Goal: Task Accomplishment & Management: Complete application form

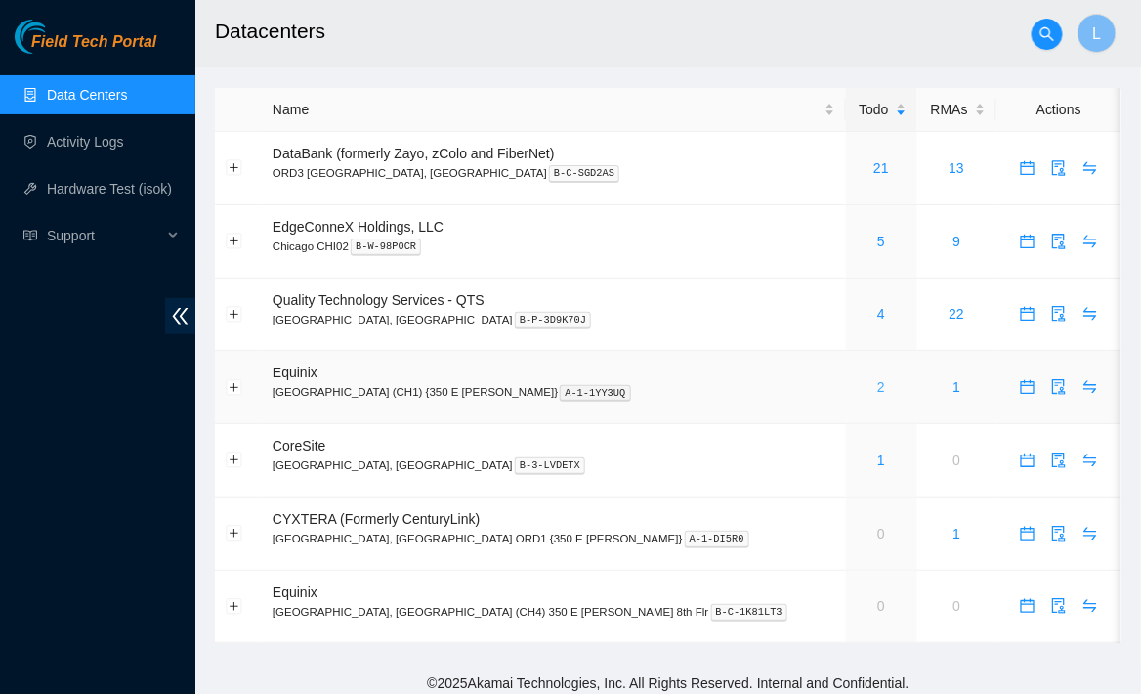
click at [878, 391] on link "2" at bounding box center [882, 387] width 8 height 16
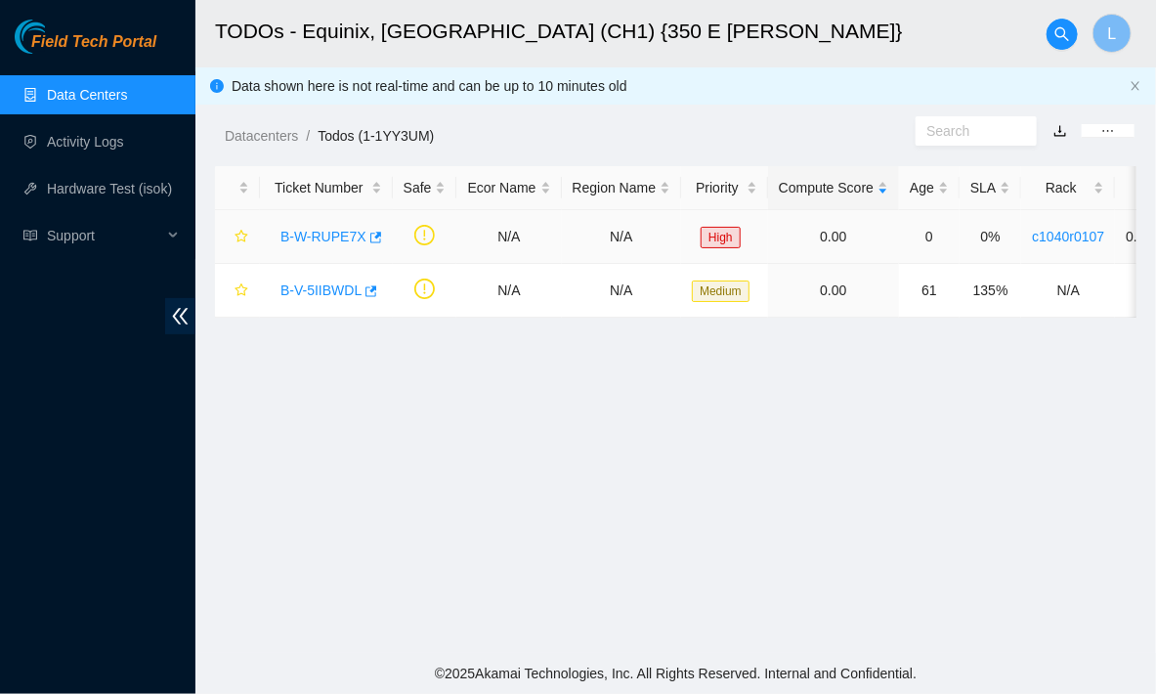
click at [313, 237] on link "B-W-RUPE7X" at bounding box center [323, 237] width 86 height 16
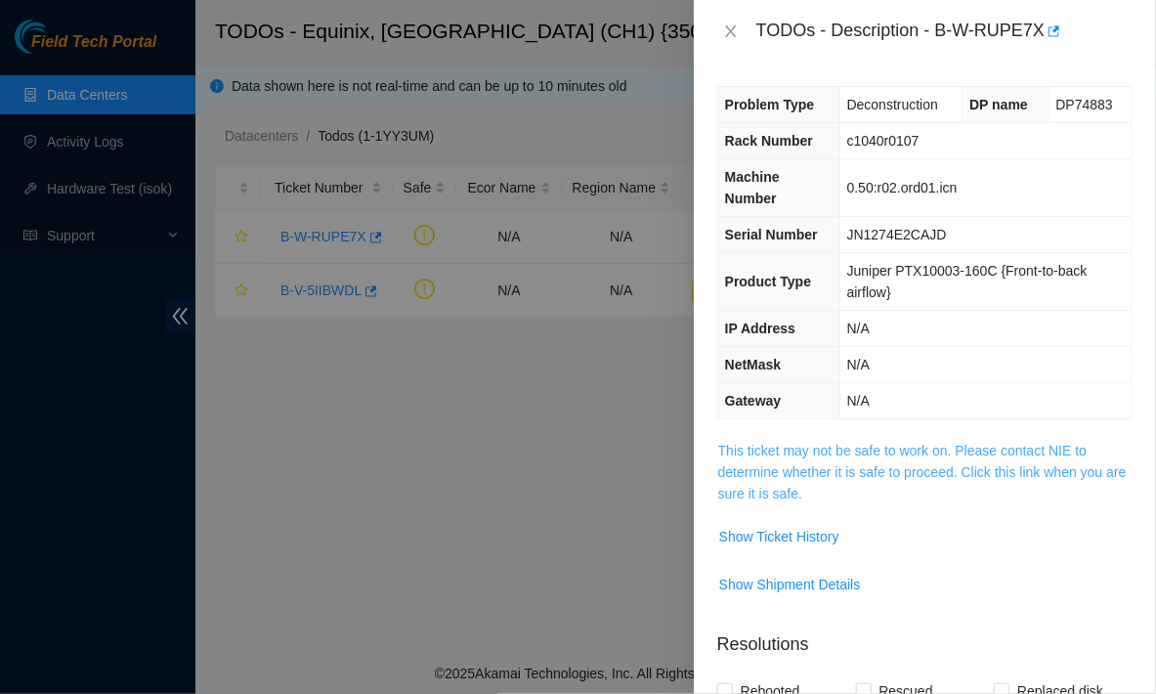
click at [787, 451] on link "This ticket may not be safe to work on. Please contact NIE to determine whether…" at bounding box center [922, 472] width 409 height 59
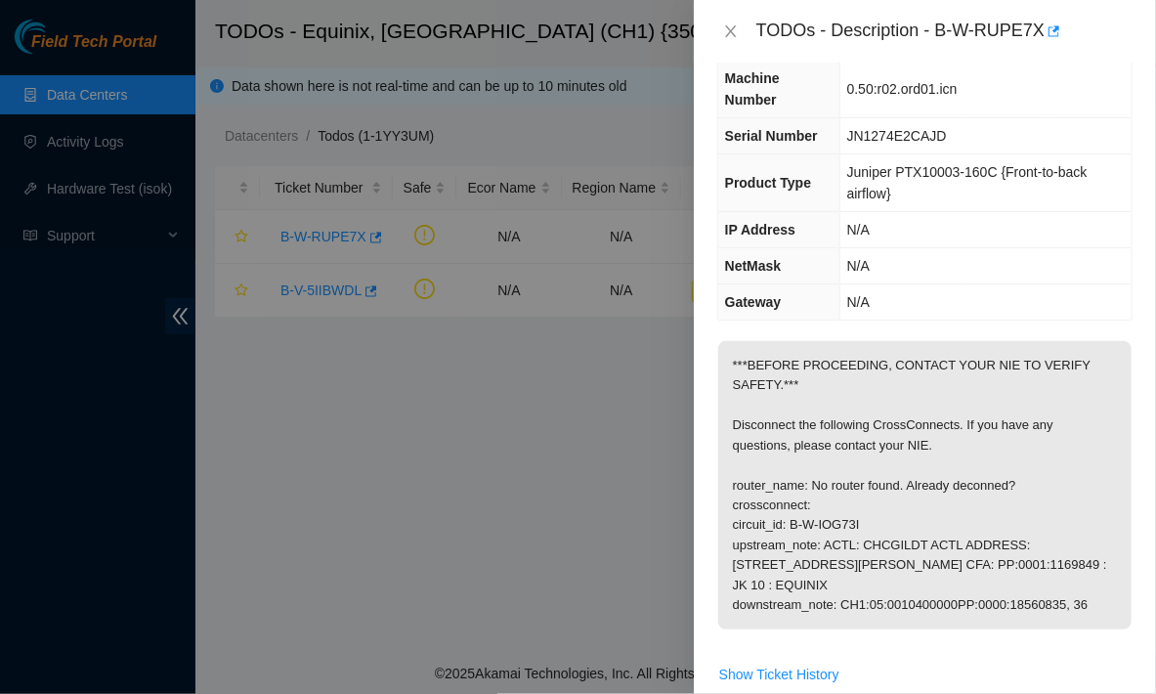
scroll to position [123, 0]
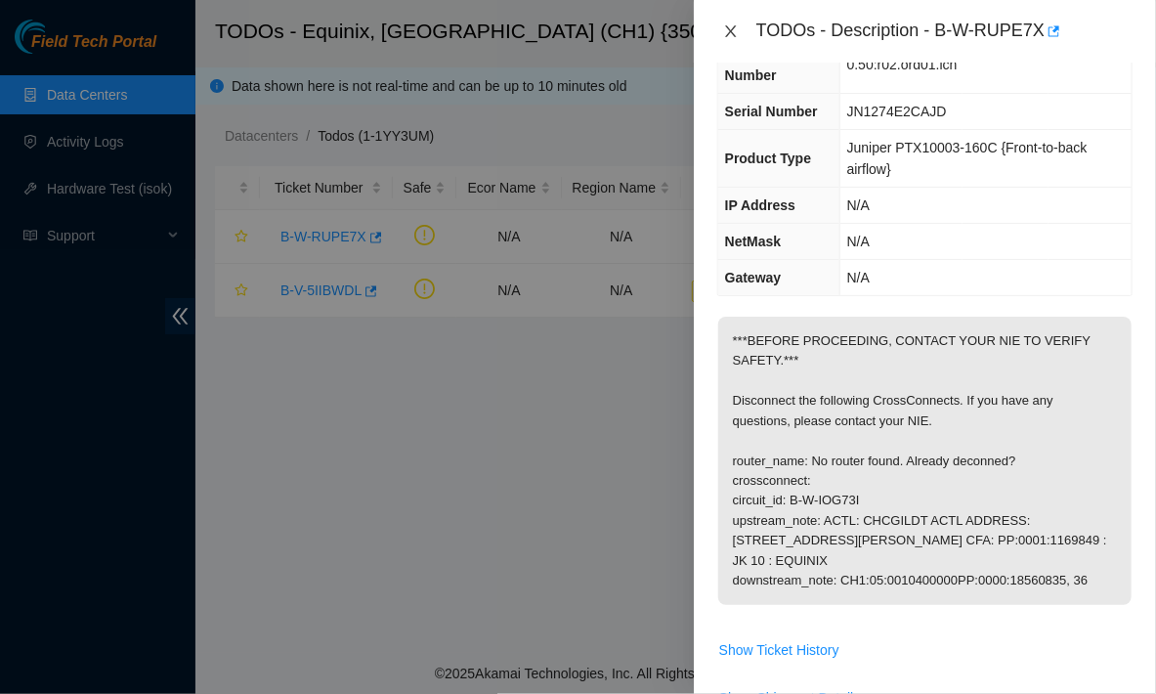
click at [733, 35] on icon "close" at bounding box center [731, 31] width 16 height 16
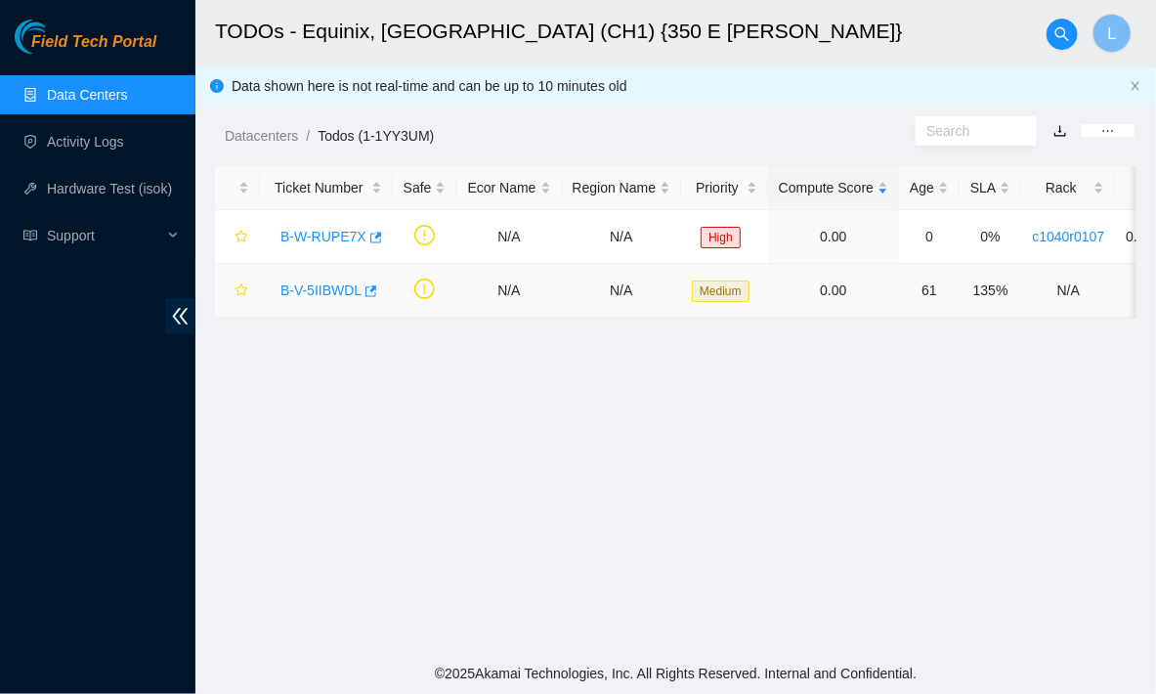
scroll to position [166, 0]
click at [317, 302] on div "B-V-5IIBWDL" at bounding box center [326, 290] width 111 height 31
click at [318, 301] on div "B-V-5IIBWDL" at bounding box center [326, 290] width 111 height 31
click at [321, 294] on link "B-V-5IIBWDL" at bounding box center [320, 290] width 81 height 16
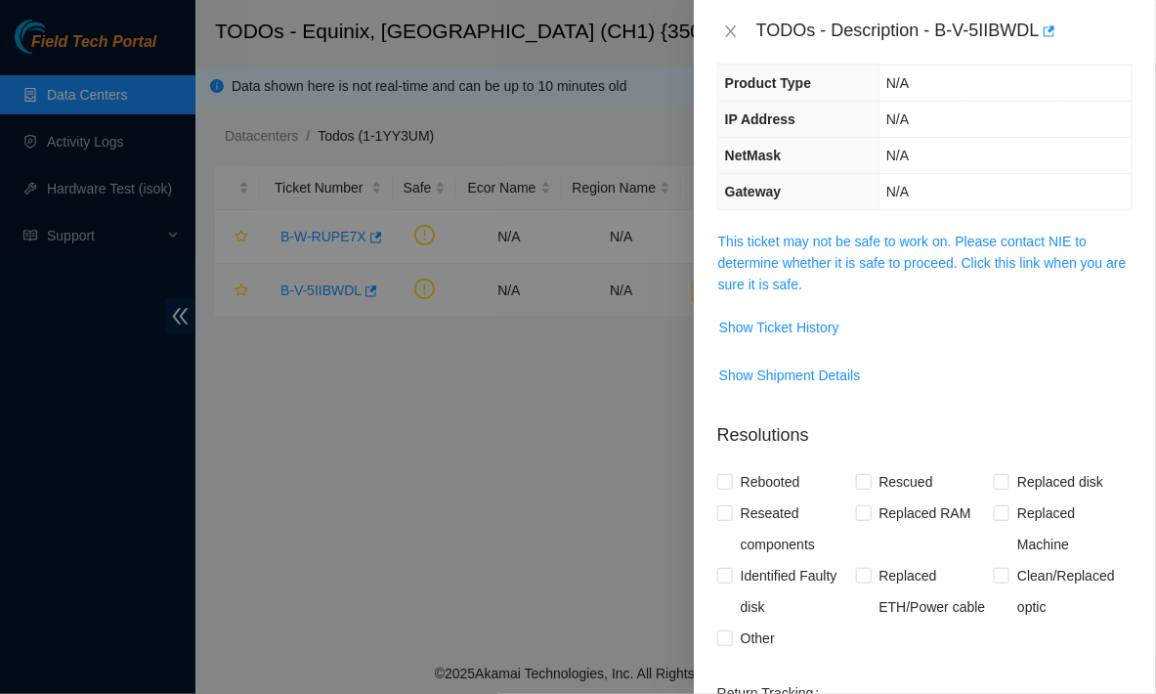
scroll to position [123, 0]
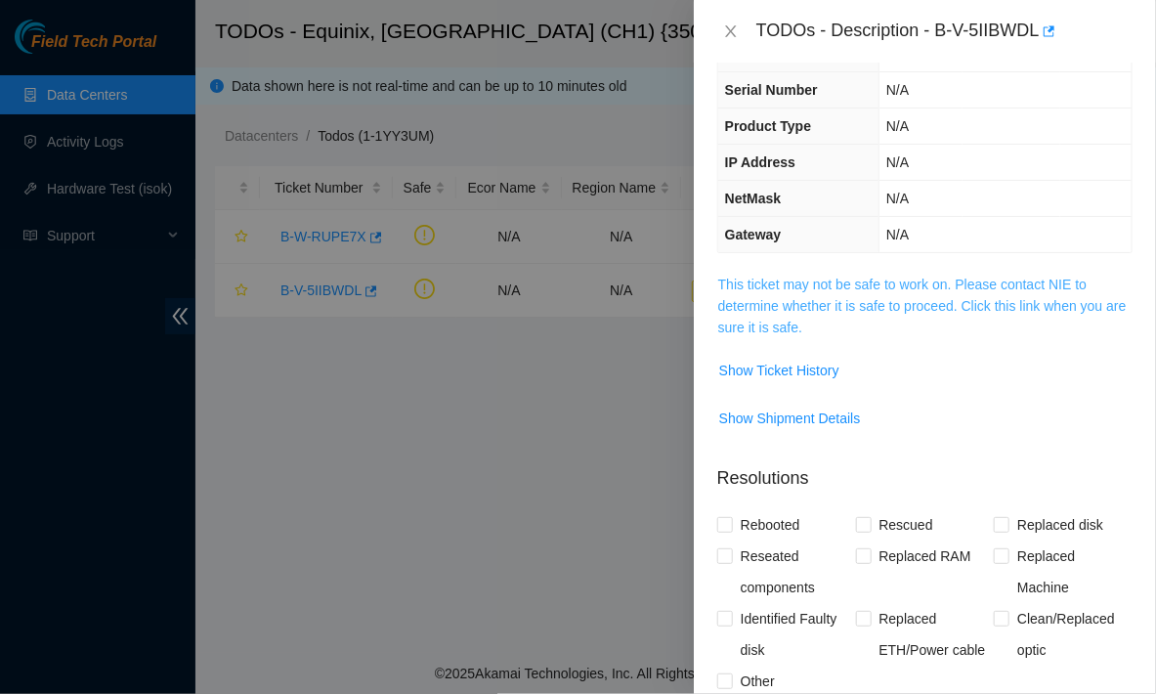
click at [842, 280] on link "This ticket may not be safe to work on. Please contact NIE to determine whether…" at bounding box center [922, 306] width 409 height 59
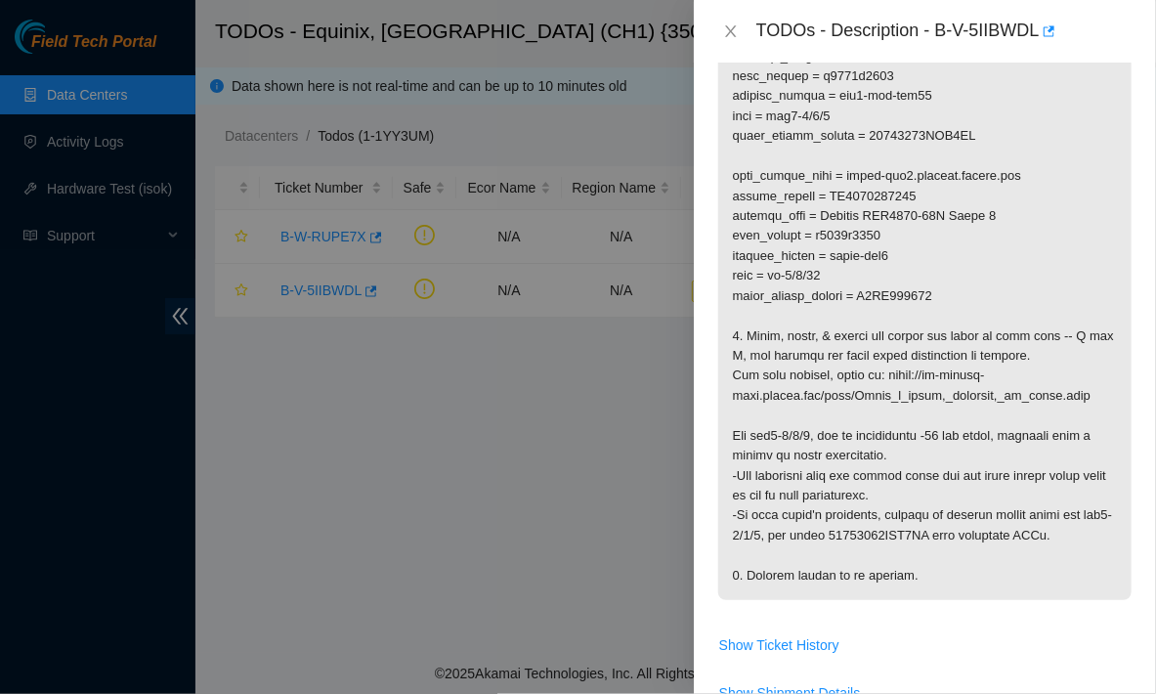
scroll to position [0, 0]
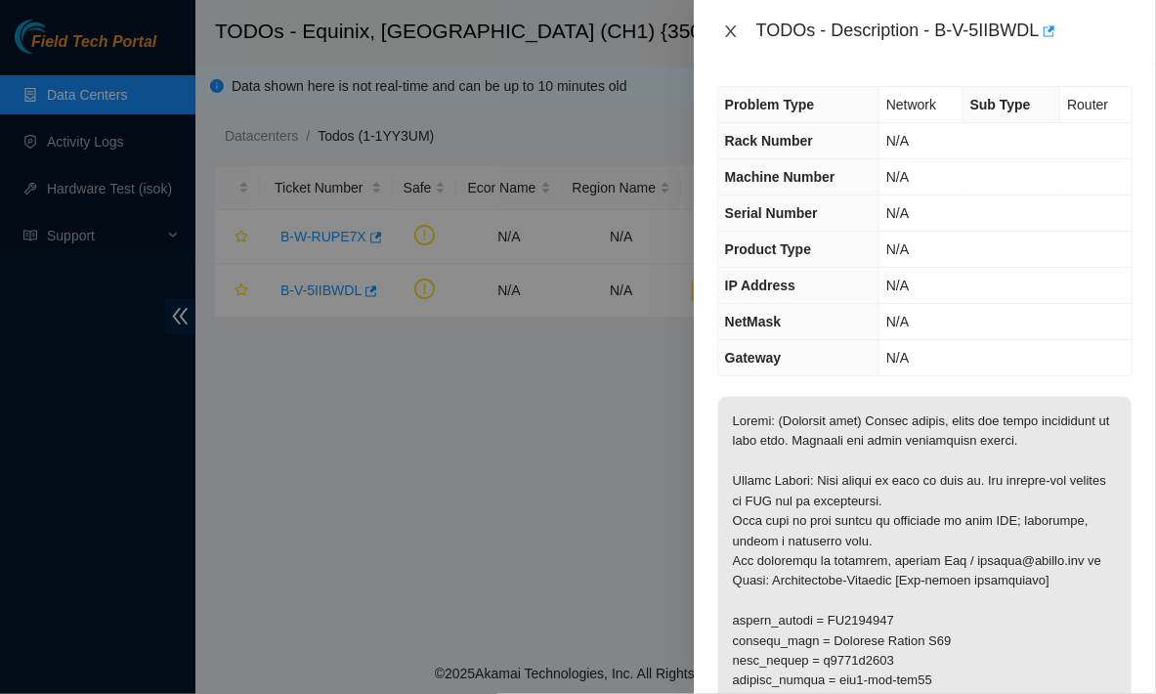
click at [728, 31] on icon "close" at bounding box center [731, 31] width 16 height 16
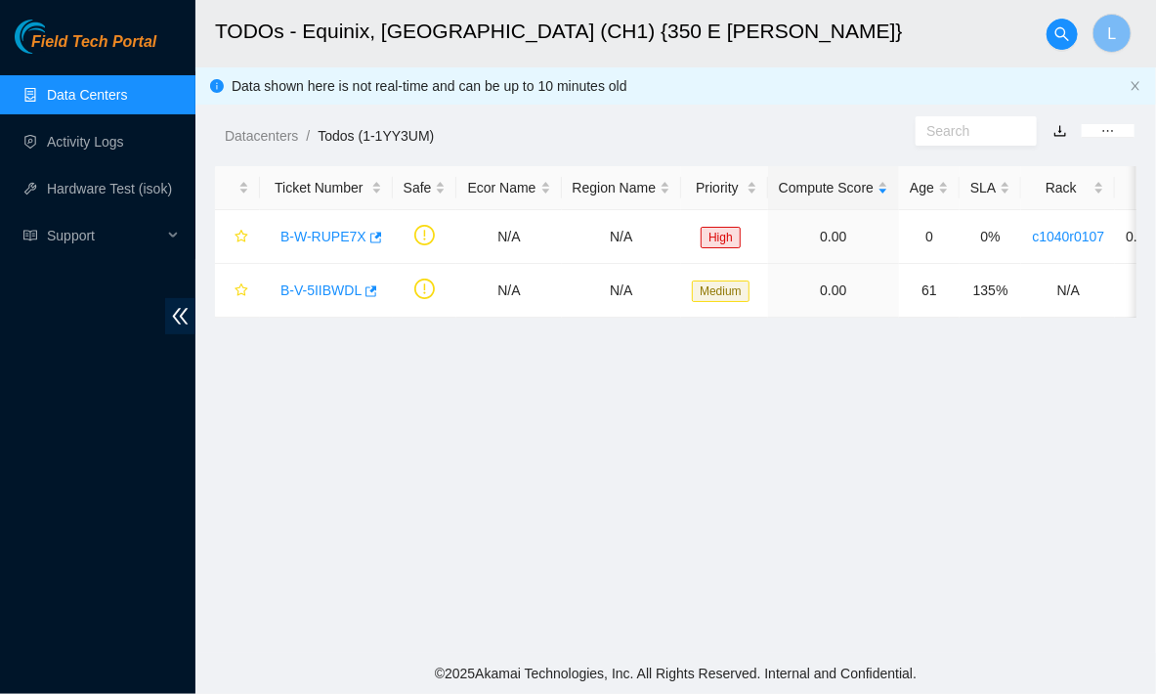
click at [131, 49] on span "Field Tech Portal" at bounding box center [93, 42] width 125 height 19
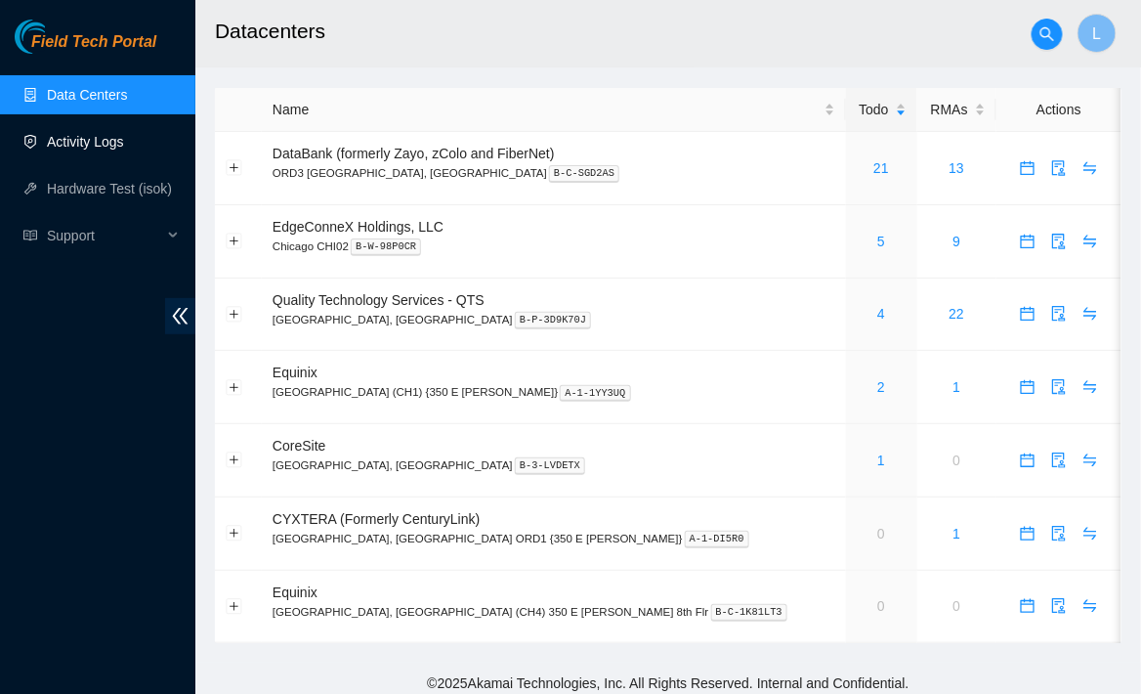
click at [72, 144] on link "Activity Logs" at bounding box center [85, 142] width 77 height 16
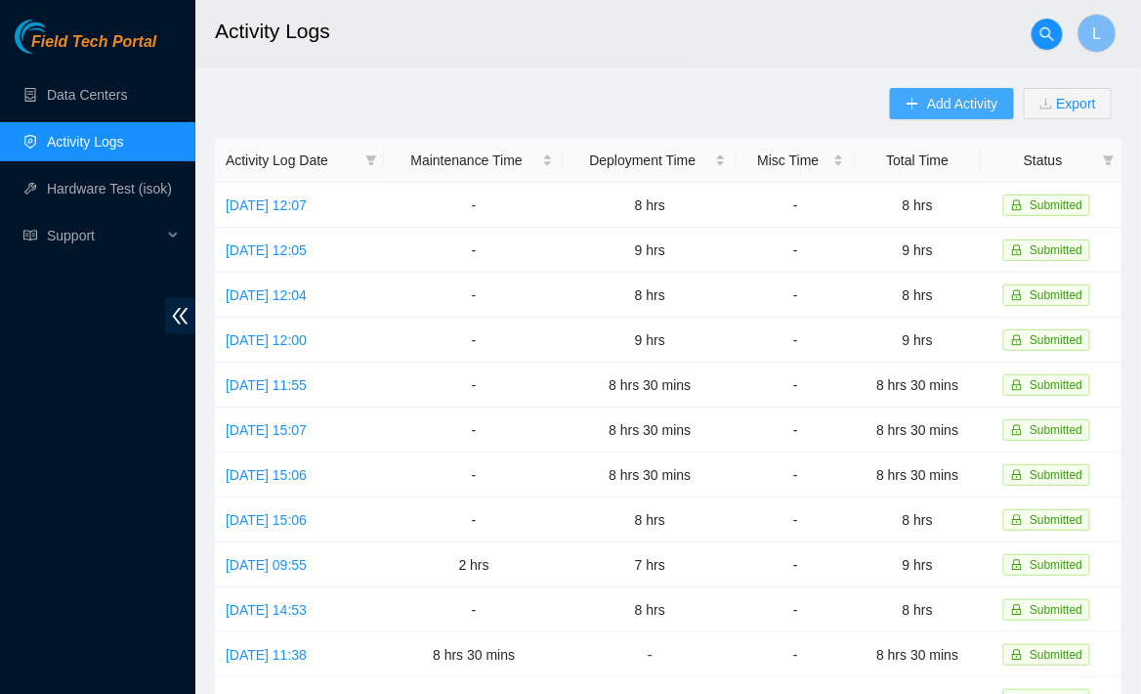
click at [922, 110] on button "Add Activity" at bounding box center [951, 103] width 123 height 31
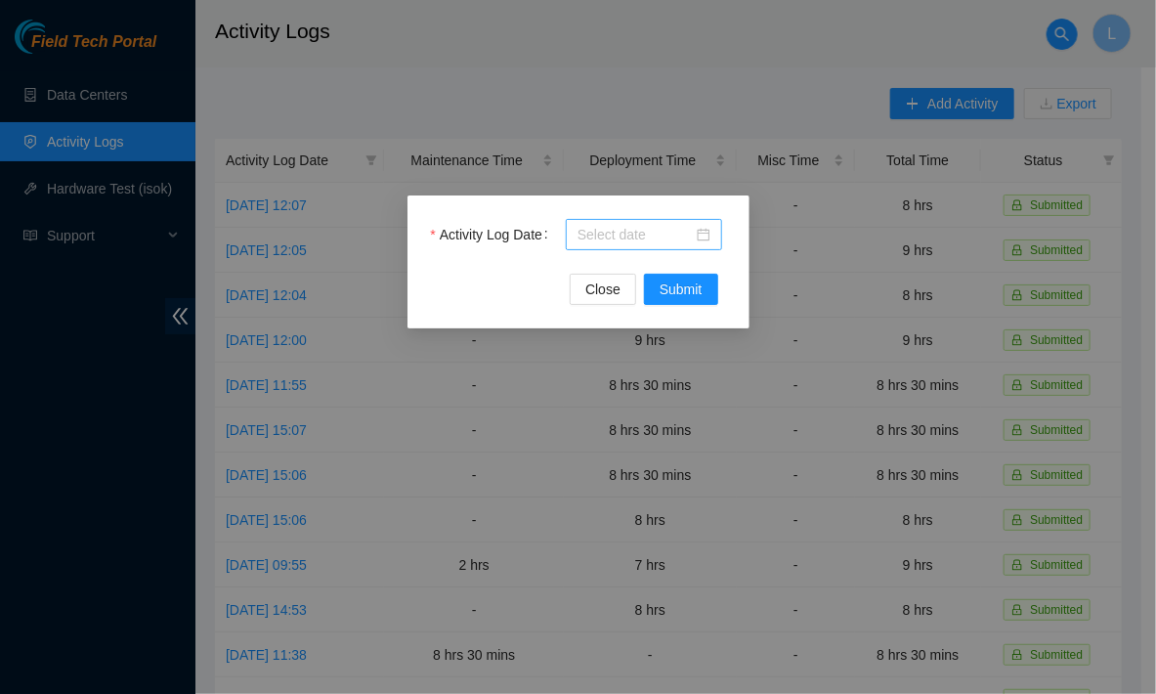
click at [600, 240] on input "Activity Log Date" at bounding box center [635, 235] width 115 height 22
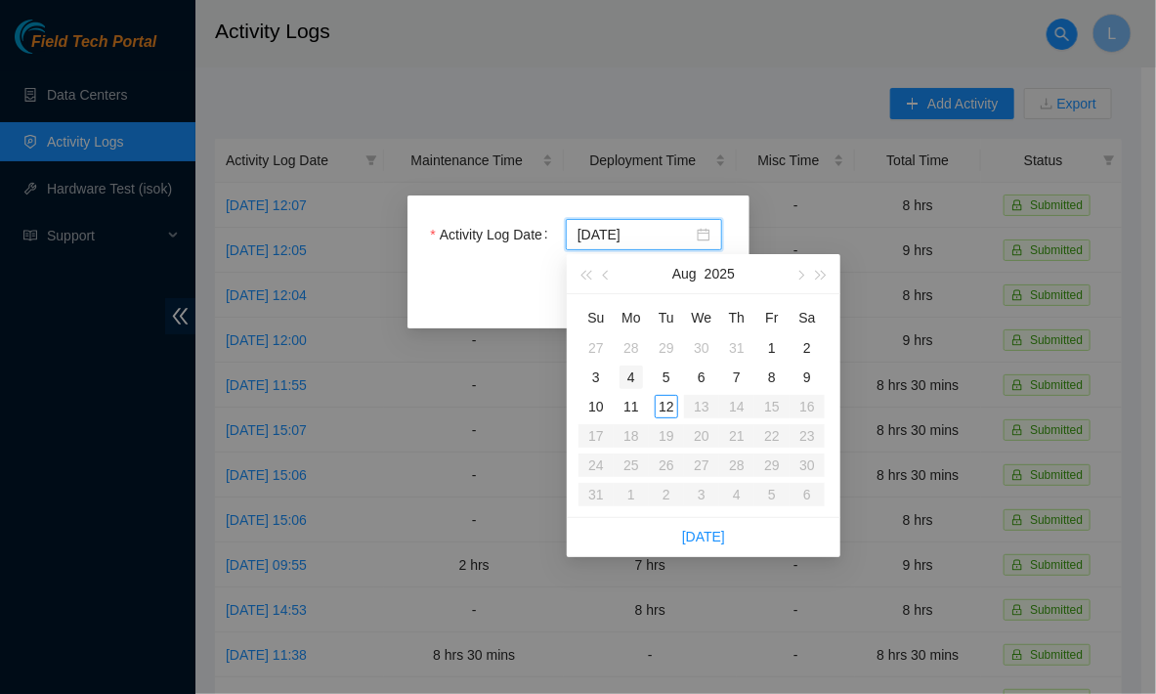
type input "[DATE]"
click at [633, 386] on div "4" at bounding box center [631, 377] width 23 height 23
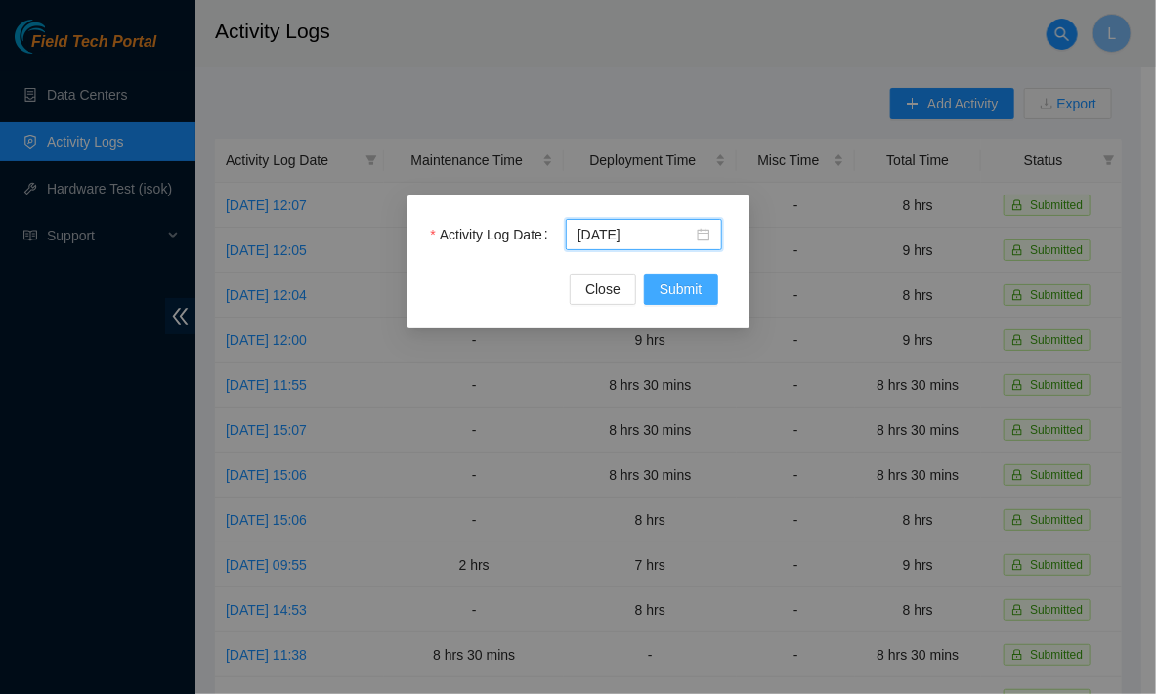
click at [685, 294] on span "Submit" at bounding box center [681, 290] width 43 height 22
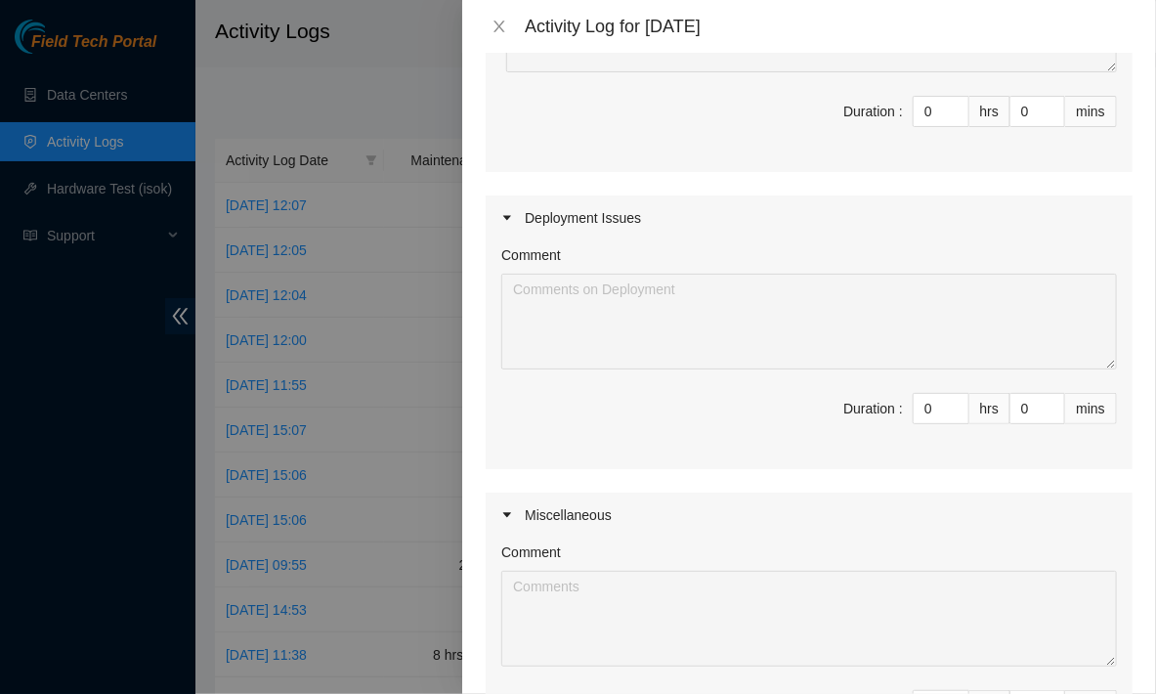
scroll to position [333, 0]
click at [914, 407] on input "0" at bounding box center [941, 407] width 55 height 29
type input "8"
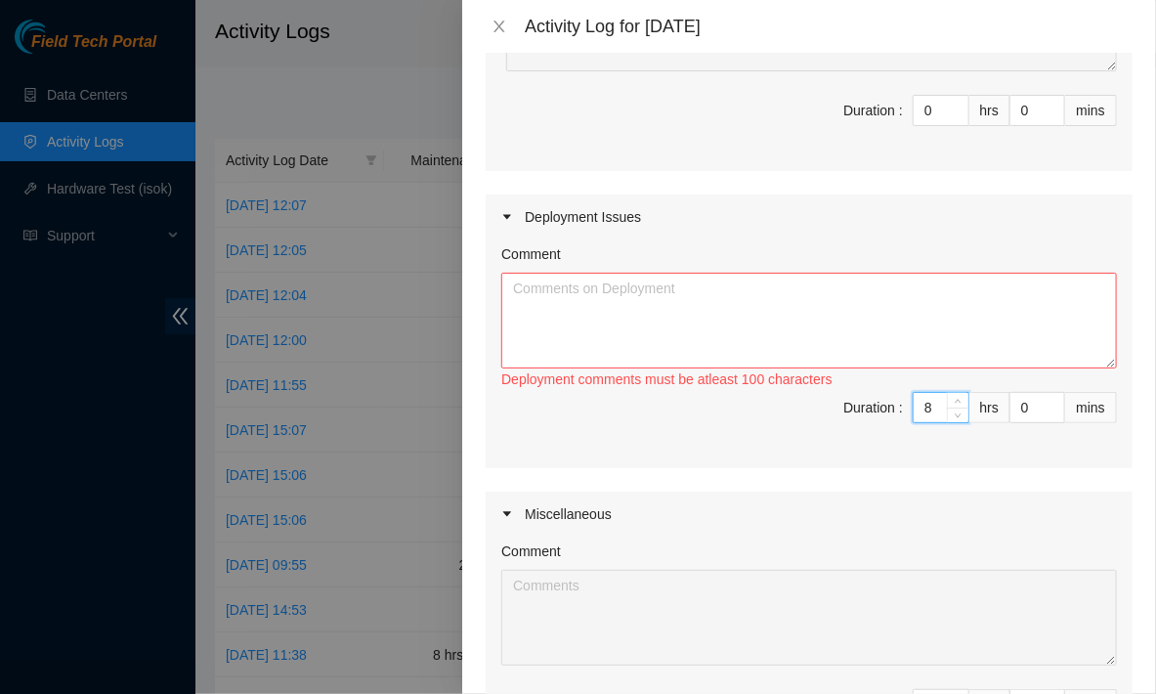
scroll to position [0, 0]
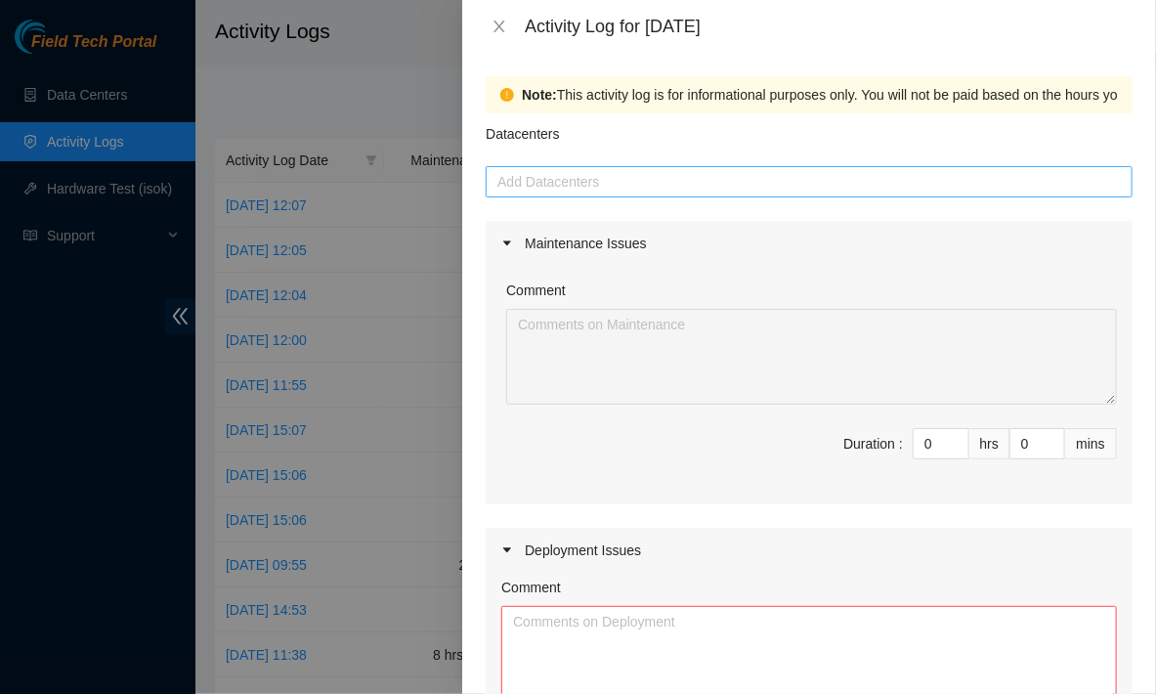
click at [702, 173] on div at bounding box center [809, 181] width 637 height 23
type input "8"
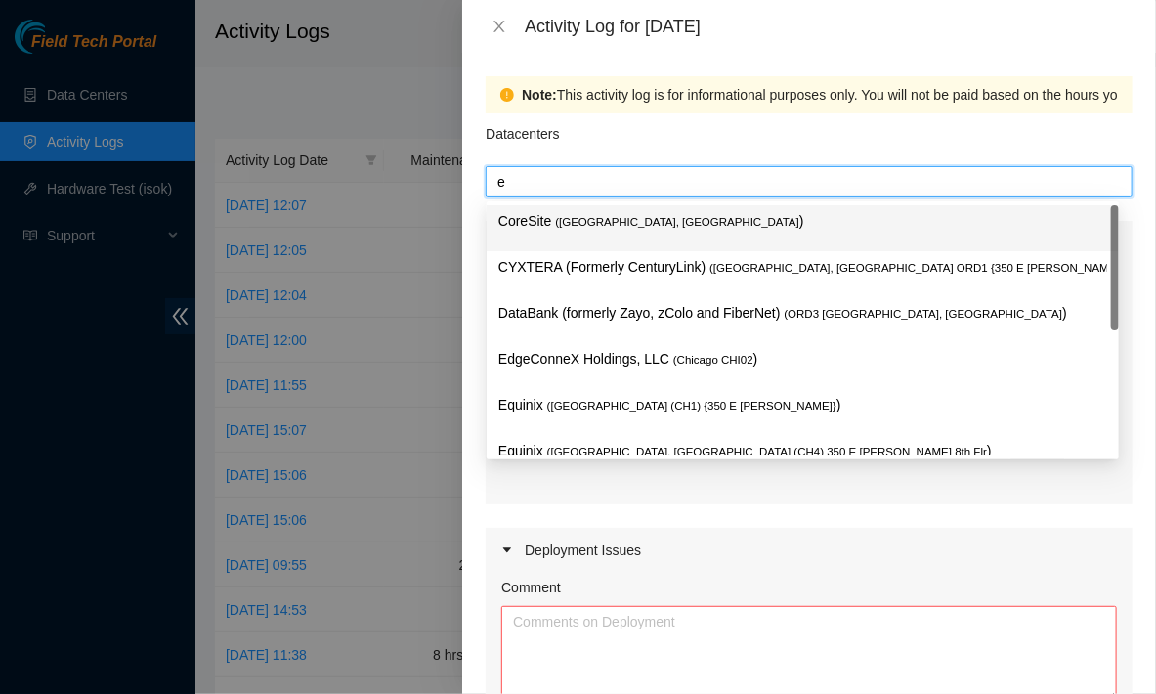
type input "eq"
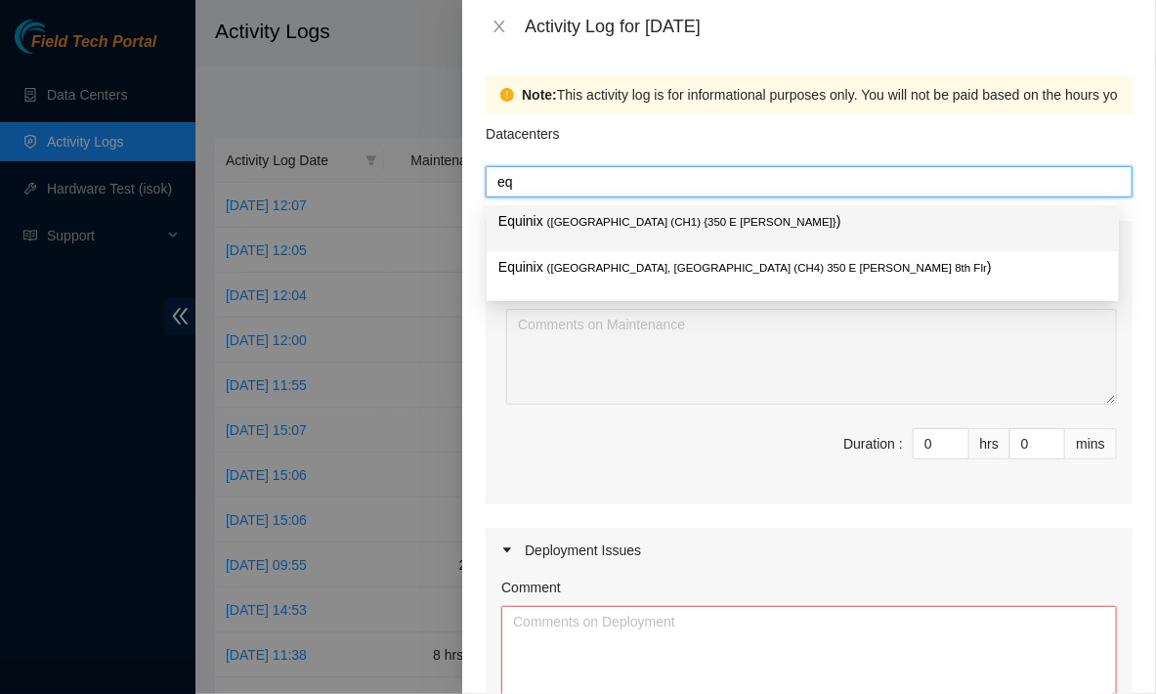
click at [664, 216] on span "( [GEOGRAPHIC_DATA] (CH1) {350 E [PERSON_NAME]}" at bounding box center [691, 222] width 289 height 12
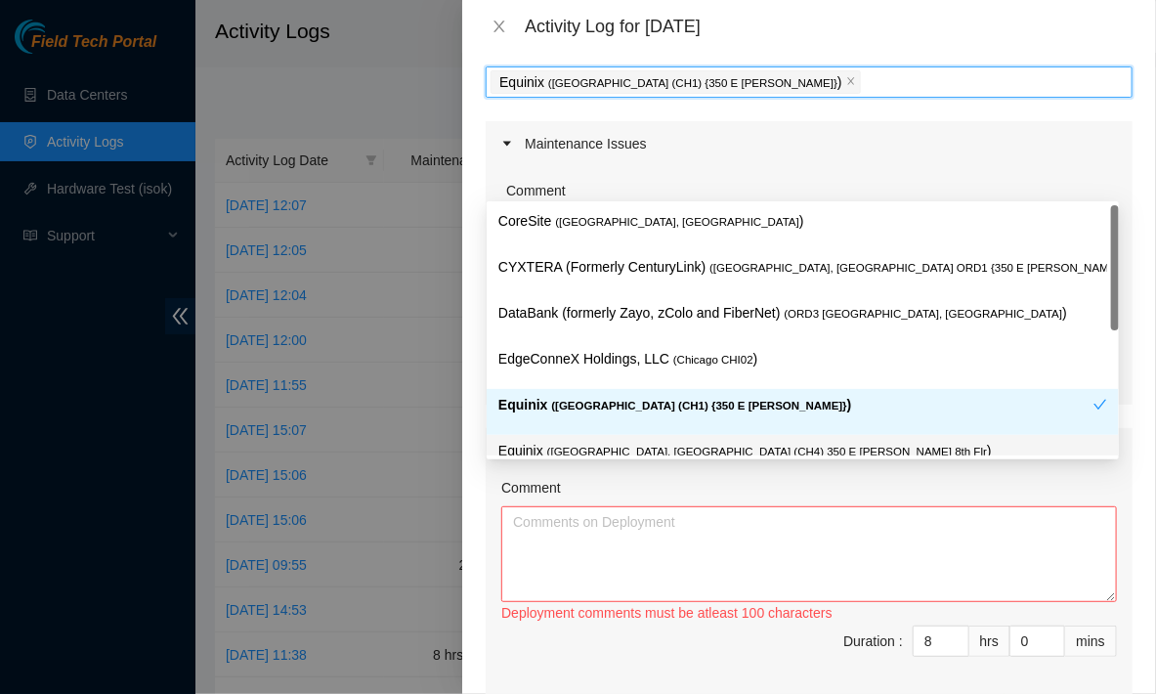
scroll to position [99, 0]
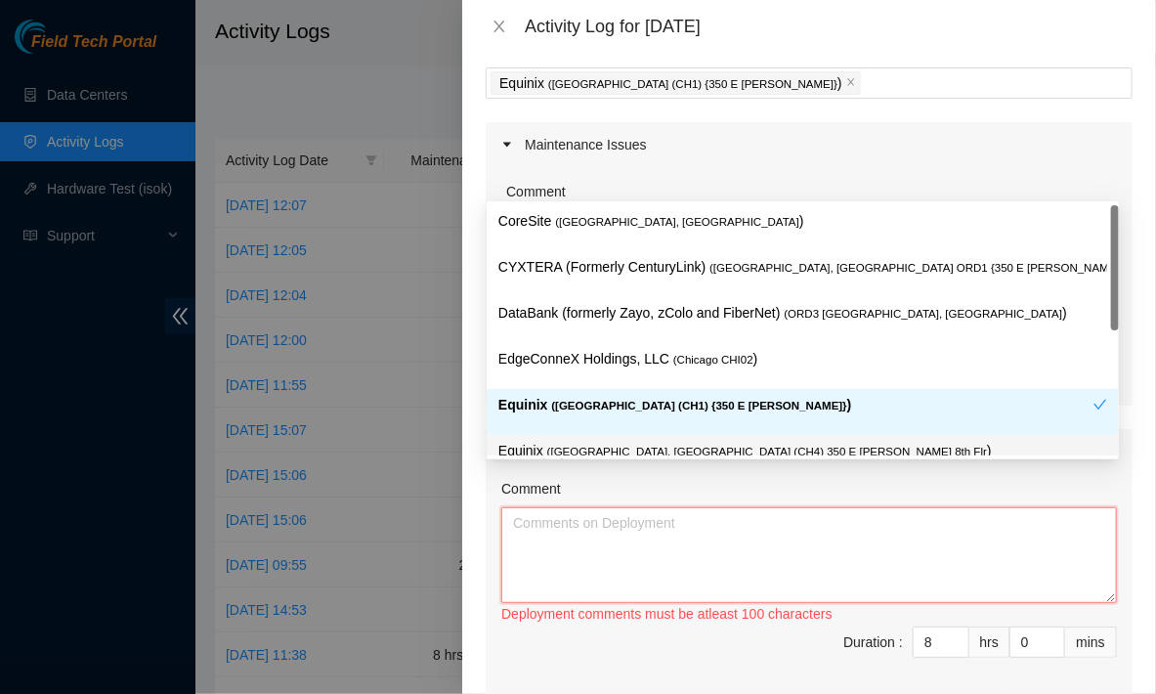
click at [709, 533] on textarea "Comment" at bounding box center [809, 555] width 616 height 96
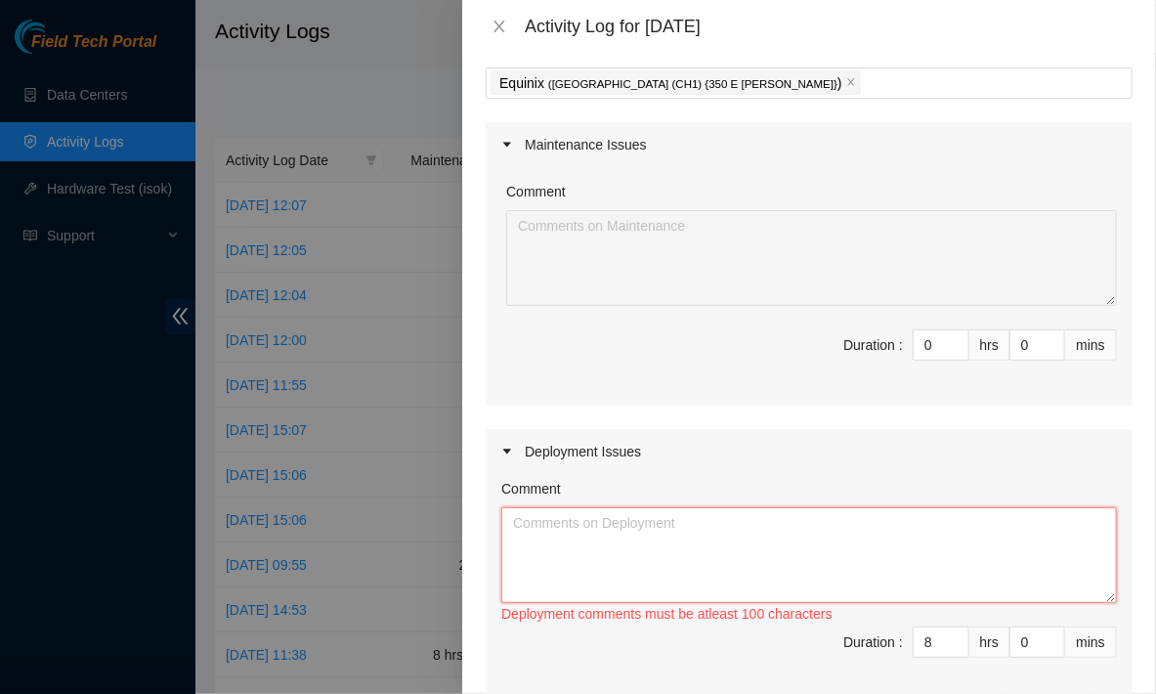
paste textarea "Hi Team, just for reference, sharing the NETCHG ticket for the activity [URL][D…"
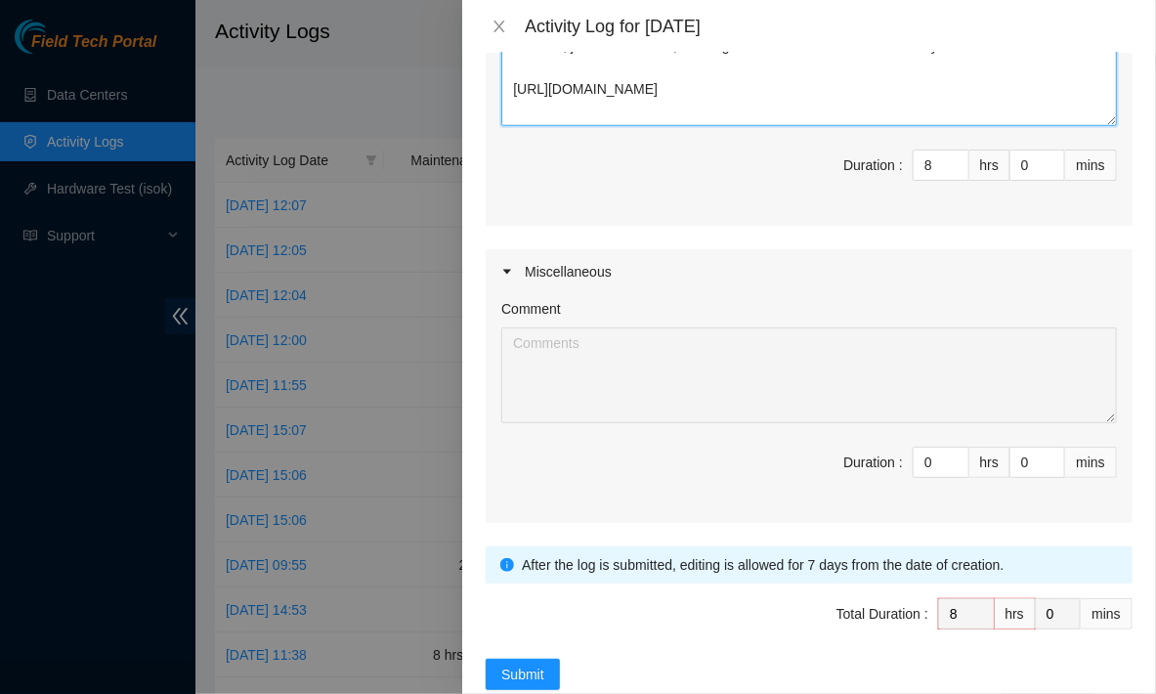
scroll to position [613, 0]
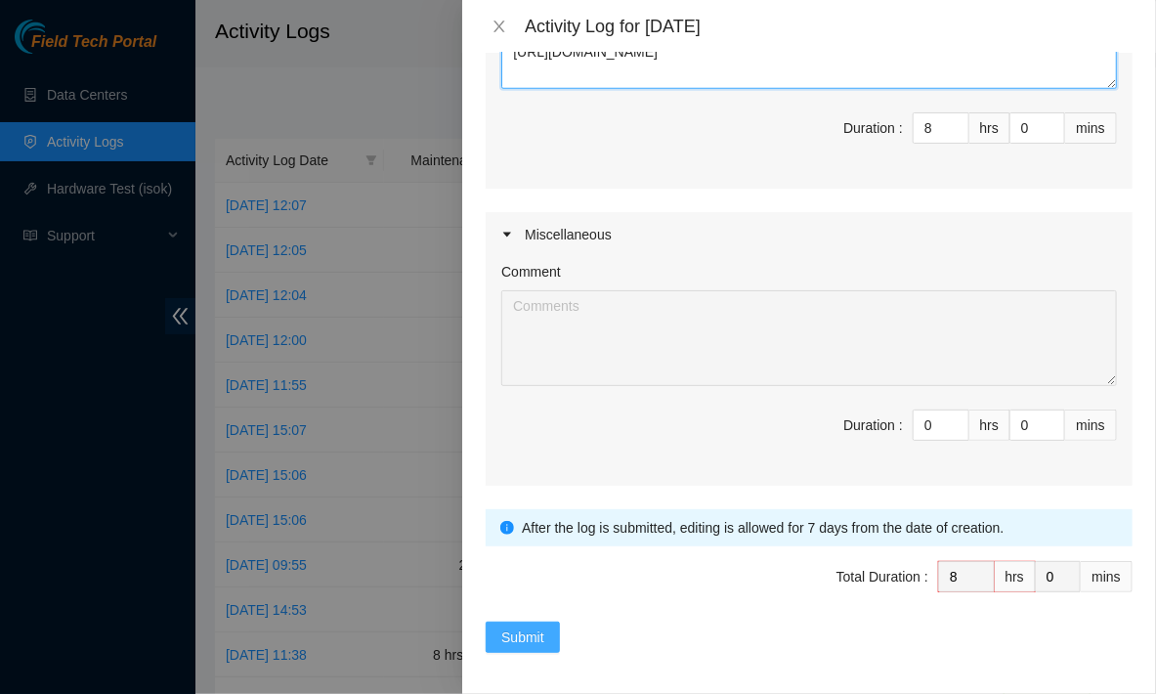
type textarea "Hi Team, just for reference, sharing the NETCHG ticket for the activity [URL][D…"
click at [529, 638] on span "Submit" at bounding box center [522, 637] width 43 height 22
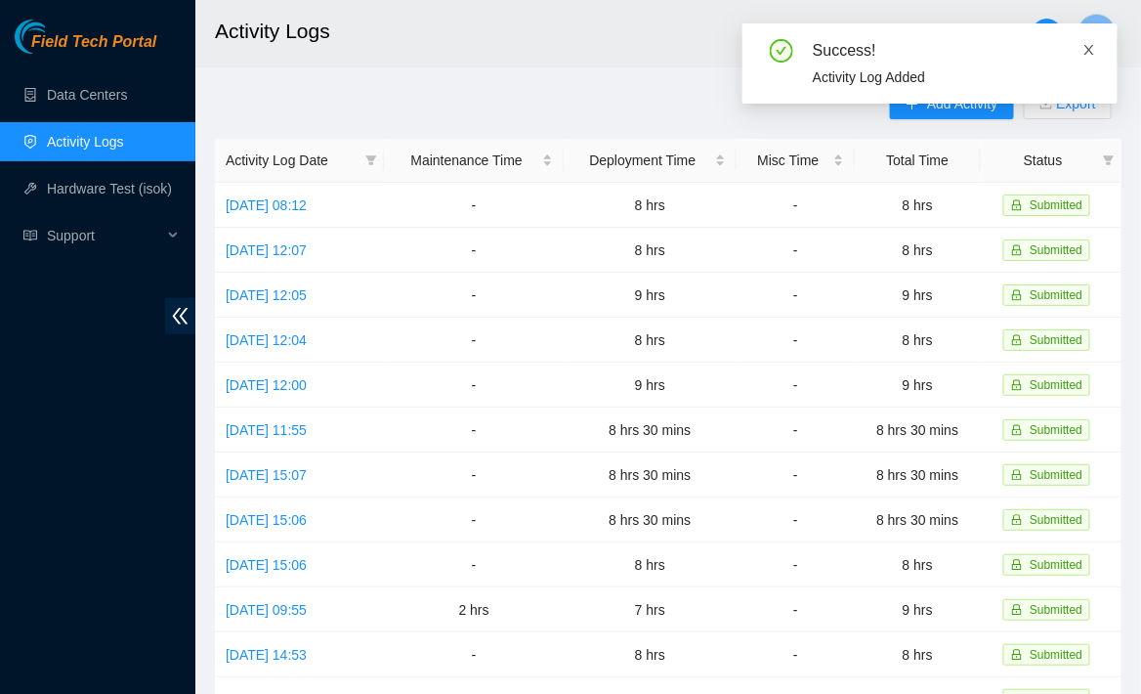
click at [1093, 42] on span at bounding box center [1090, 50] width 14 height 16
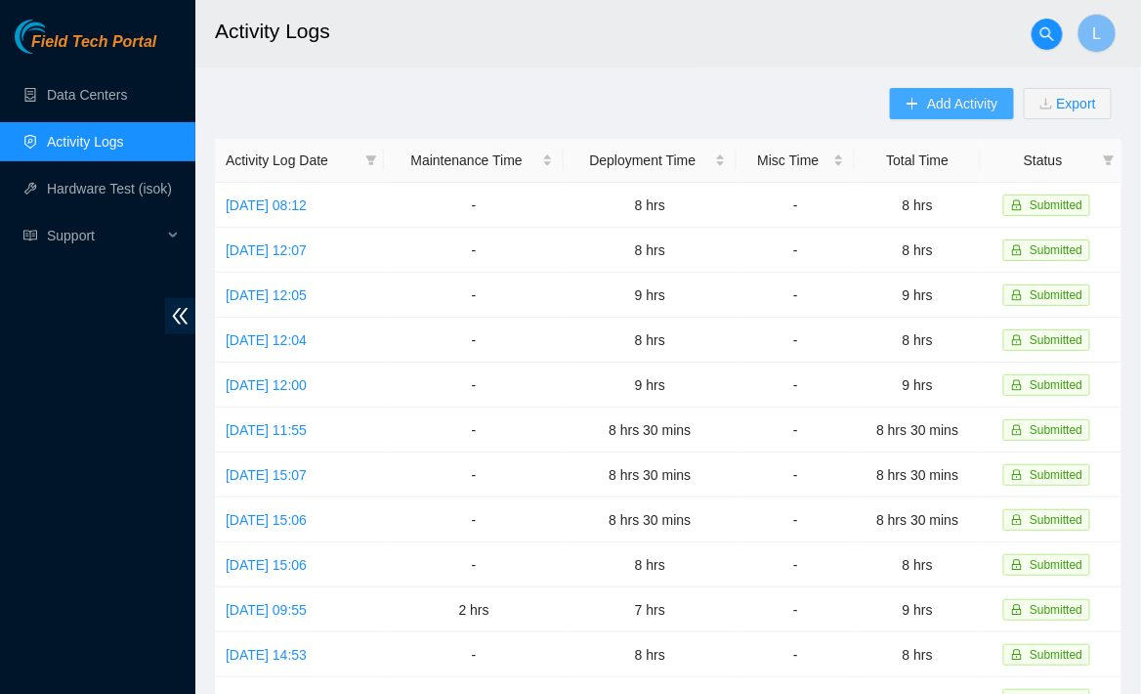
click at [943, 105] on span "Add Activity" at bounding box center [962, 104] width 70 height 22
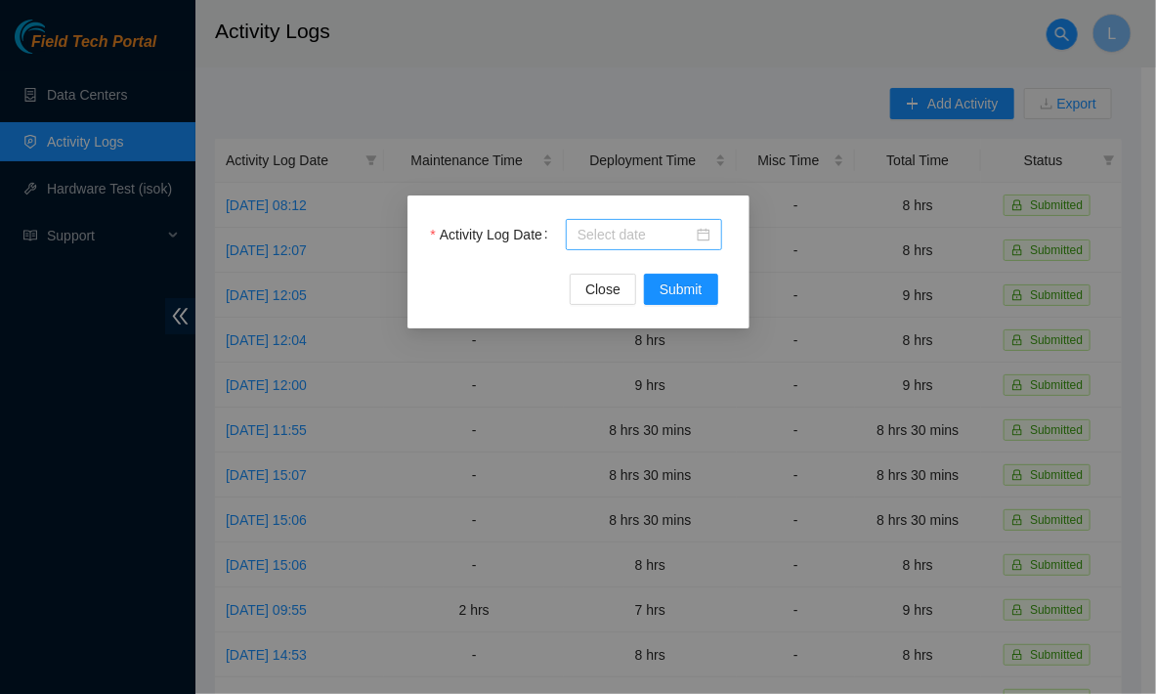
click at [656, 245] on div at bounding box center [644, 234] width 156 height 31
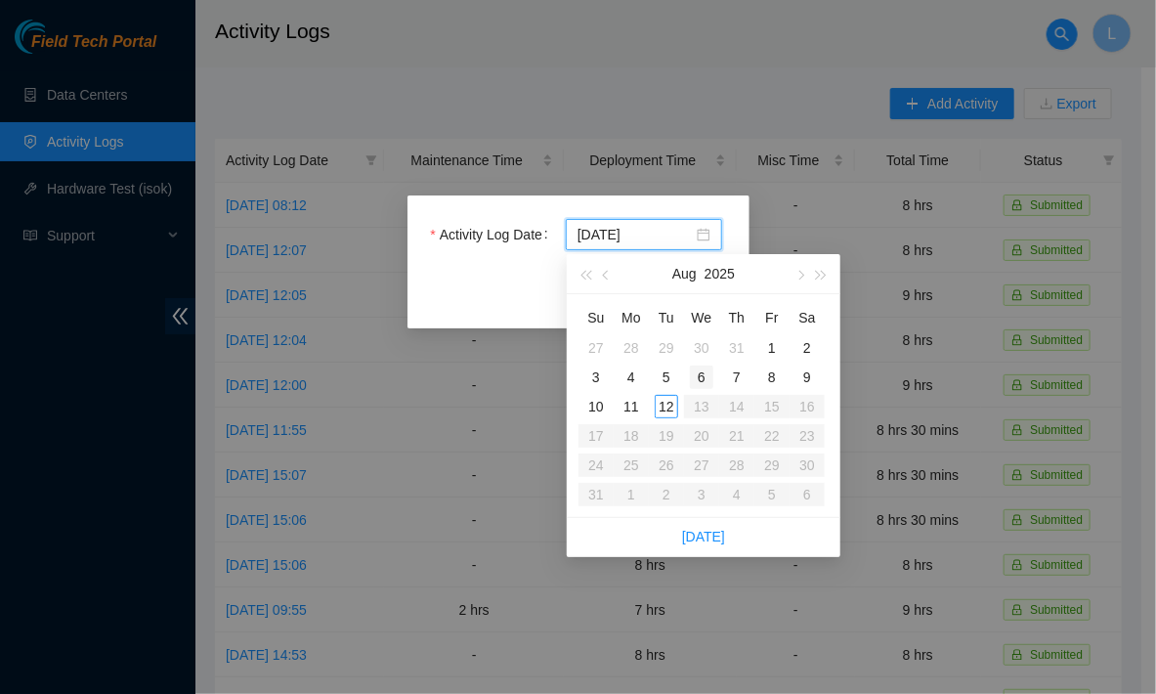
type input "[DATE]"
click at [668, 377] on div "5" at bounding box center [666, 377] width 23 height 23
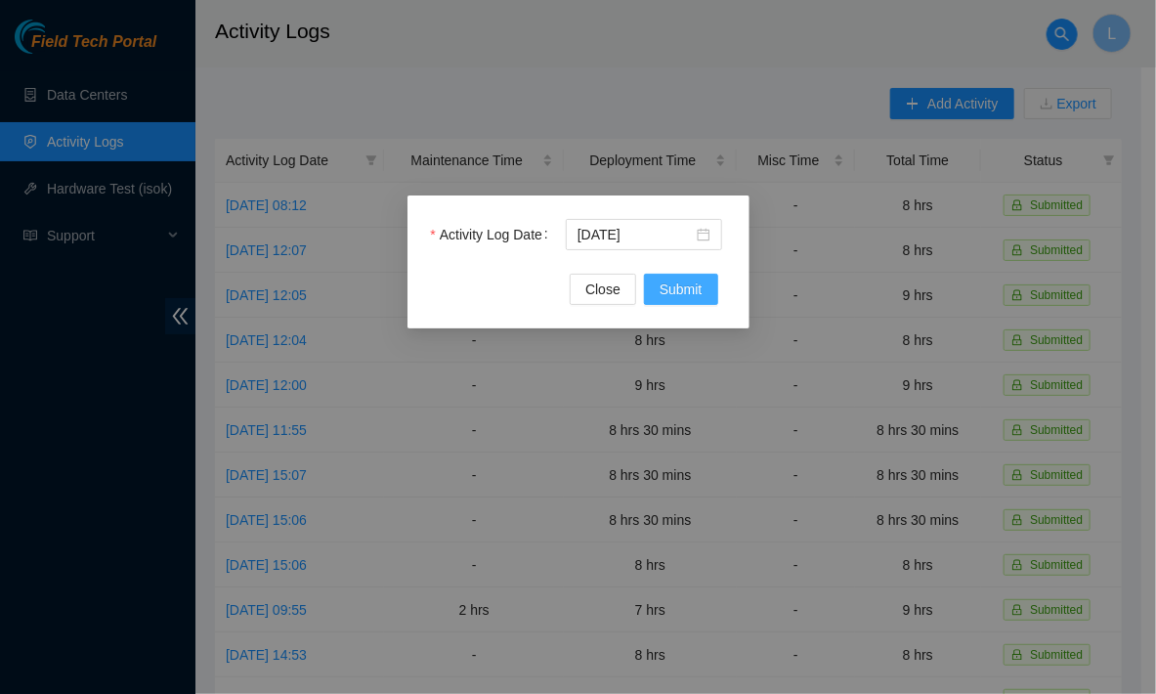
click at [691, 296] on span "Submit" at bounding box center [681, 290] width 43 height 22
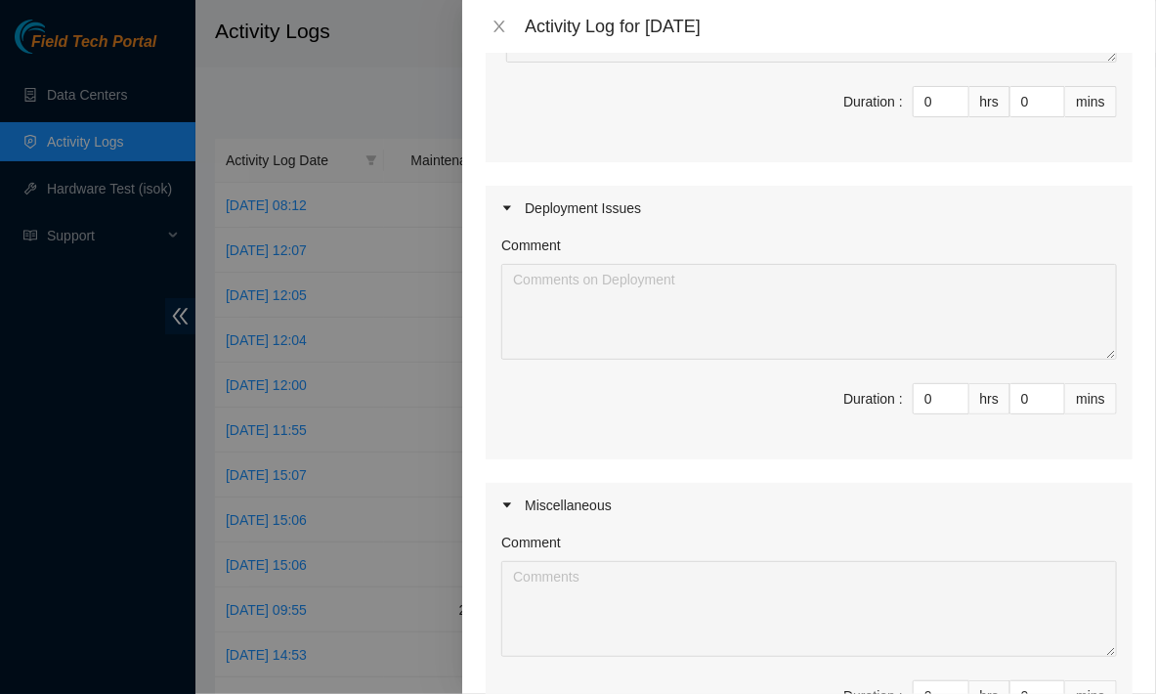
scroll to position [346, 0]
click at [922, 385] on input "0" at bounding box center [941, 394] width 55 height 29
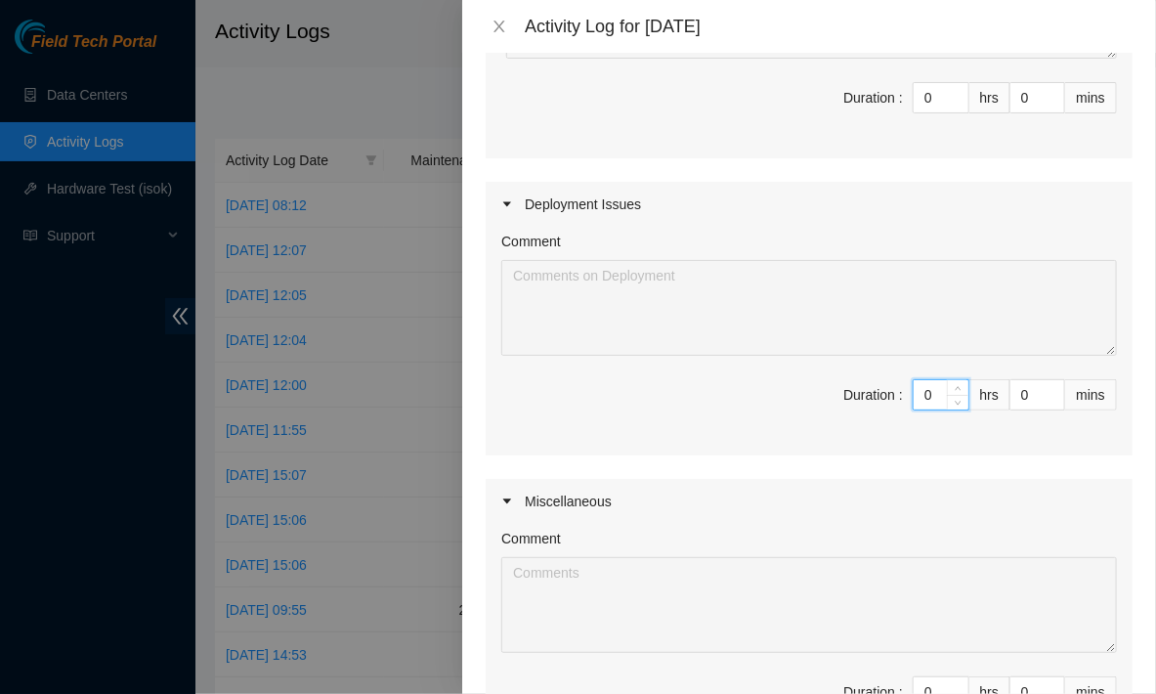
click at [922, 385] on input "0" at bounding box center [941, 394] width 55 height 29
type input "8"
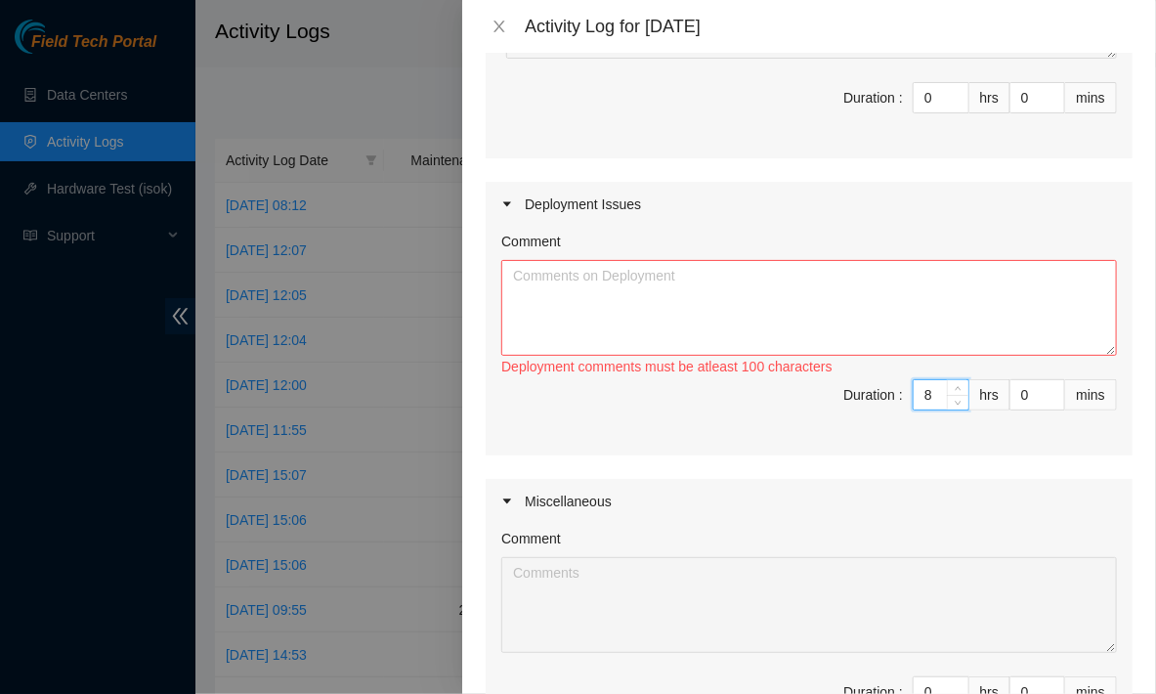
scroll to position [0, 0]
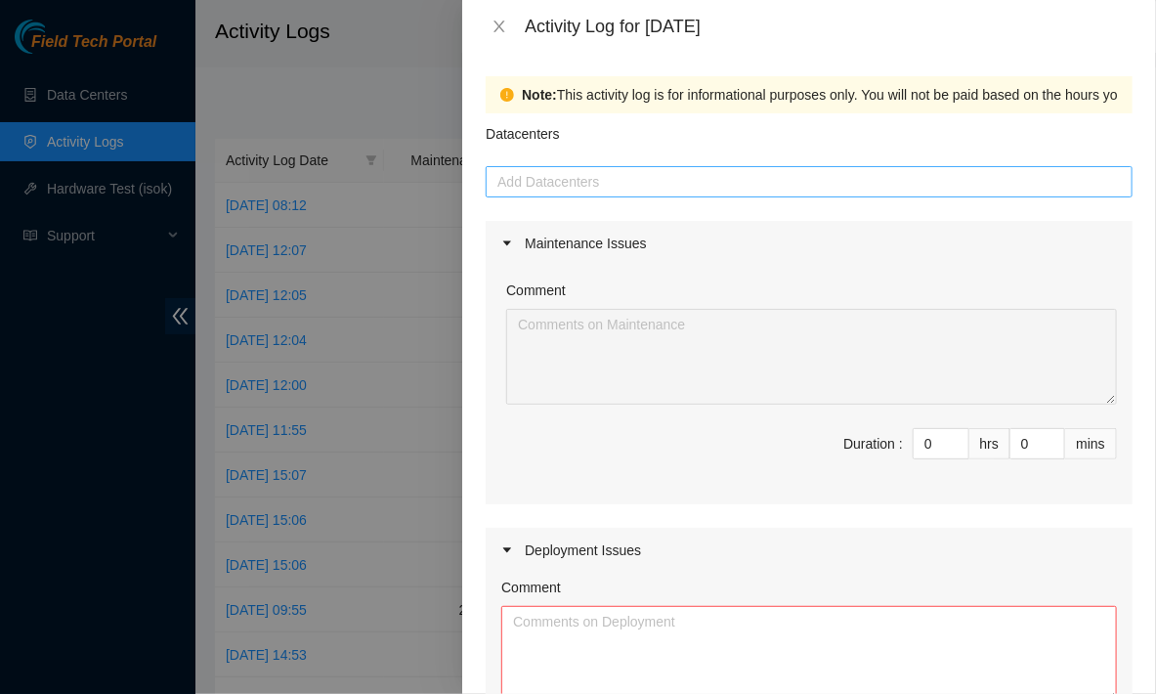
click at [676, 171] on div at bounding box center [809, 181] width 637 height 23
type input "8"
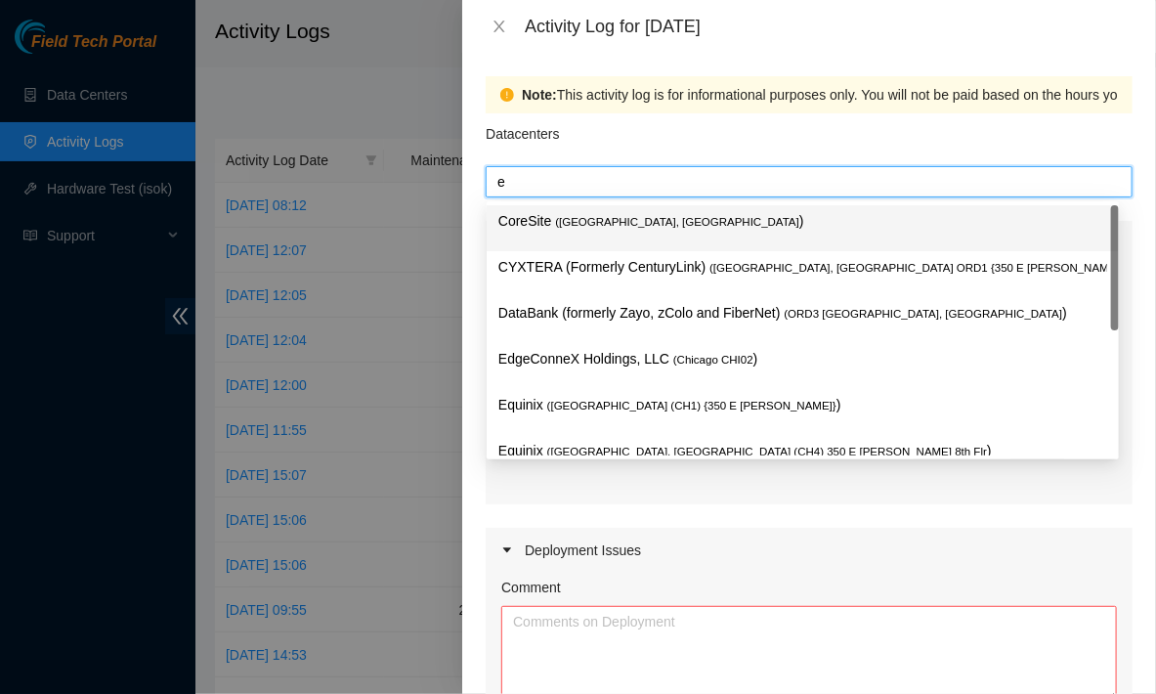
type input "eq"
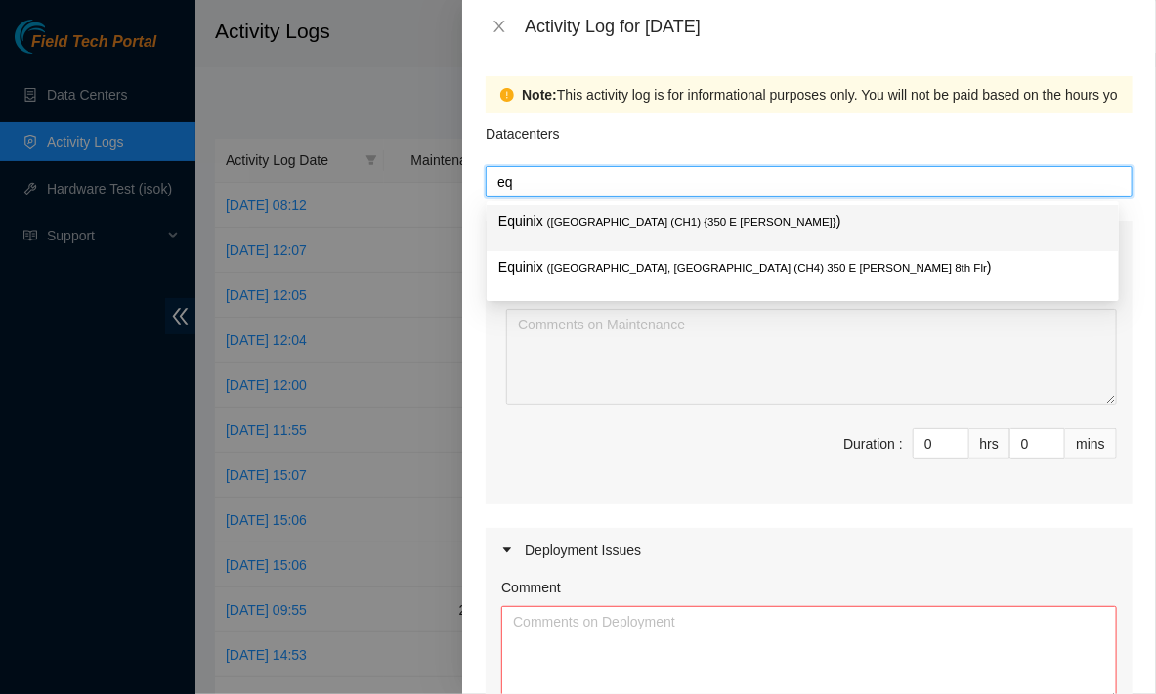
click at [624, 226] on span "( [GEOGRAPHIC_DATA] (CH1) {350 E [PERSON_NAME]}" at bounding box center [691, 222] width 289 height 12
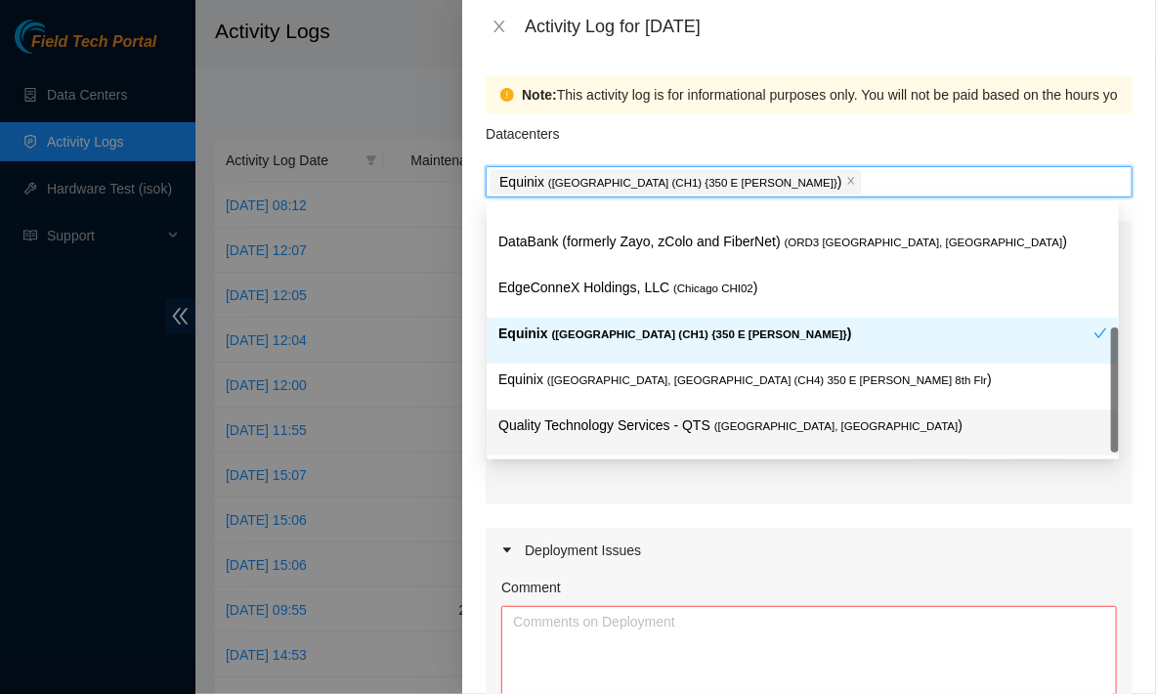
scroll to position [70, 0]
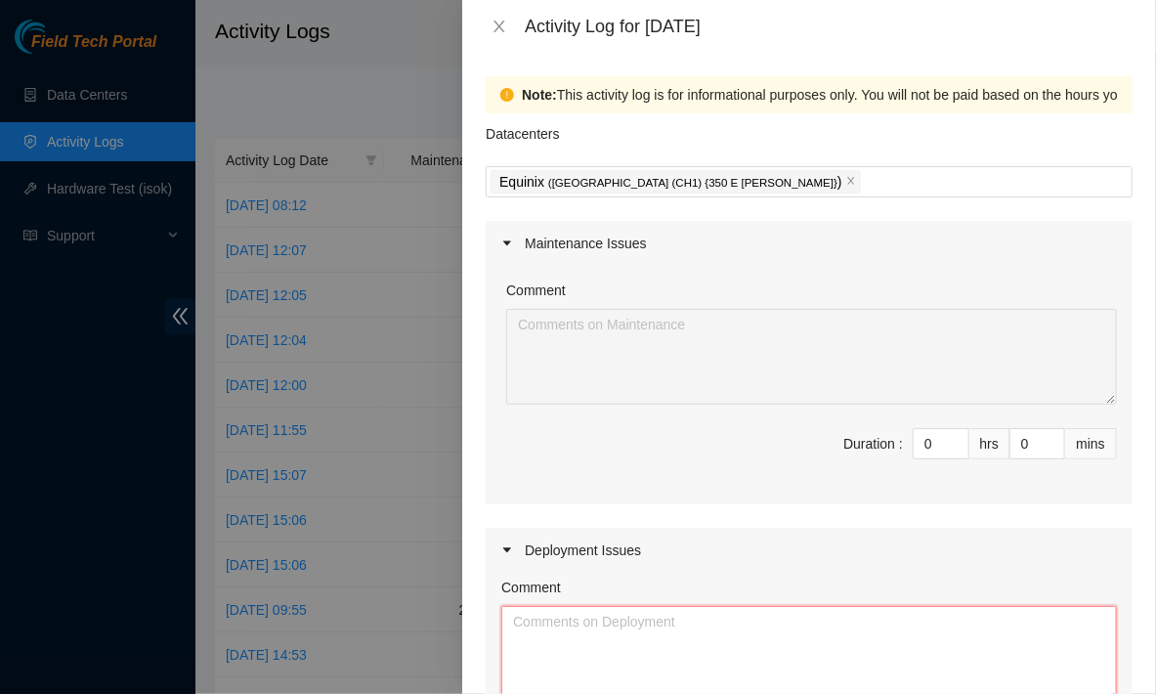
click at [633, 647] on textarea "Comment" at bounding box center [809, 654] width 616 height 96
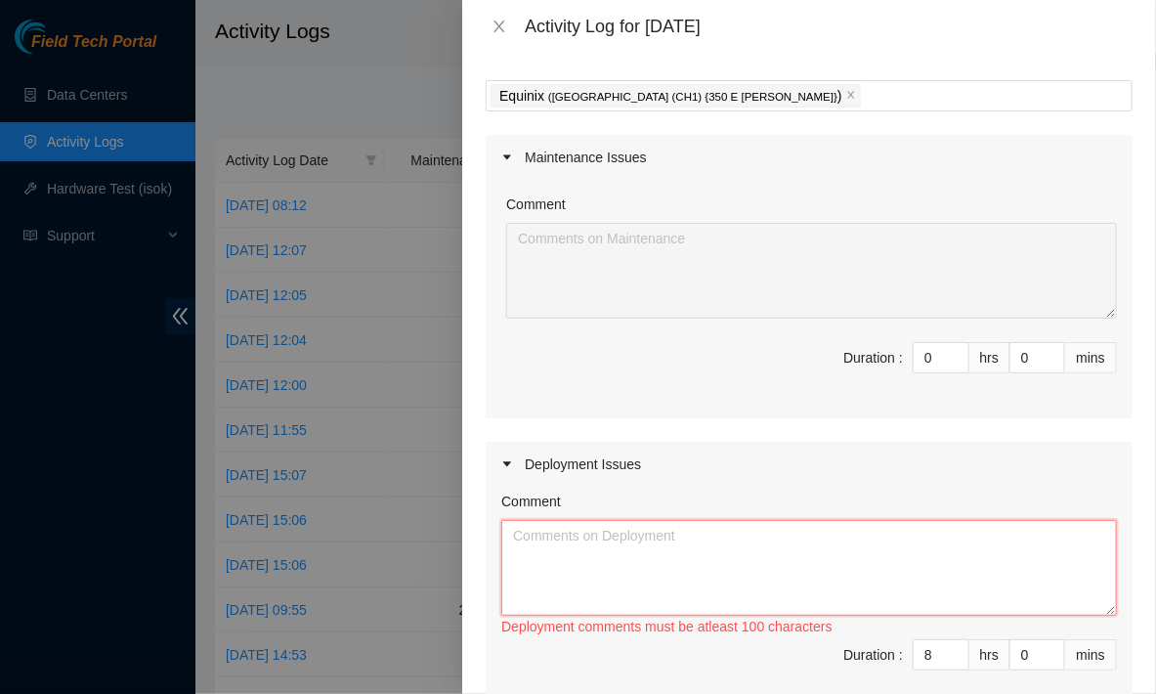
scroll to position [88, 0]
click at [626, 570] on textarea "Comment" at bounding box center [809, 566] width 616 height 96
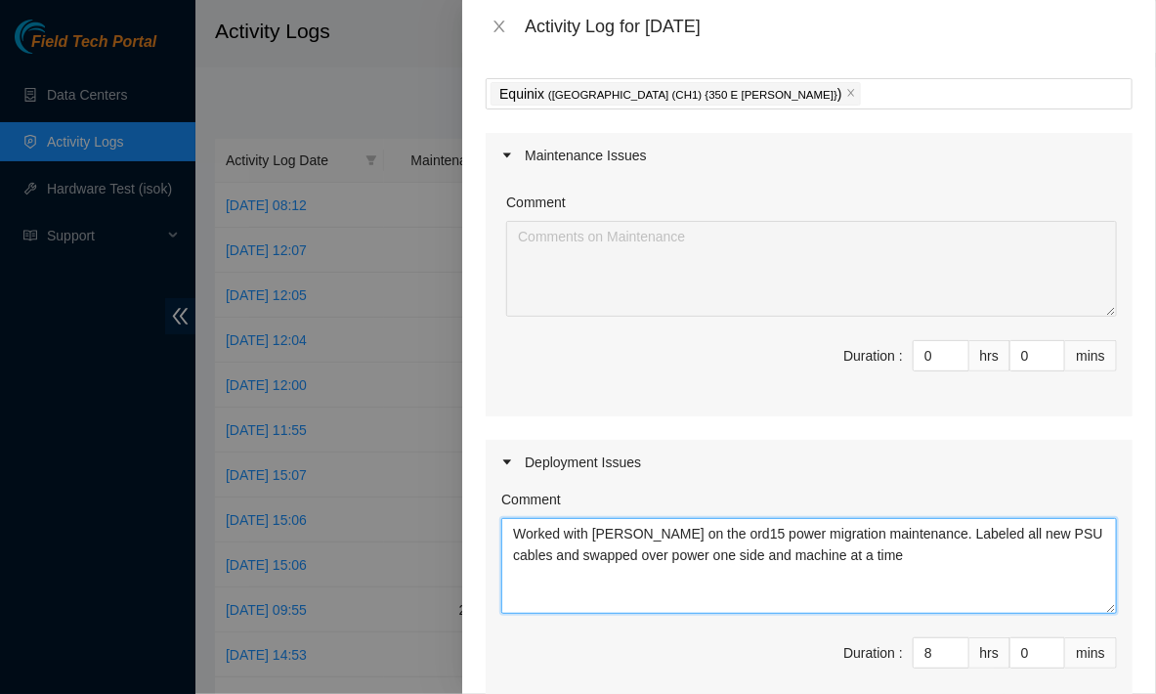
scroll to position [613, 0]
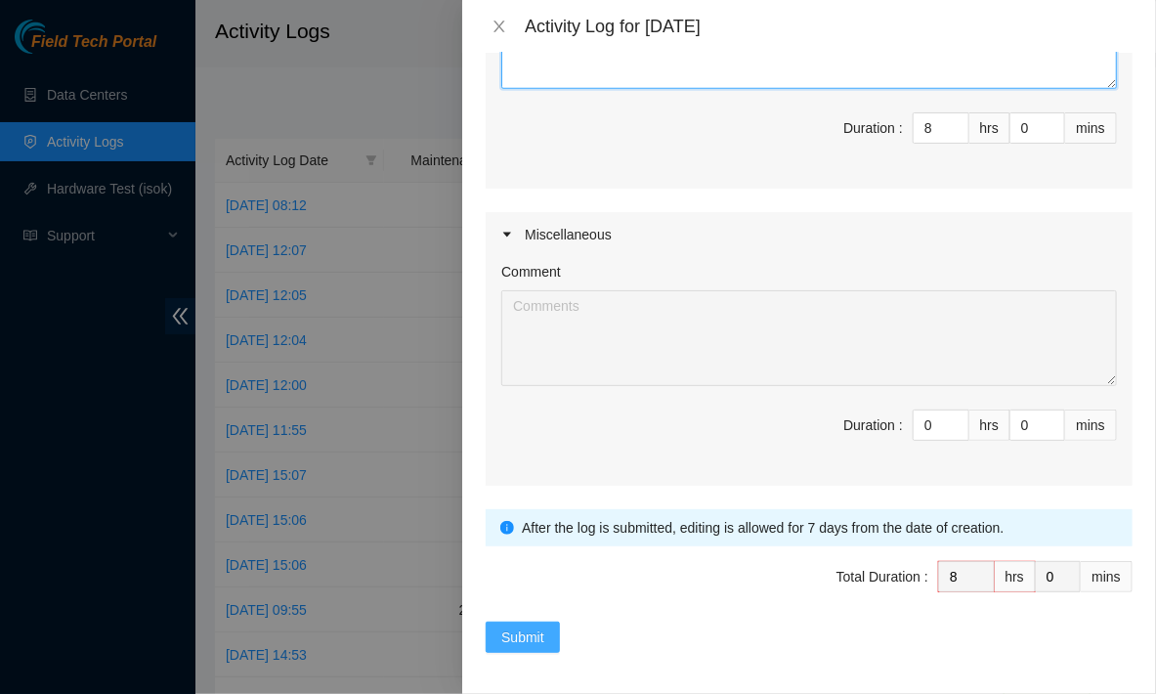
type textarea "Worked with [PERSON_NAME] on the ord15 power migration maintenance. Labeled all…"
click at [510, 627] on span "Submit" at bounding box center [522, 637] width 43 height 22
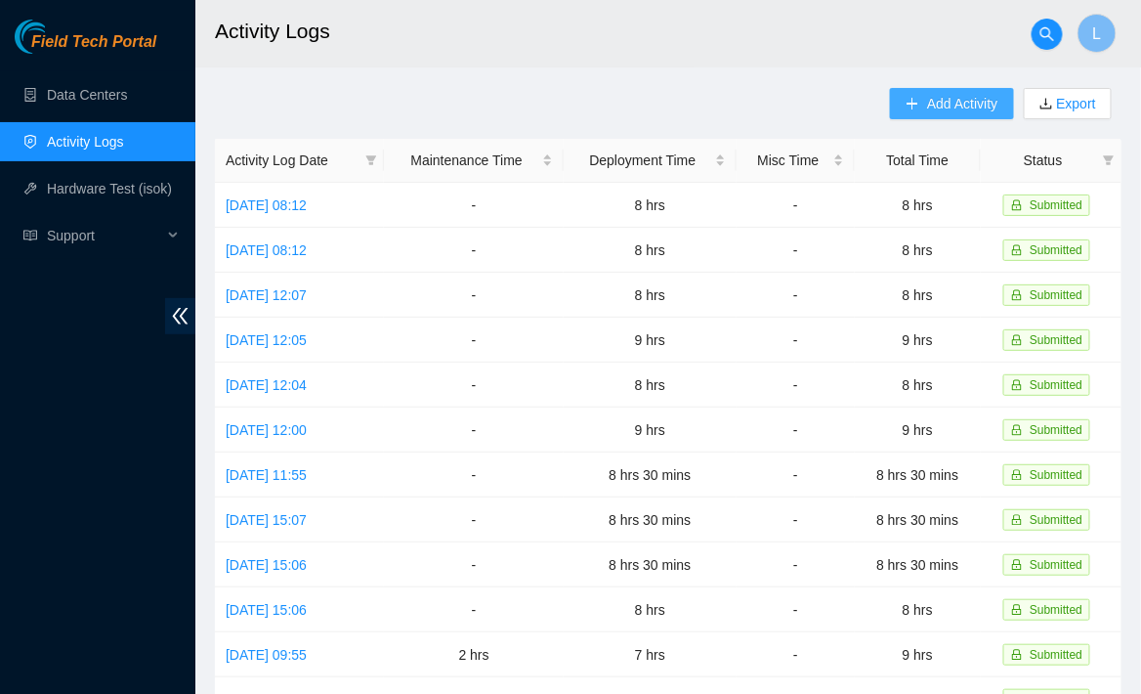
click at [934, 95] on span "Add Activity" at bounding box center [962, 104] width 70 height 22
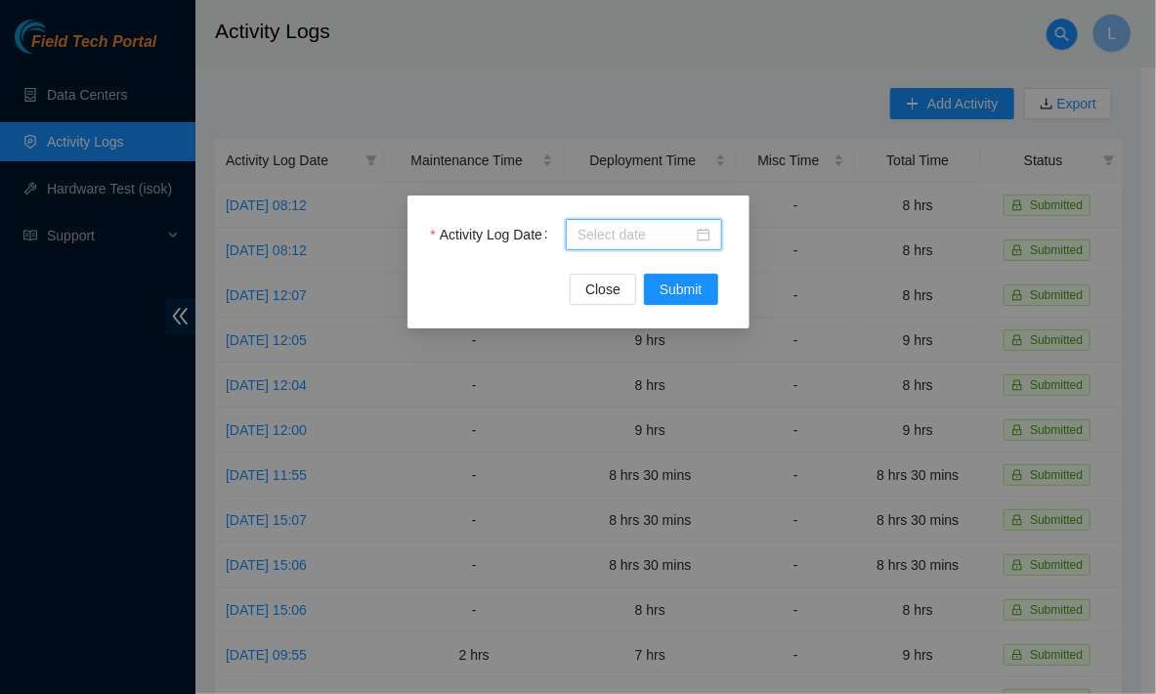
click at [608, 235] on input "Activity Log Date" at bounding box center [635, 235] width 115 height 22
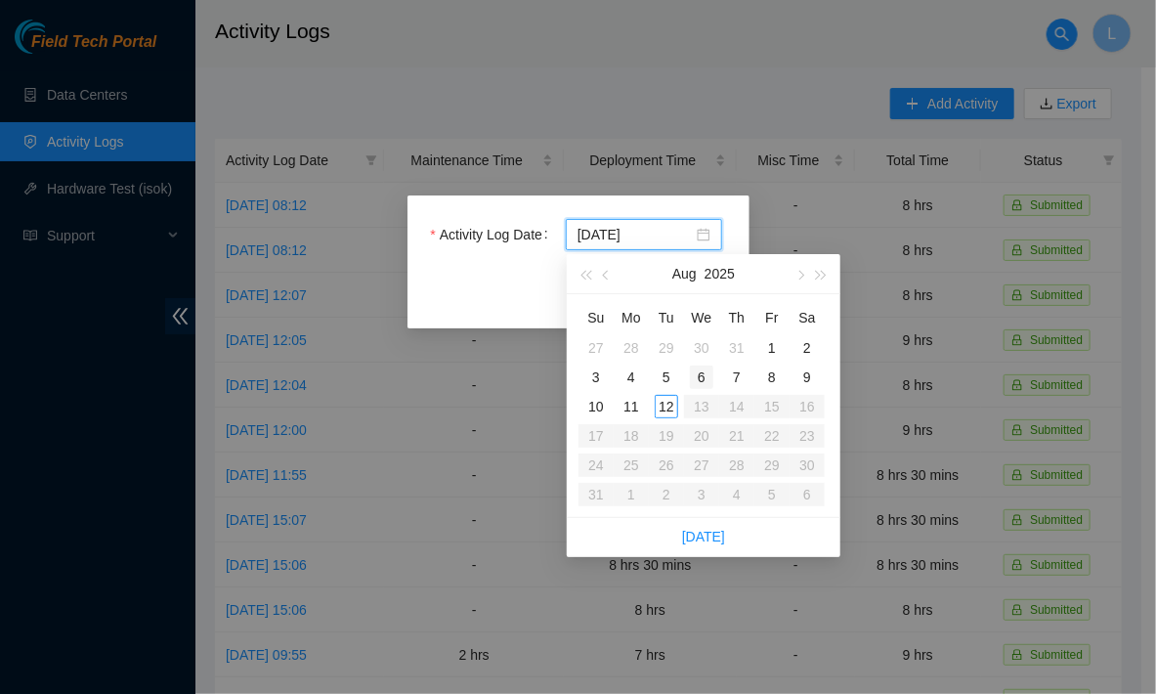
type input "[DATE]"
click at [709, 377] on div "6" at bounding box center [701, 377] width 23 height 23
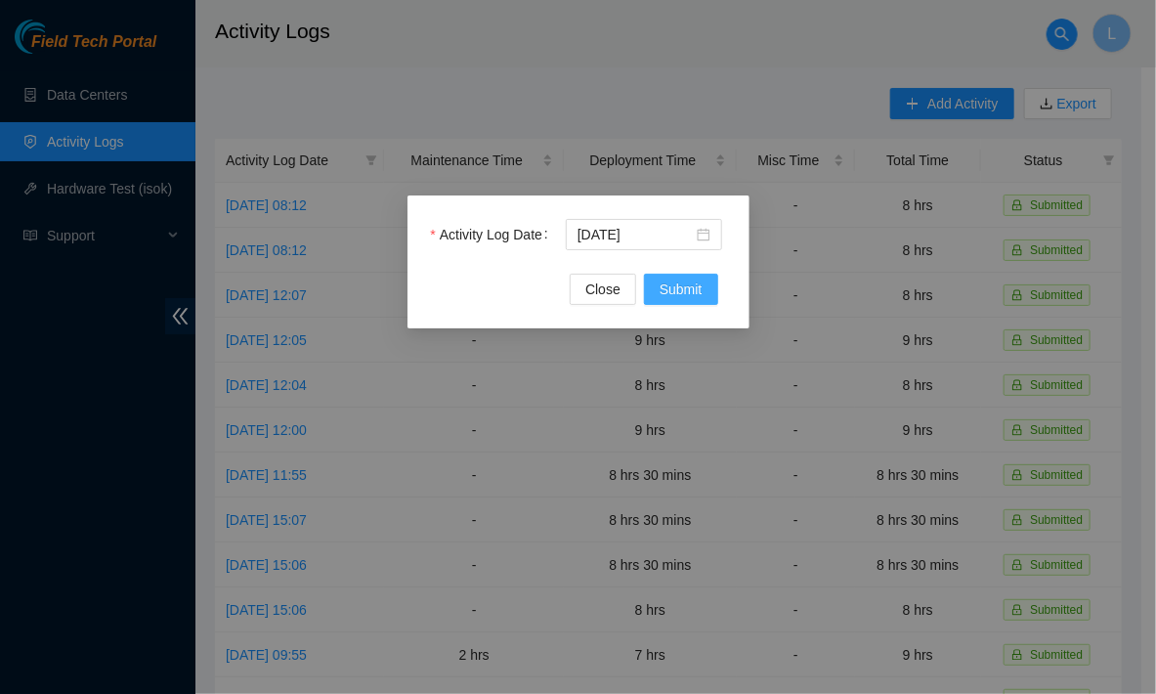
click at [672, 281] on span "Submit" at bounding box center [681, 290] width 43 height 22
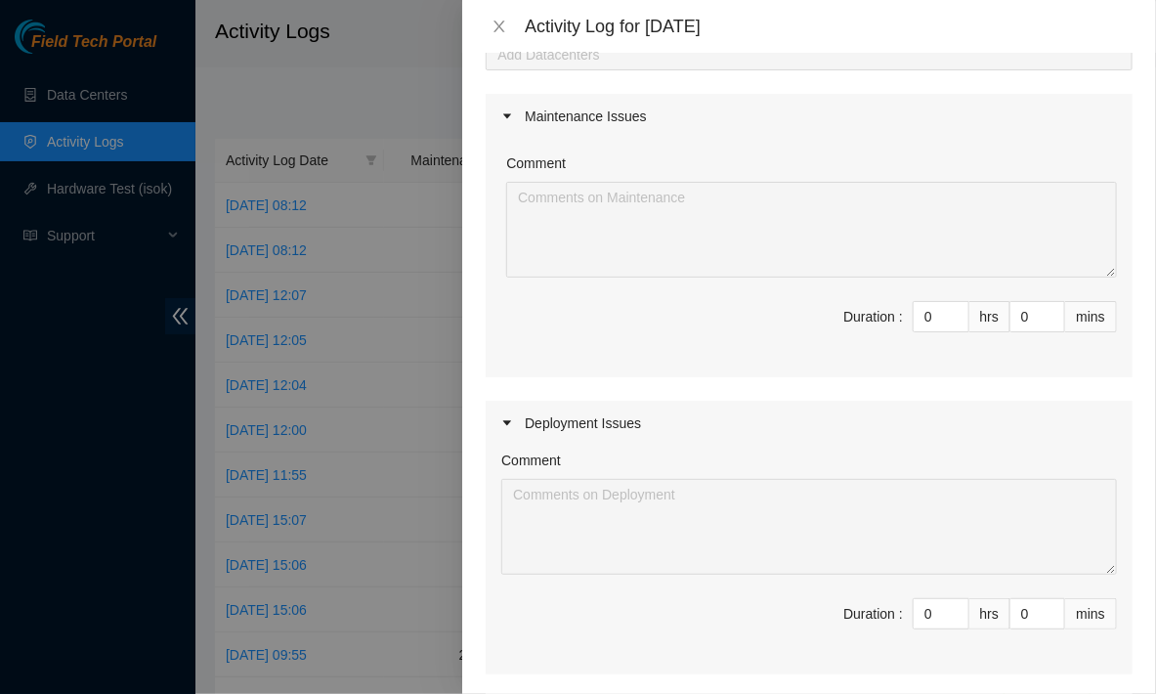
scroll to position [131, 0]
click at [919, 611] on input "0" at bounding box center [941, 609] width 55 height 29
type input "8"
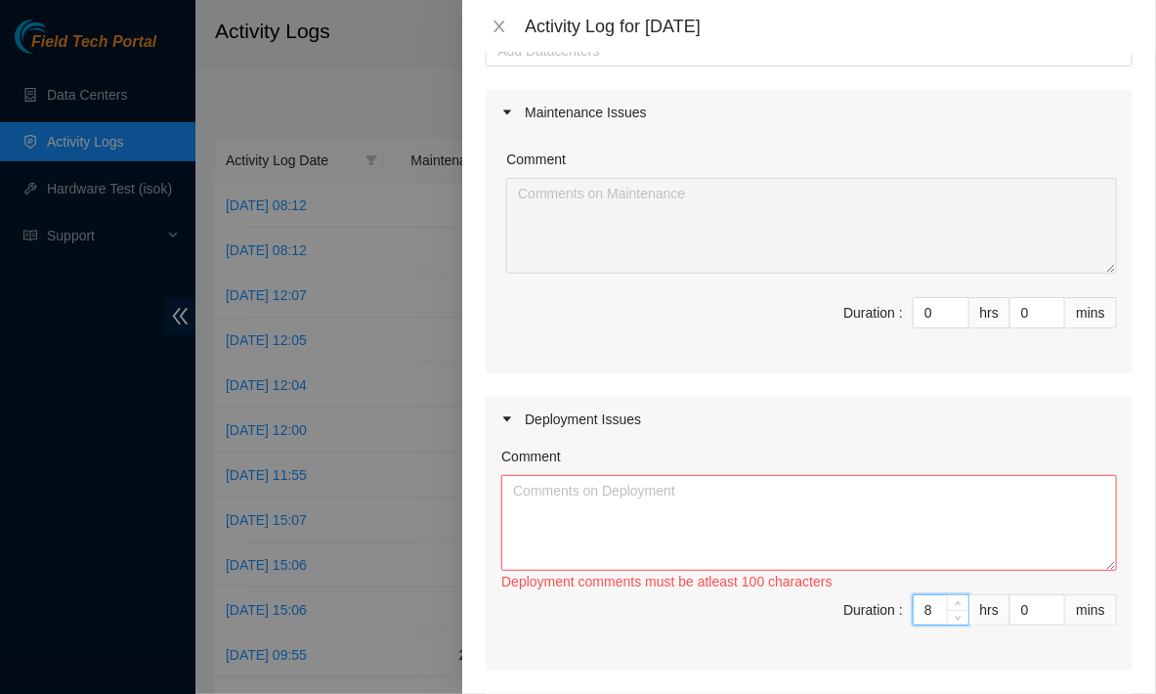
type input "8"
click at [864, 529] on textarea "Comment" at bounding box center [809, 523] width 616 height 96
paste textarea "dp78350-fibernet-deploy-r24ord02icn-for-akamai-fiber-net-and-connect-to-all-ord…"
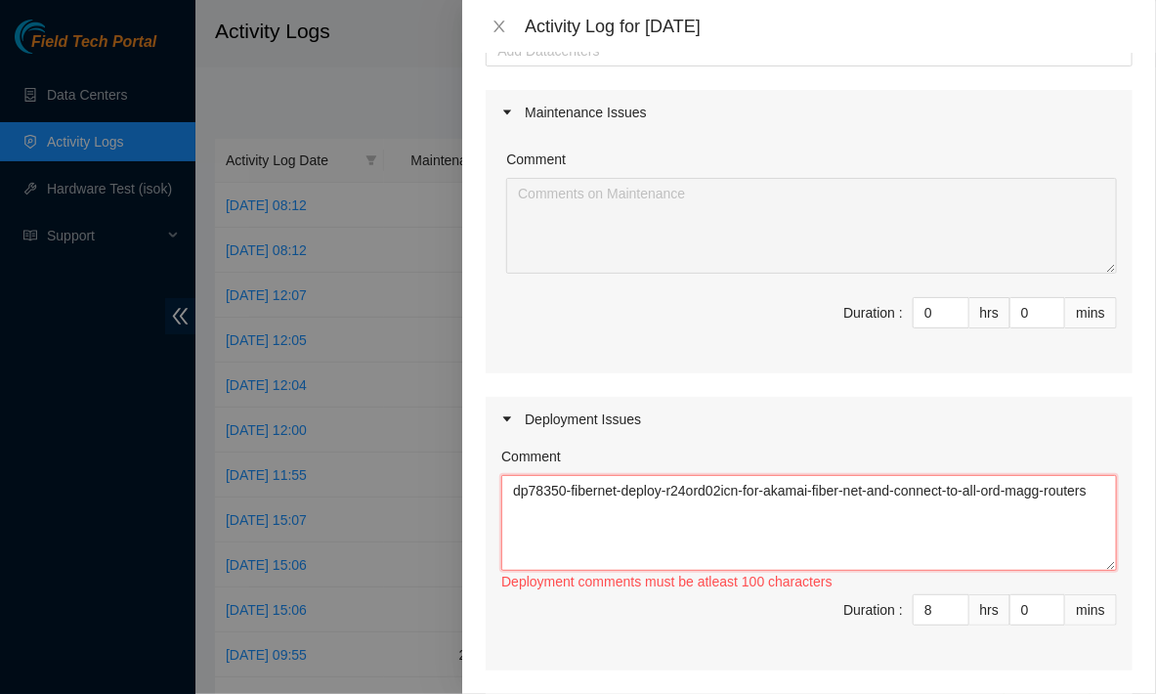
click at [864, 529] on textarea "dp78350-fibernet-deploy-r24ord02icn-for-akamai-fiber-net-and-connect-to-all-ord…" at bounding box center [809, 523] width 616 height 96
paste textarea "dp78351-fibernet-deploy-r25ord02icn-for-akamai-fiber-net-and-connect-to-all-ord…"
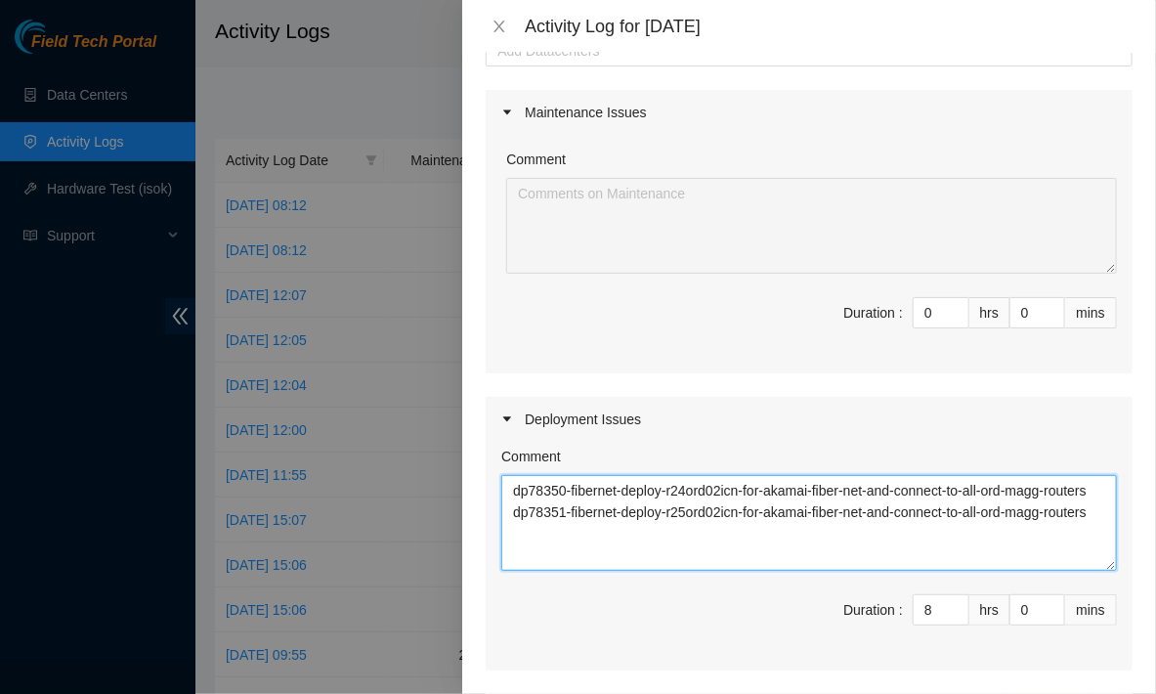
scroll to position [0, 0]
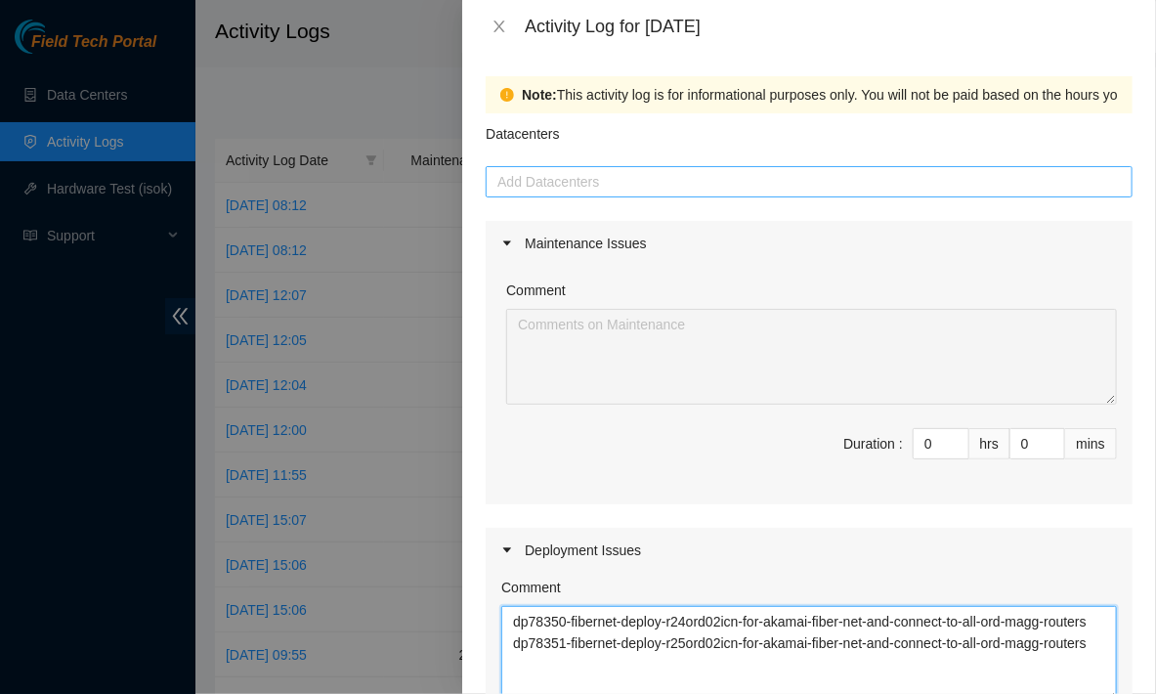
click at [659, 178] on div at bounding box center [809, 181] width 637 height 23
type textarea "dp78350-fibernet-deploy-r24ord02icn-for-akamai-fiber-net-and-connect-to-all-ord…"
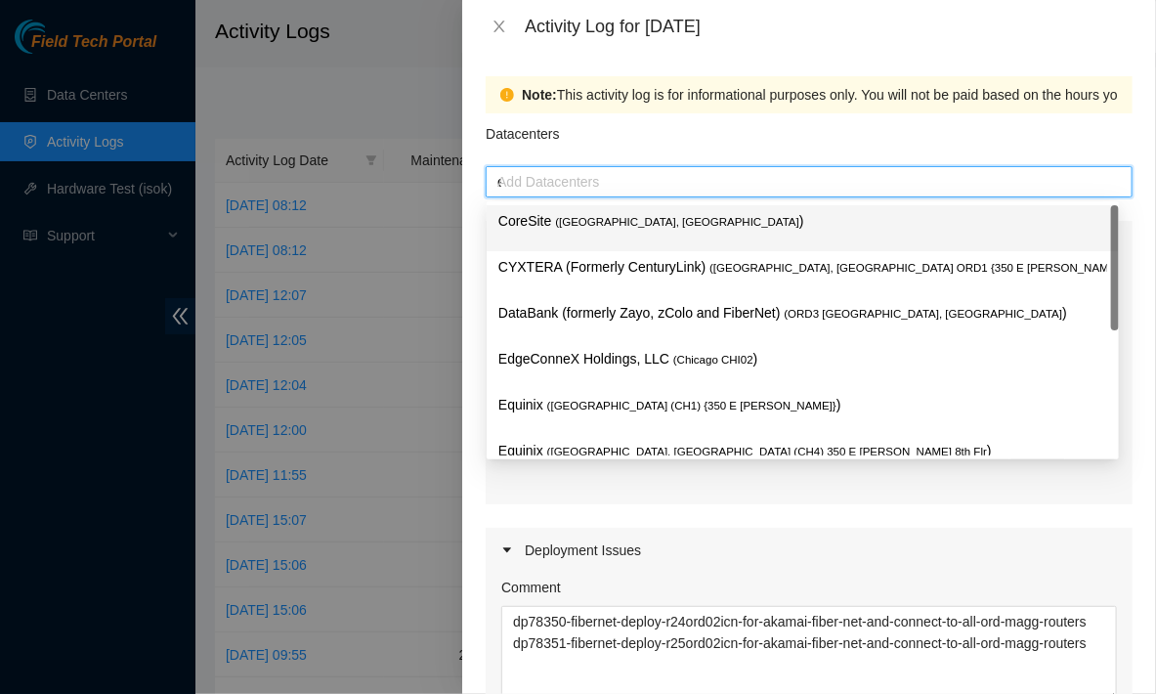
type input "eq"
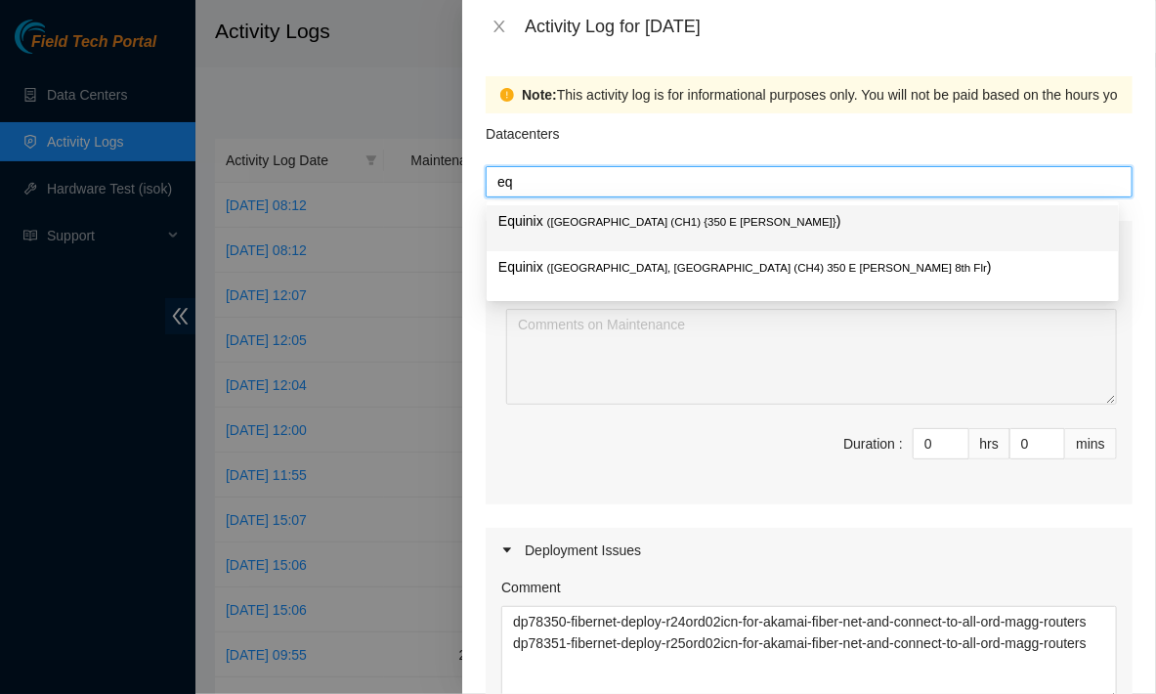
click at [643, 228] on span "( [GEOGRAPHIC_DATA] (CH1) {350 E [PERSON_NAME]}" at bounding box center [691, 222] width 289 height 12
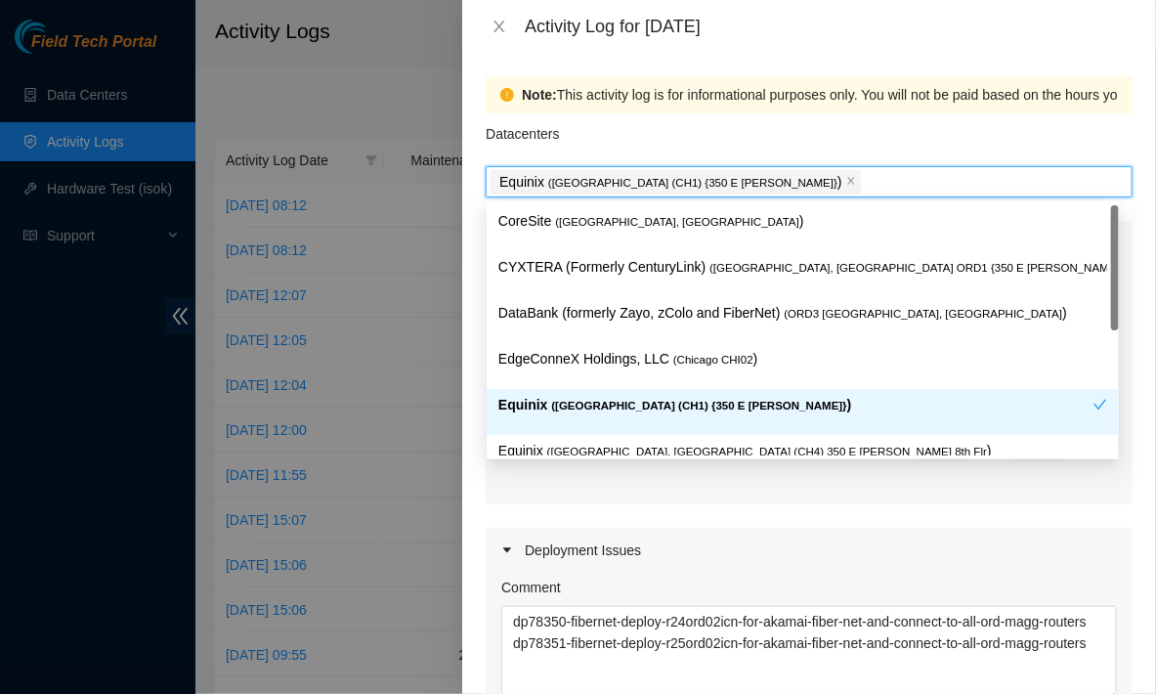
click at [556, 502] on div "Maintenance Issues Comment Duration : 0 hrs 0 mins Deployment Issues Comment dp…" at bounding box center [809, 660] width 647 height 878
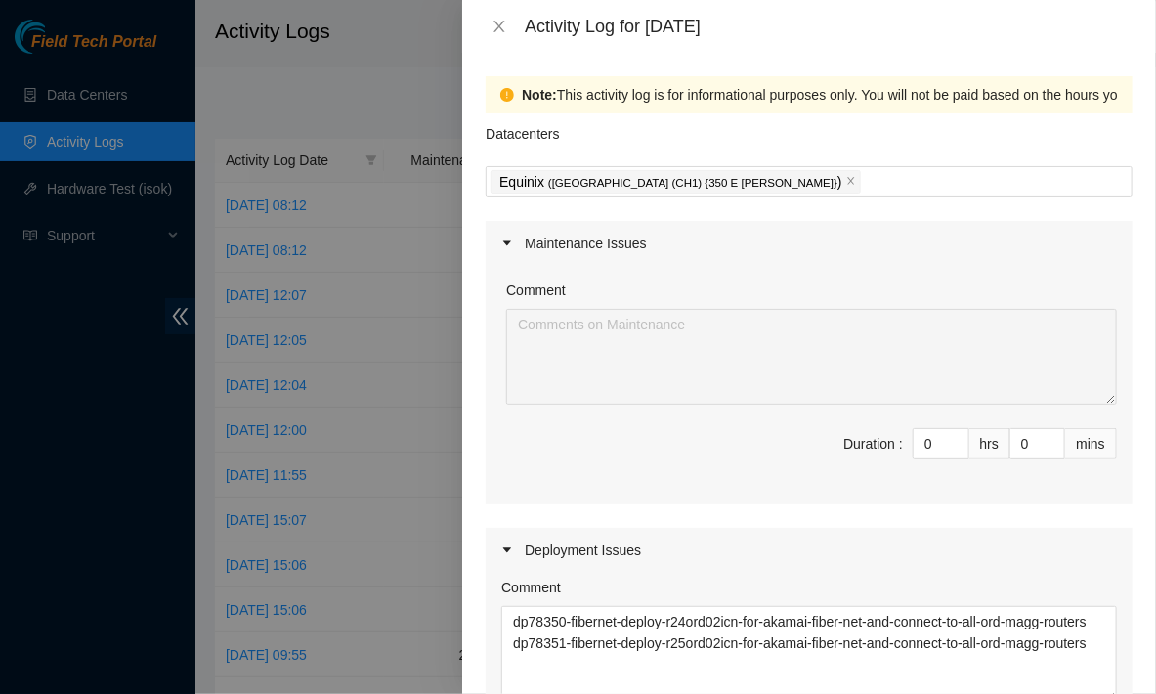
scroll to position [613, 0]
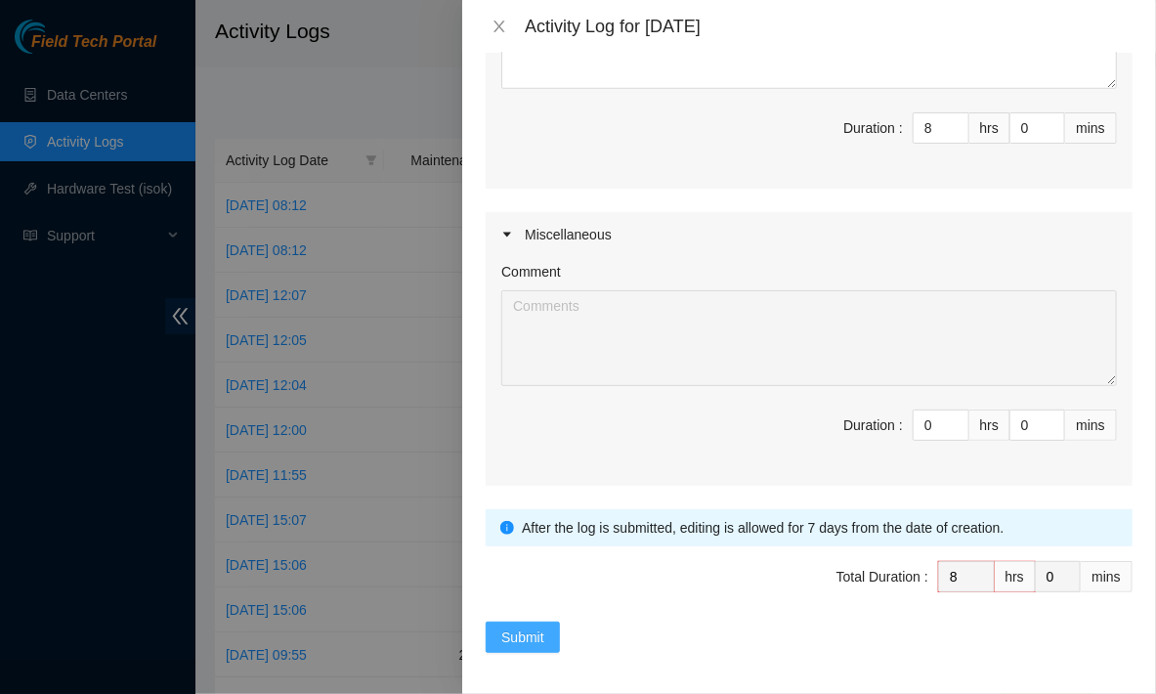
click at [531, 636] on span "Submit" at bounding box center [522, 637] width 43 height 22
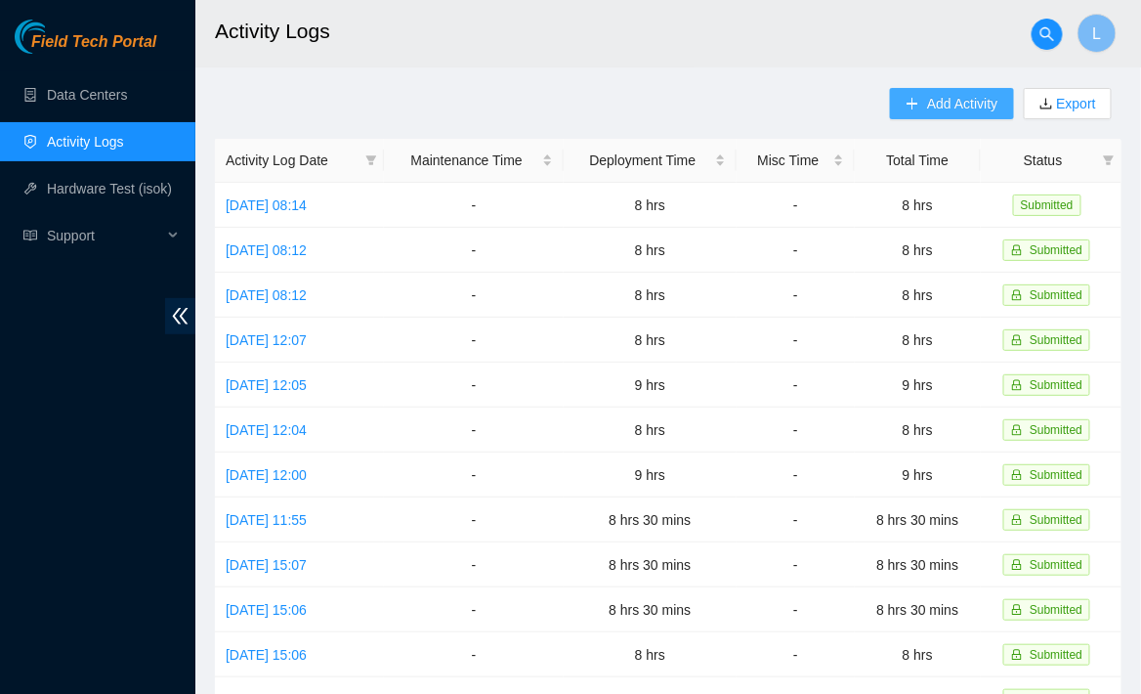
click at [927, 109] on span "Add Activity" at bounding box center [962, 104] width 70 height 22
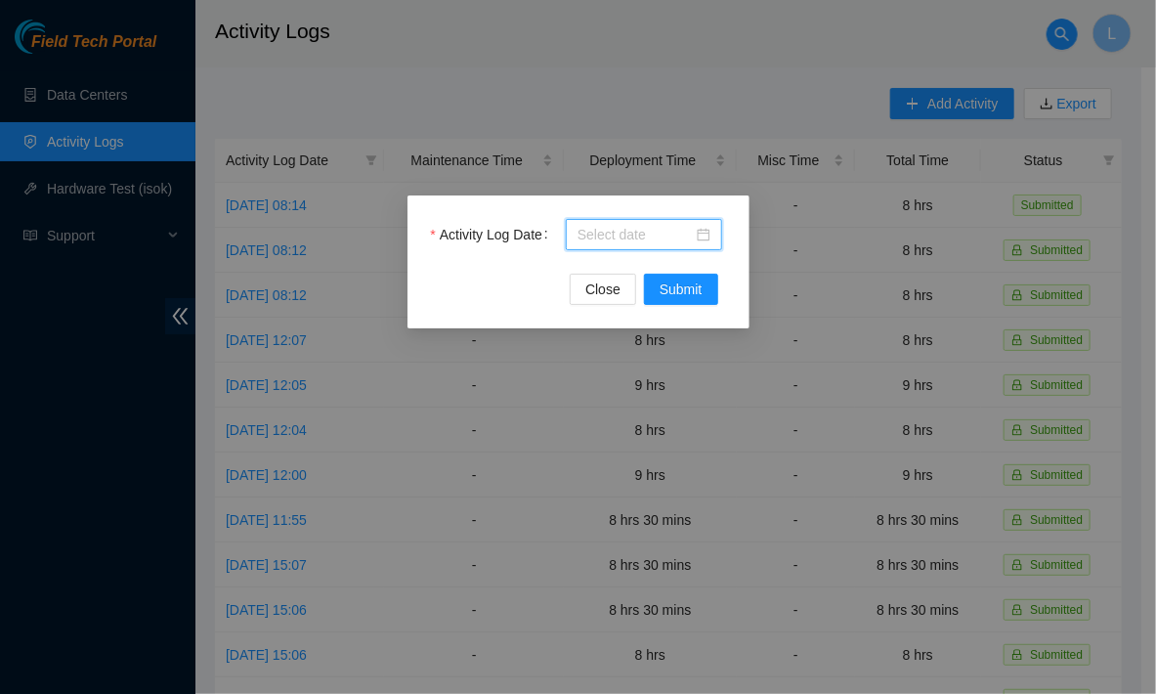
click at [671, 229] on input "Activity Log Date" at bounding box center [635, 235] width 115 height 22
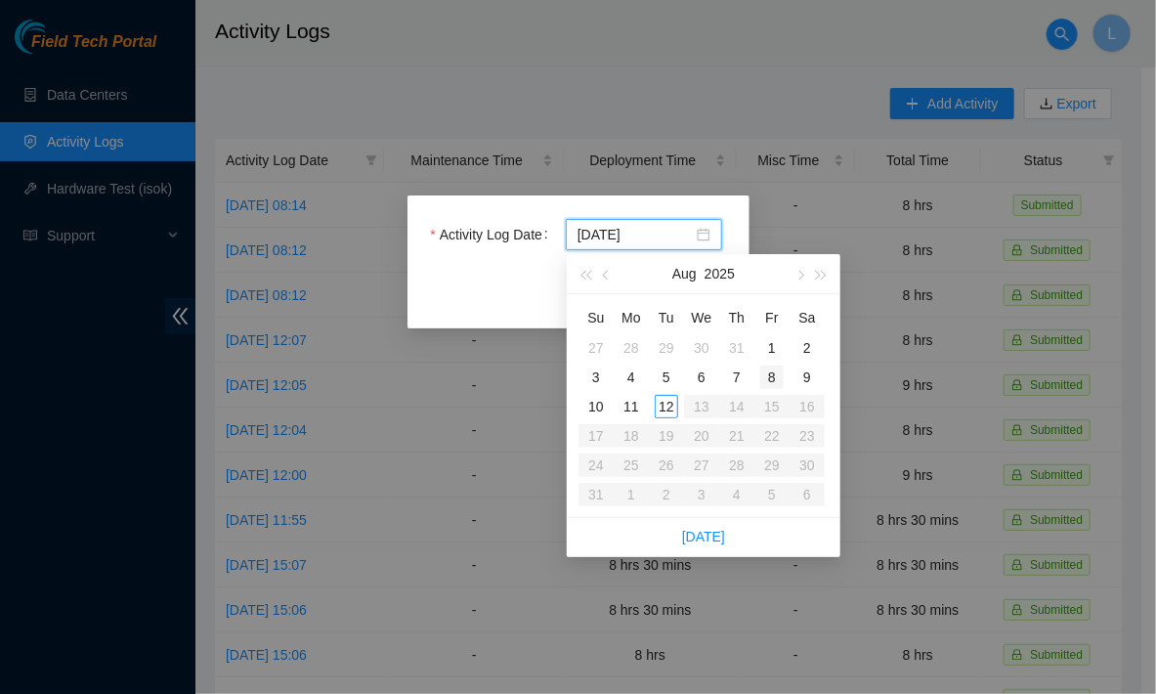
type input "[DATE]"
click at [742, 381] on div "7" at bounding box center [736, 377] width 23 height 23
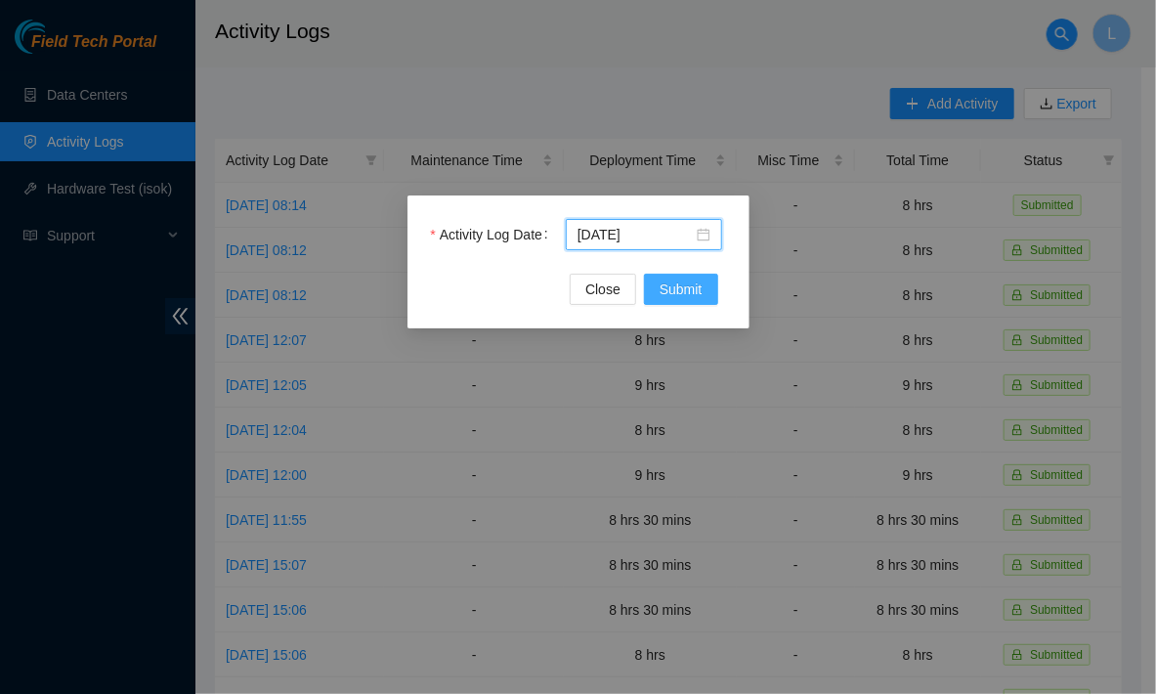
click at [666, 303] on button "Submit" at bounding box center [681, 289] width 74 height 31
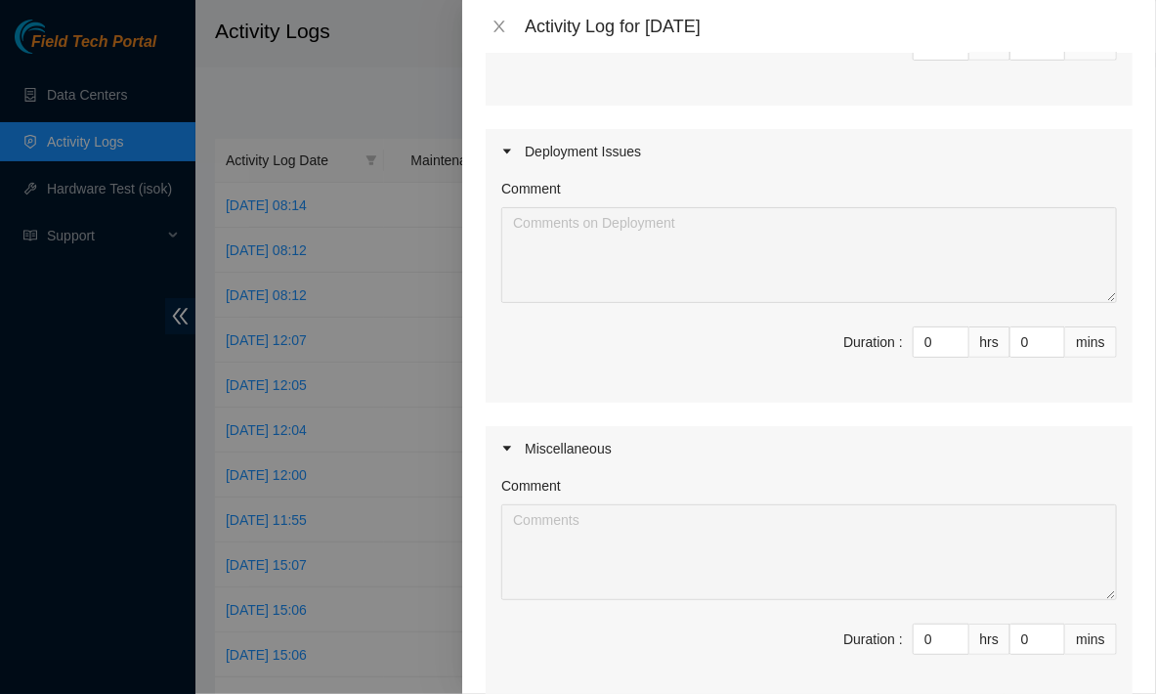
scroll to position [397, 0]
click at [917, 335] on input "0" at bounding box center [941, 343] width 55 height 29
type input "9"
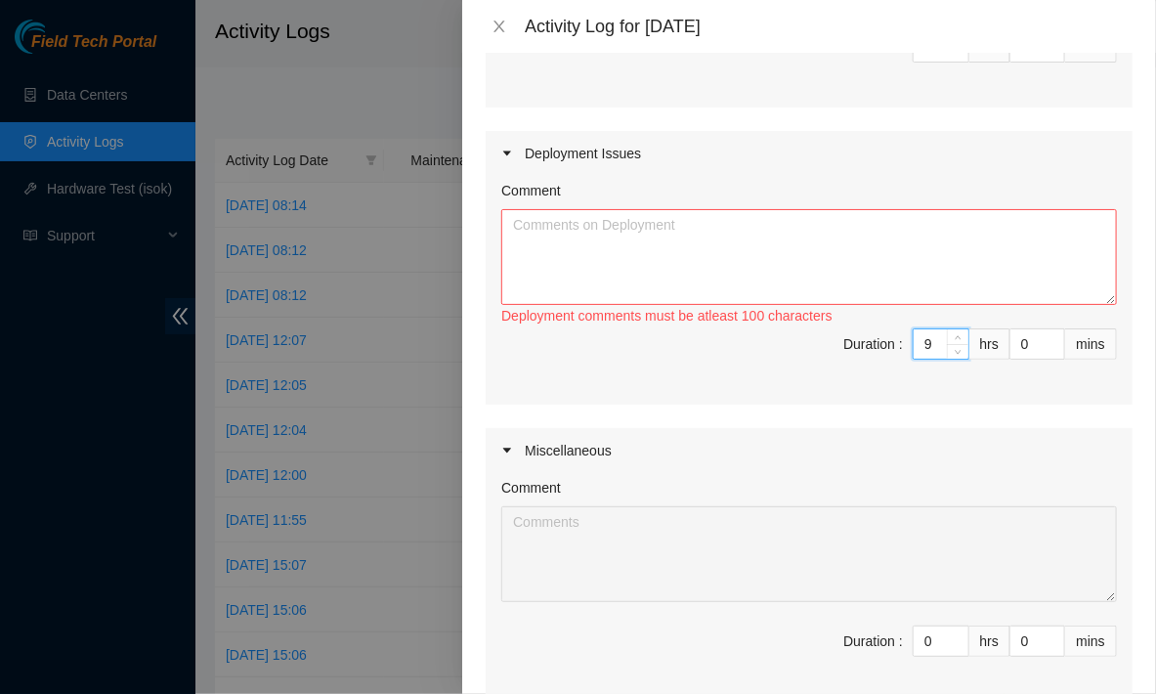
type input "9"
click at [823, 272] on textarea "Comment" at bounding box center [809, 257] width 616 height 96
paste textarea "if you have the cycles, would you be able to get me snapshots of r23 and r24.or…"
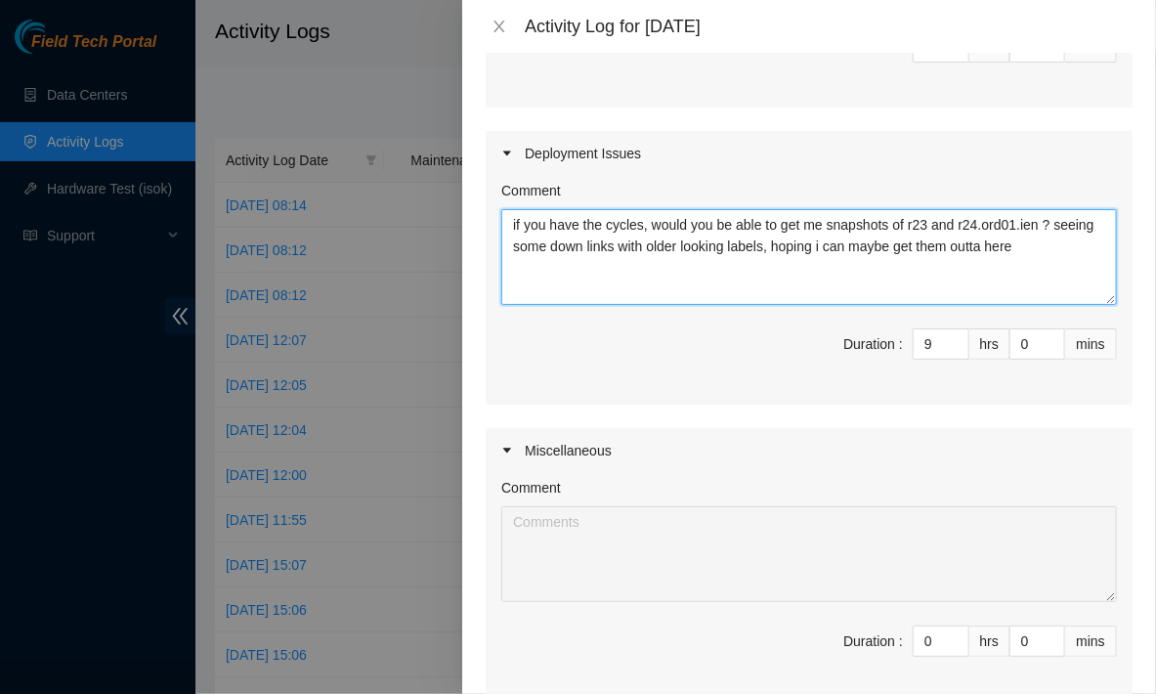
paste textarea "the only discrepancy i have is on r24: et-1/0/1 up up et-1/0/3 up up they are u…"
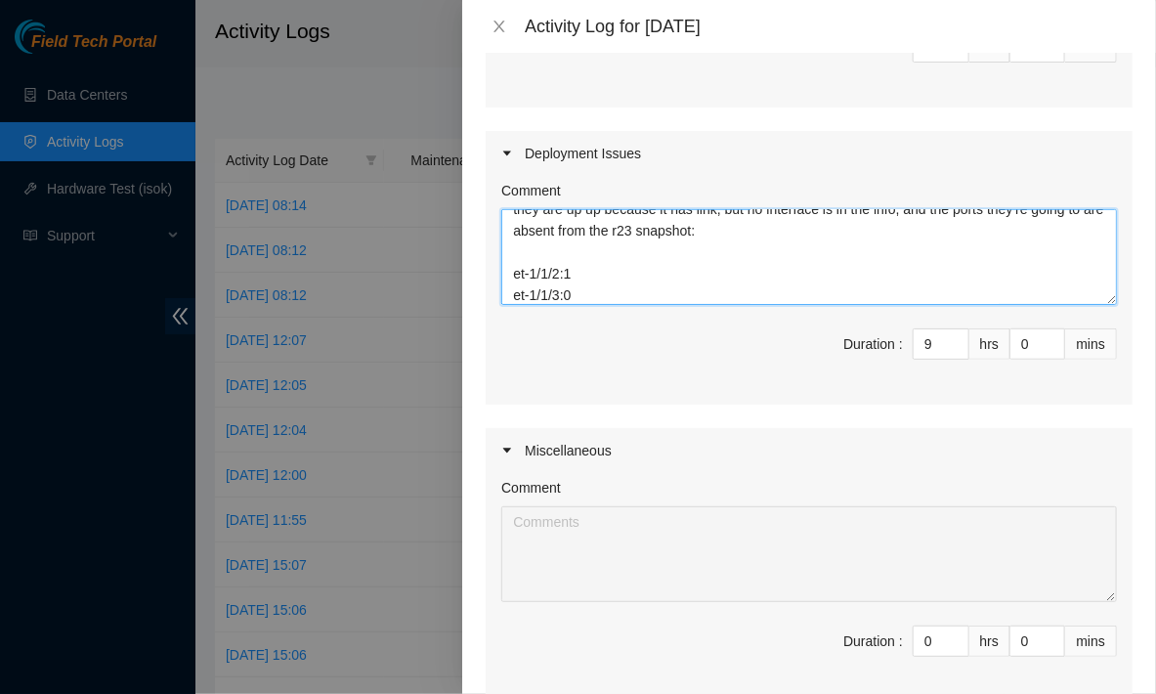
scroll to position [0, 0]
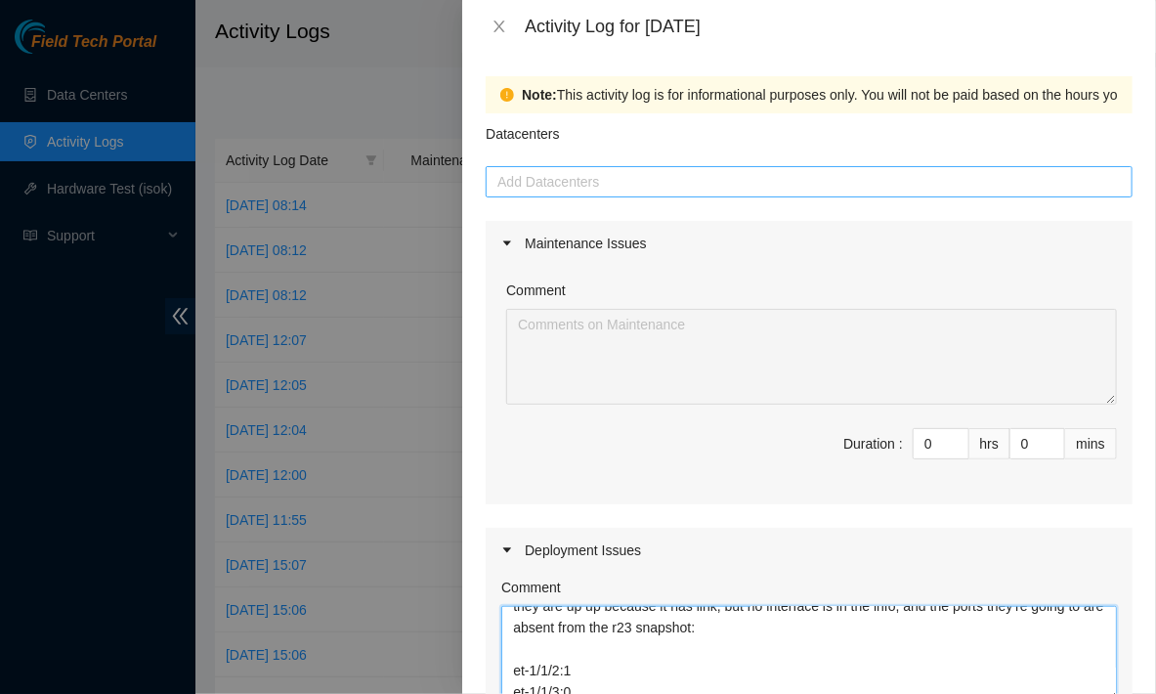
click at [620, 172] on div at bounding box center [809, 181] width 637 height 23
type textarea "if you have the cycles, would you be able to get me snapshots of r23 and r24.or…"
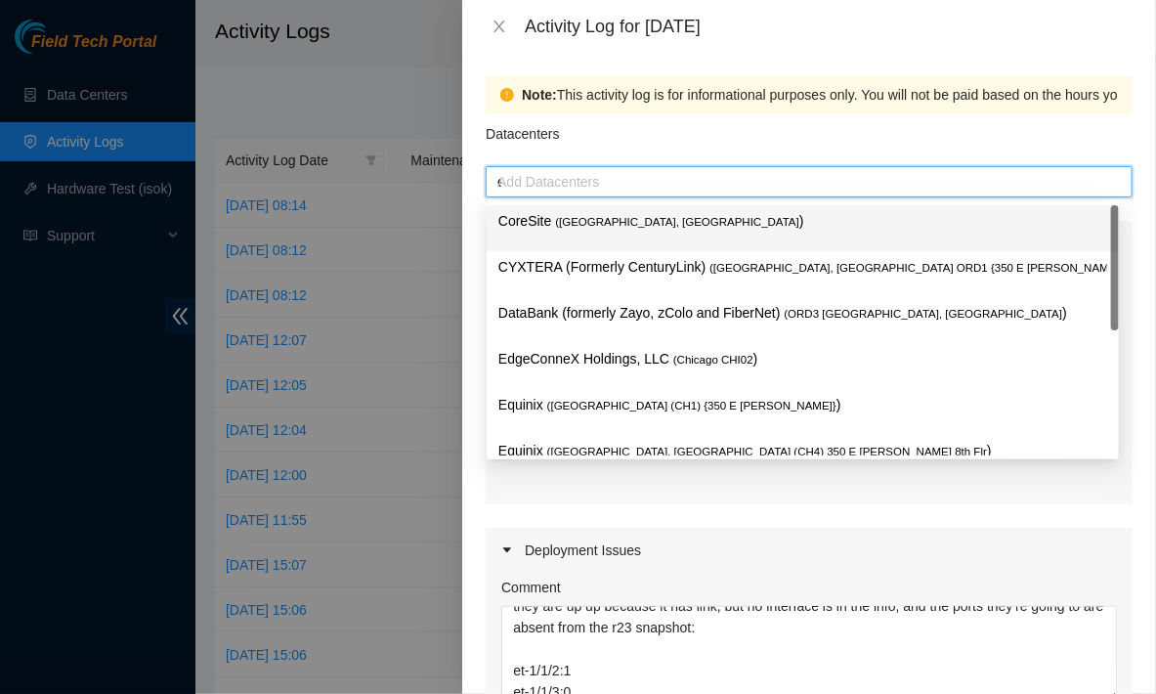
type input "eq"
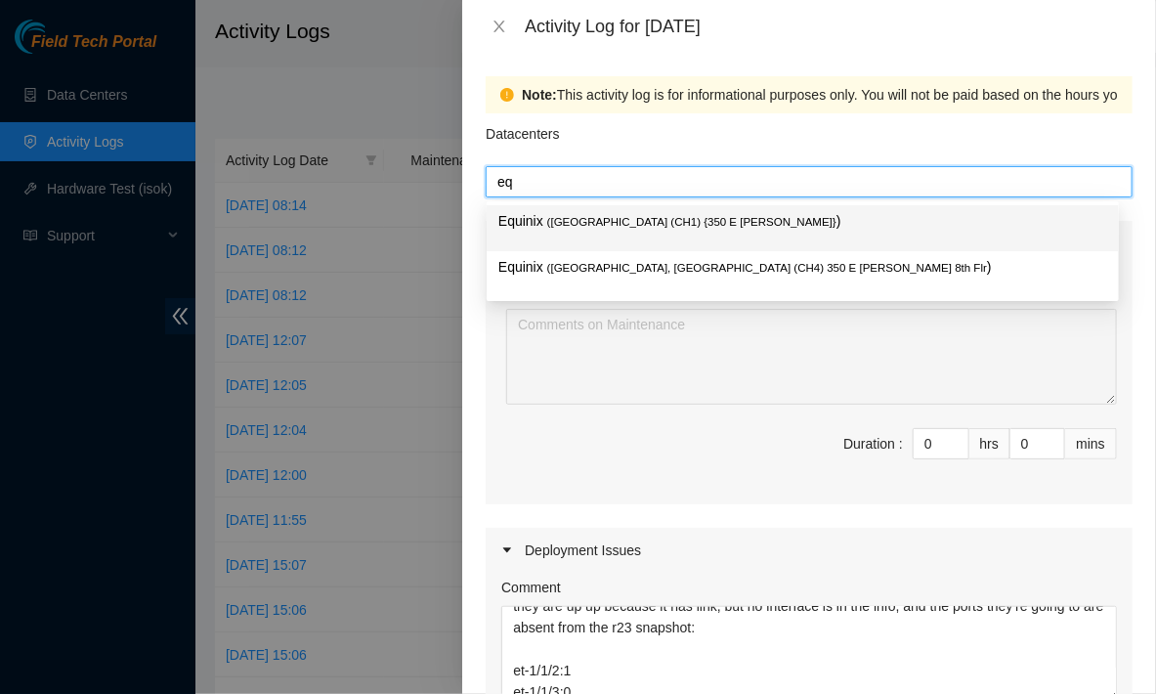
click at [624, 228] on span "( [GEOGRAPHIC_DATA] (CH1) {350 E [PERSON_NAME]}" at bounding box center [691, 222] width 289 height 12
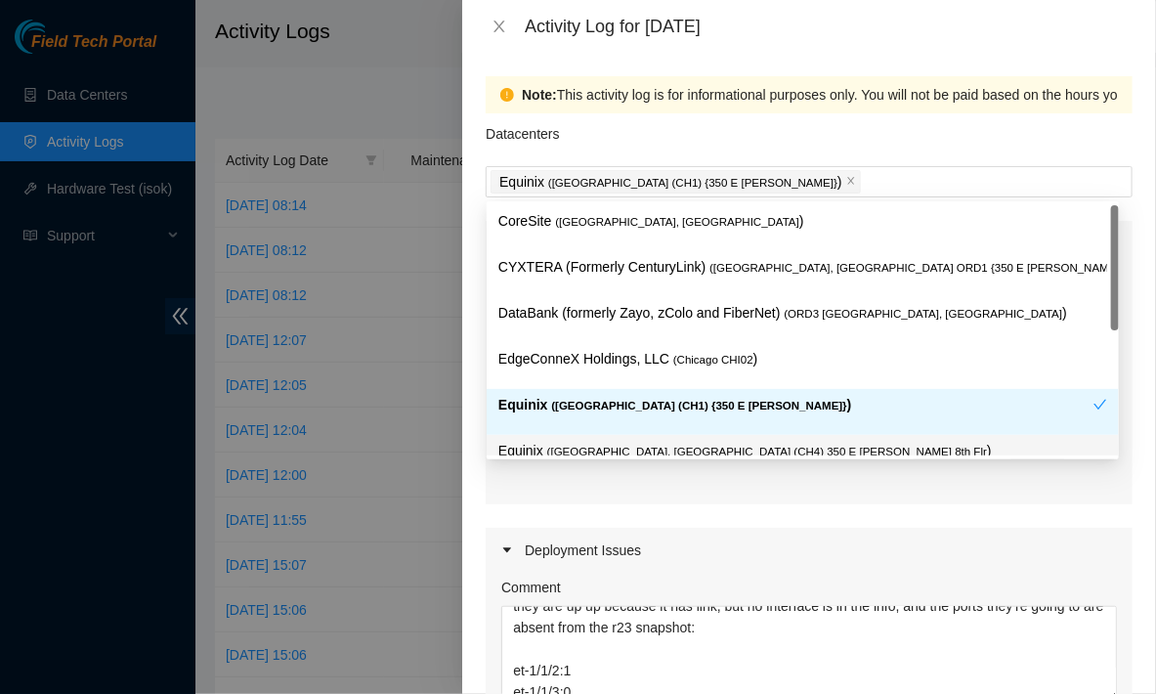
click at [474, 508] on div "Note: This activity log is for informational purposes only. You will not be pai…" at bounding box center [809, 373] width 694 height 641
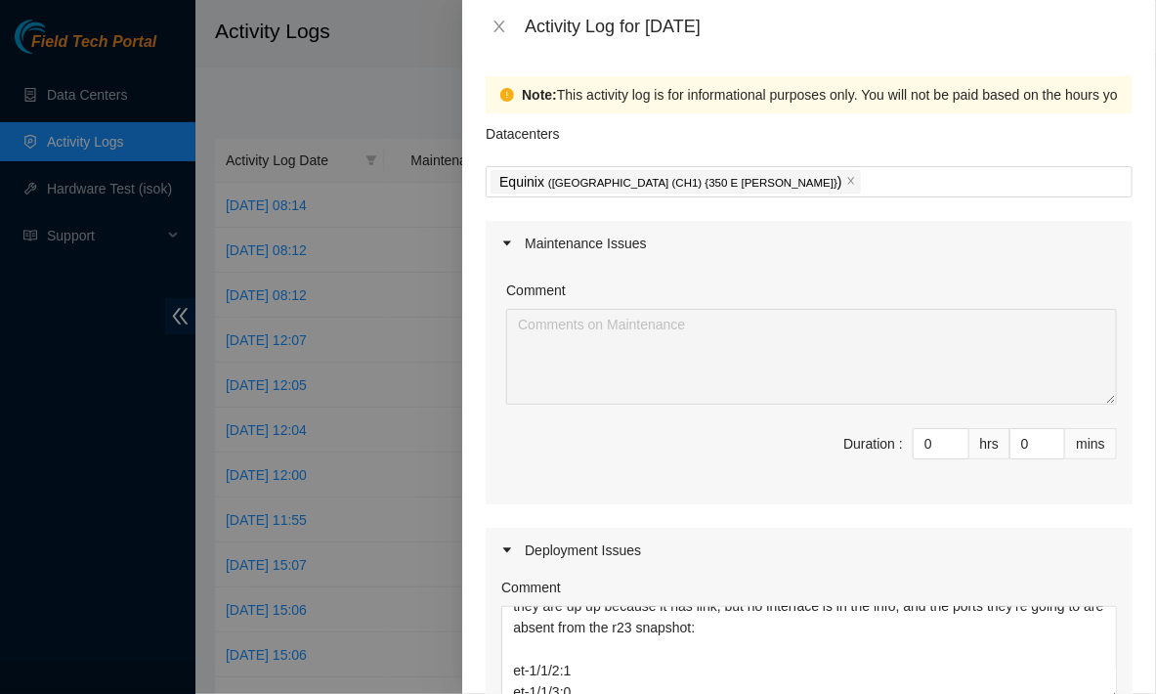
scroll to position [613, 0]
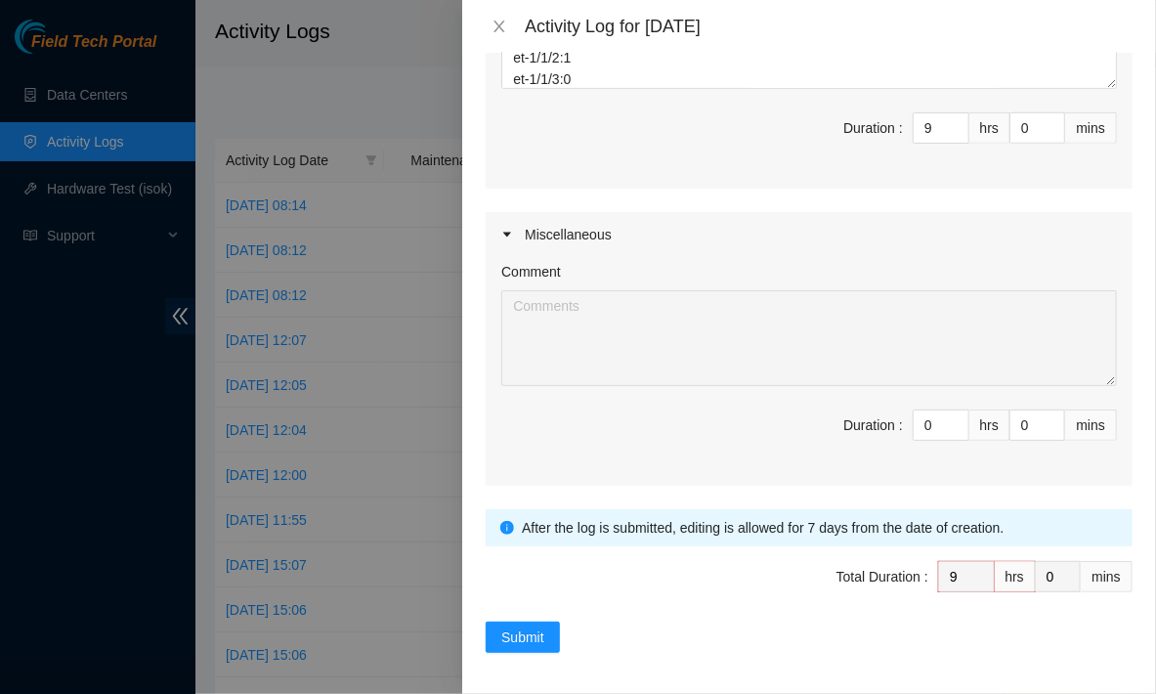
click at [533, 648] on div "Note: This activity log is for informational purposes only. You will not be pai…" at bounding box center [809, 373] width 694 height 641
click at [538, 626] on span "Submit" at bounding box center [522, 637] width 43 height 22
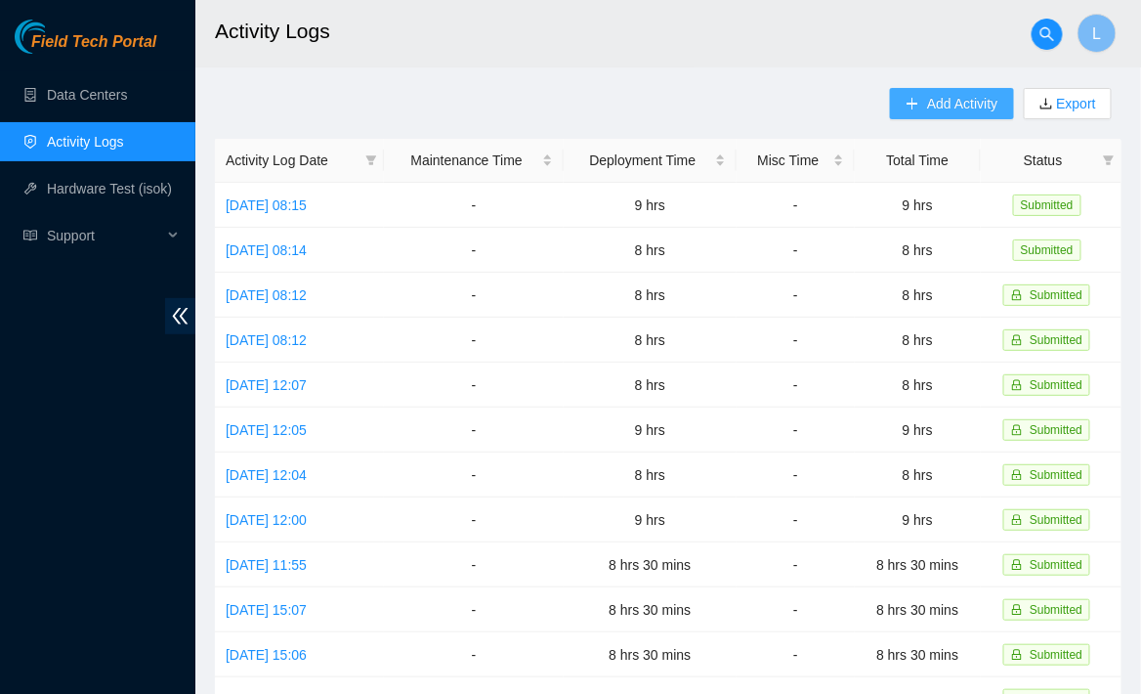
click at [915, 105] on icon "plus" at bounding box center [913, 104] width 14 height 14
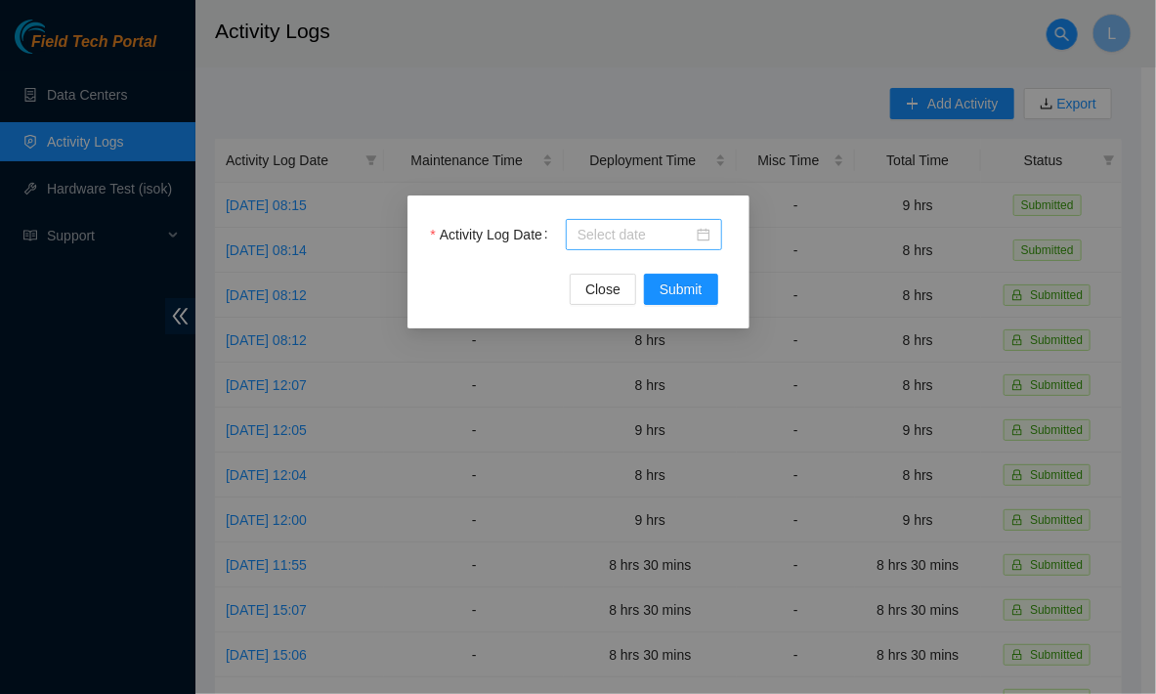
click at [631, 235] on input "Activity Log Date" at bounding box center [635, 235] width 115 height 22
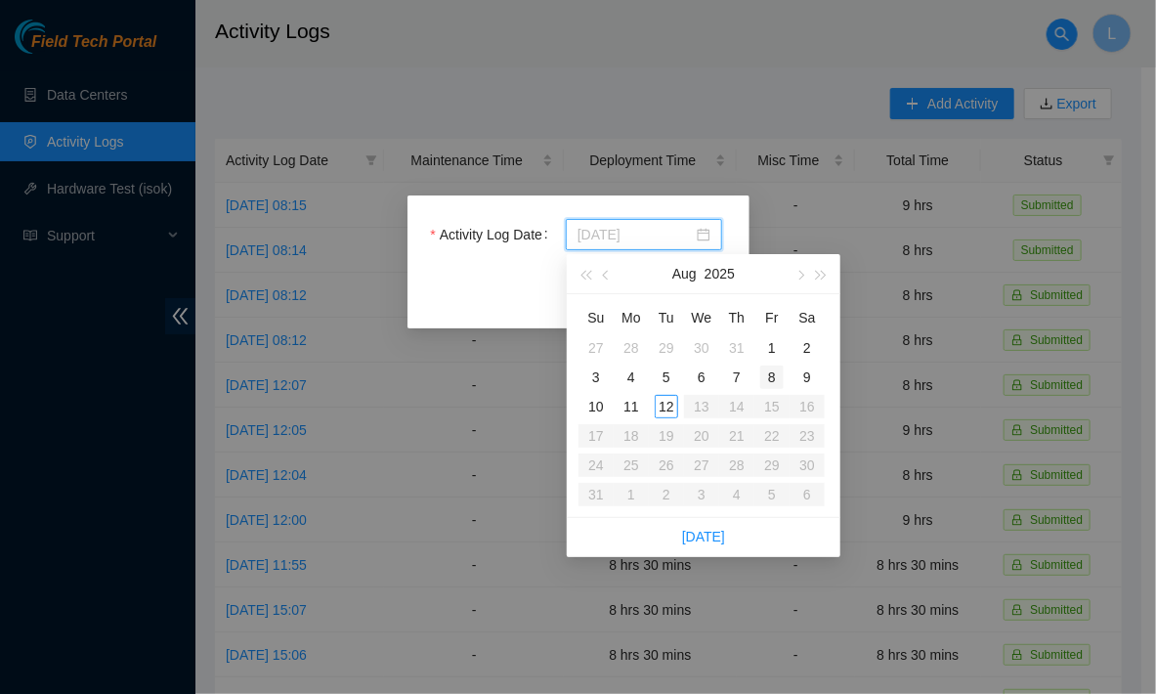
type input "[DATE]"
click at [778, 382] on div "8" at bounding box center [771, 377] width 23 height 23
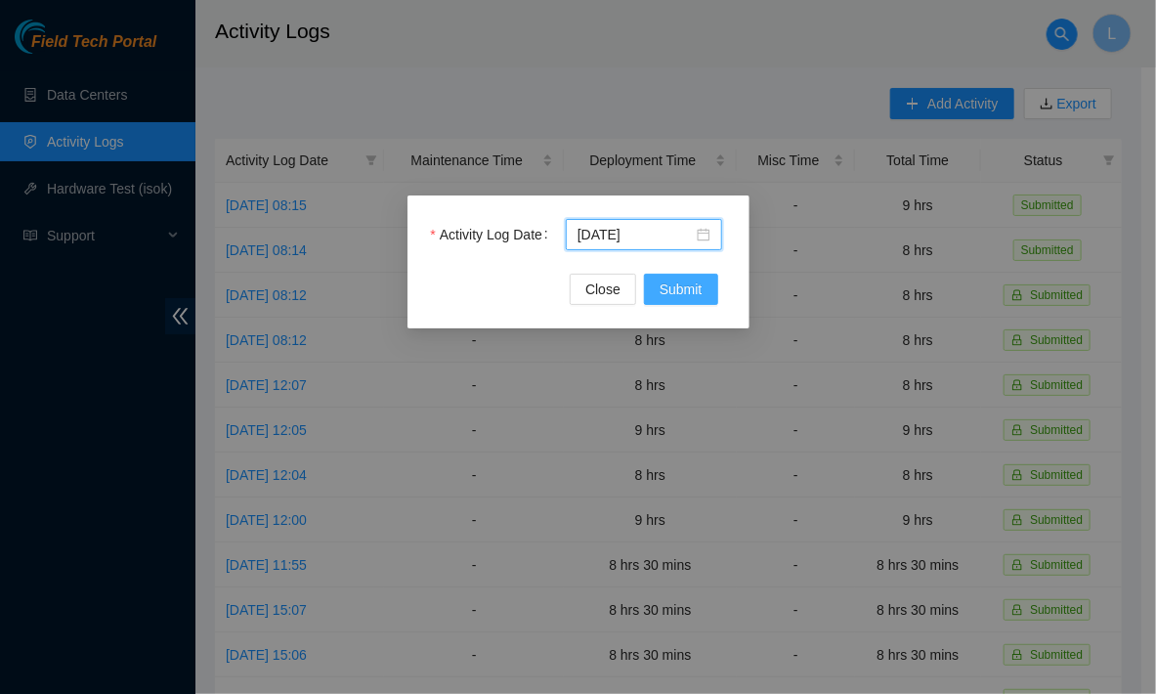
click at [684, 280] on span "Submit" at bounding box center [681, 290] width 43 height 22
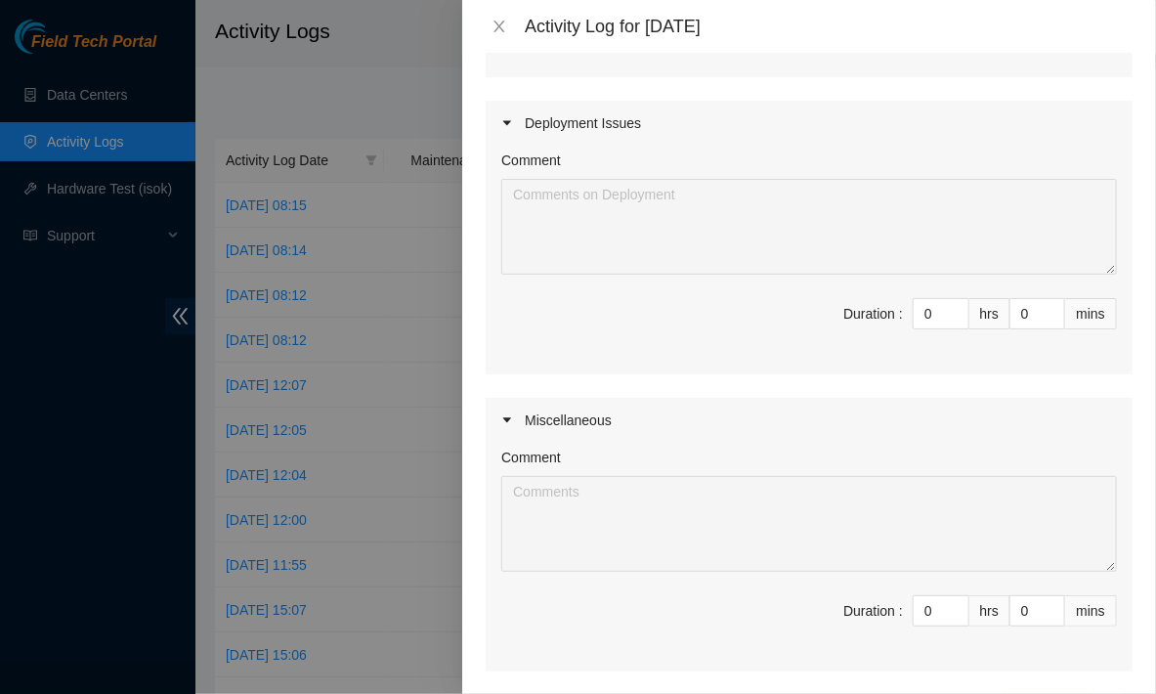
scroll to position [428, 0]
click at [925, 321] on input "0" at bounding box center [941, 312] width 55 height 29
type input "9"
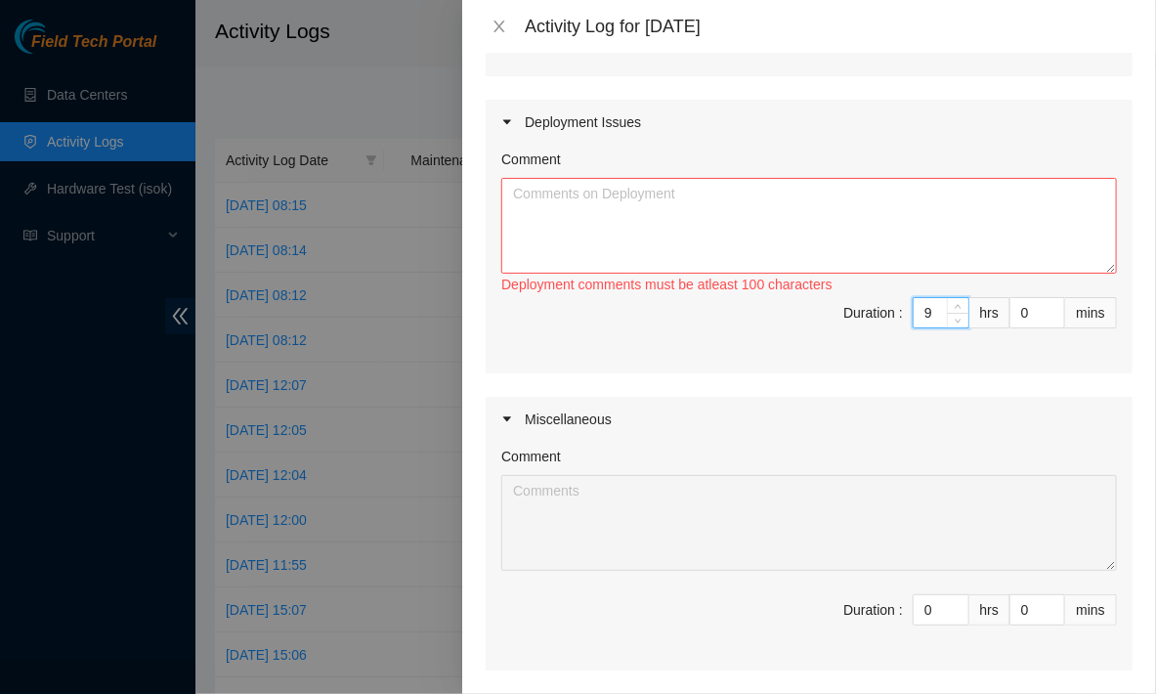
type input "9"
click at [787, 207] on textarea "Comment" at bounding box center [809, 226] width 616 height 96
paste textarea "DP79607 DP79604 DP79605 DP77234 DP77235 DP77232 DP77230 DP77231 DP79608 DP77233…"
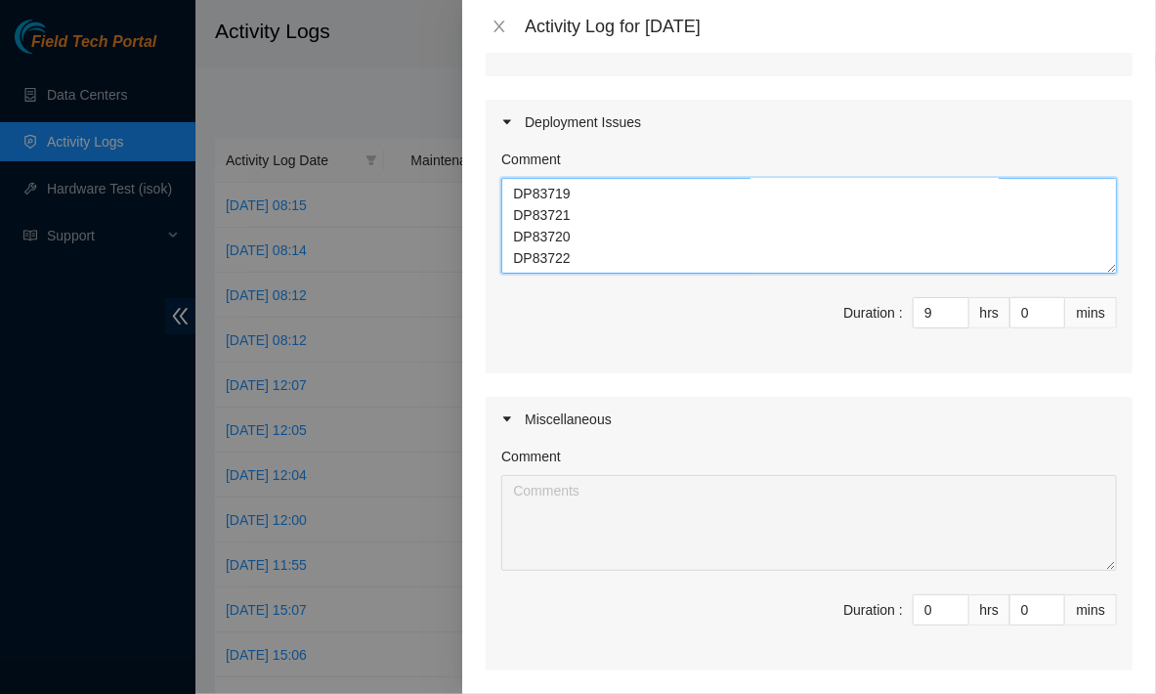
scroll to position [446, 0]
paste textarea "[URL][DOMAIN_NAME] [PERSON_NAME]'s RE"
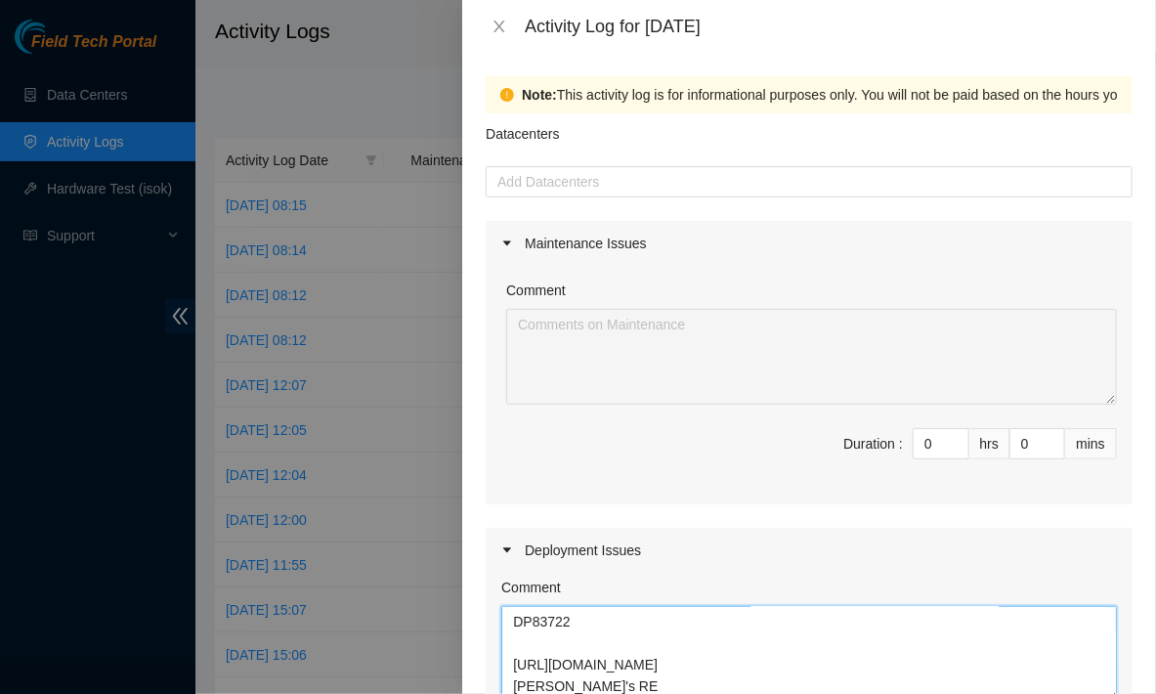
scroll to position [24, 0]
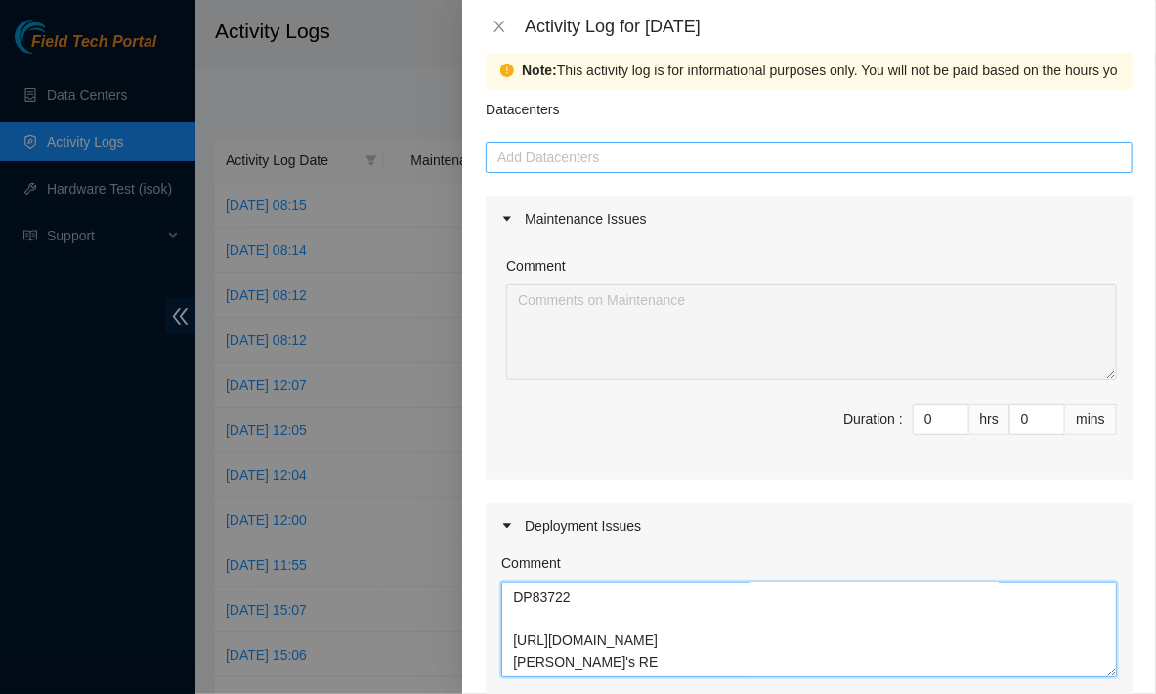
click at [679, 154] on div at bounding box center [809, 157] width 637 height 23
type textarea "DP79607 DP79604 DP79605 DP77234 DP77235 DP77232 DP77230 DP77231 DP79608 DP77233…"
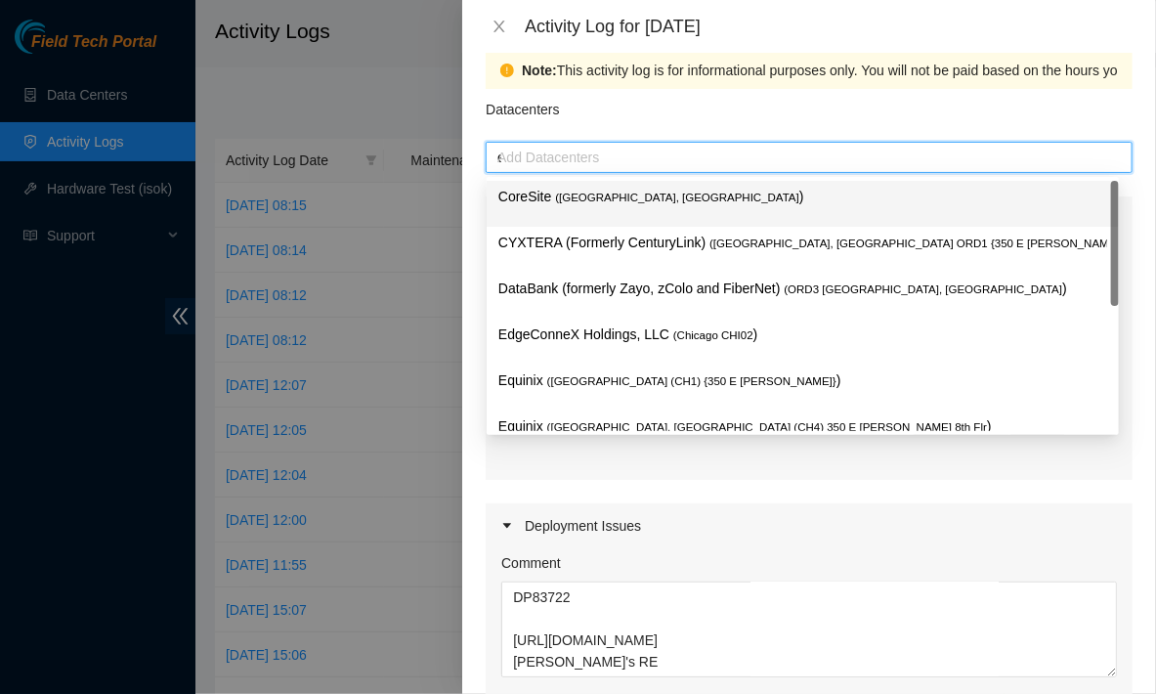
type input "eq"
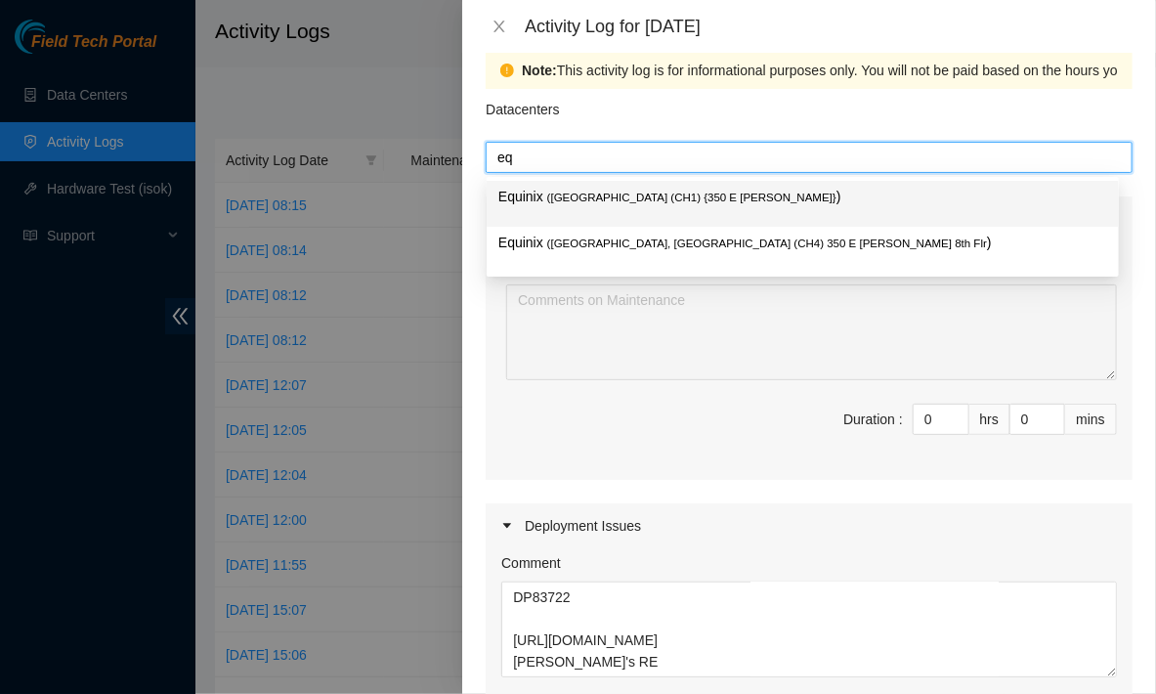
click at [643, 202] on span "( [GEOGRAPHIC_DATA] (CH1) {350 E [PERSON_NAME]}" at bounding box center [691, 198] width 289 height 12
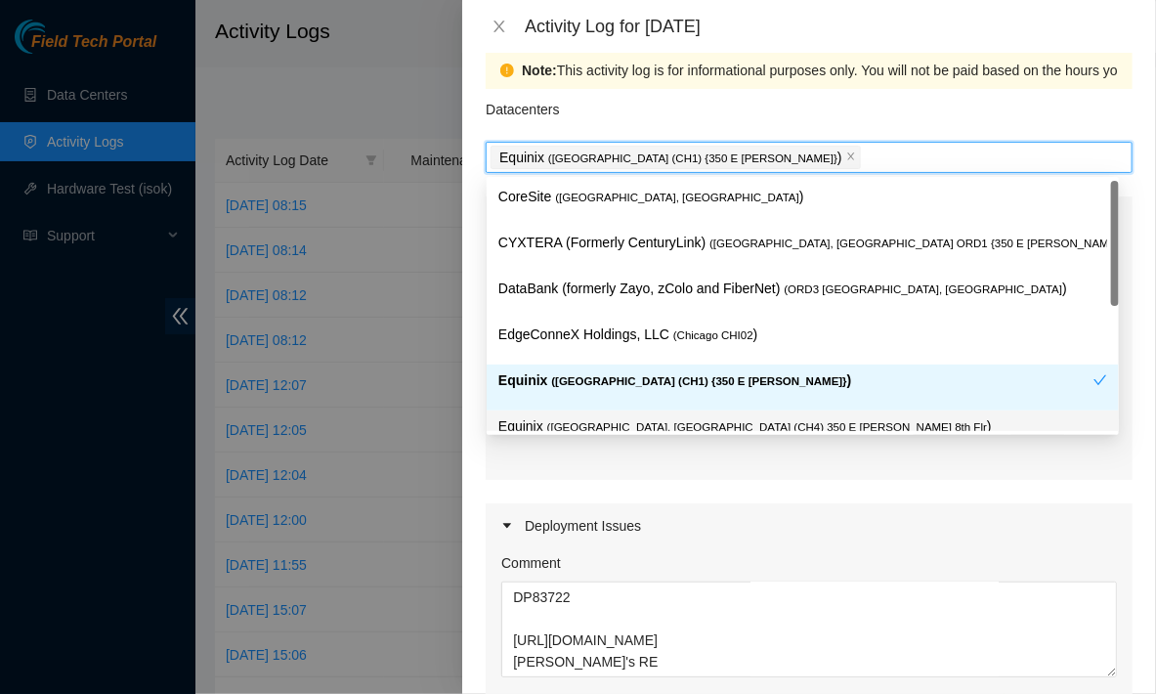
click at [489, 492] on div "Maintenance Issues Comment Duration : 0 hrs 0 mins Deployment Issues Comment DP…" at bounding box center [809, 635] width 647 height 878
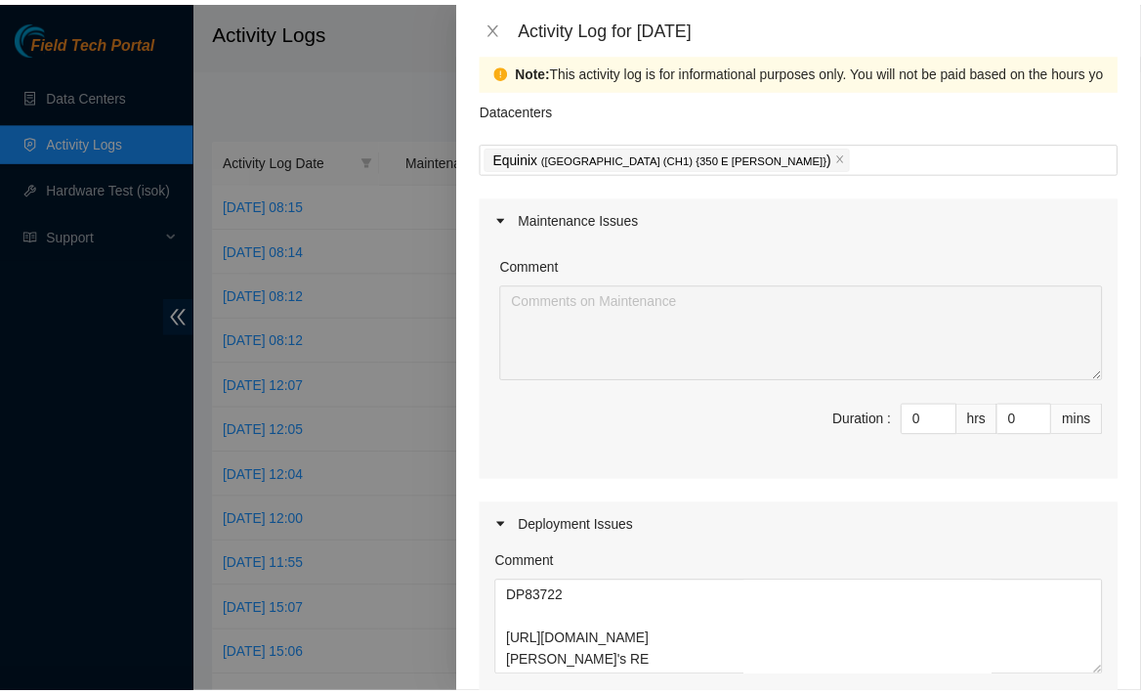
scroll to position [613, 0]
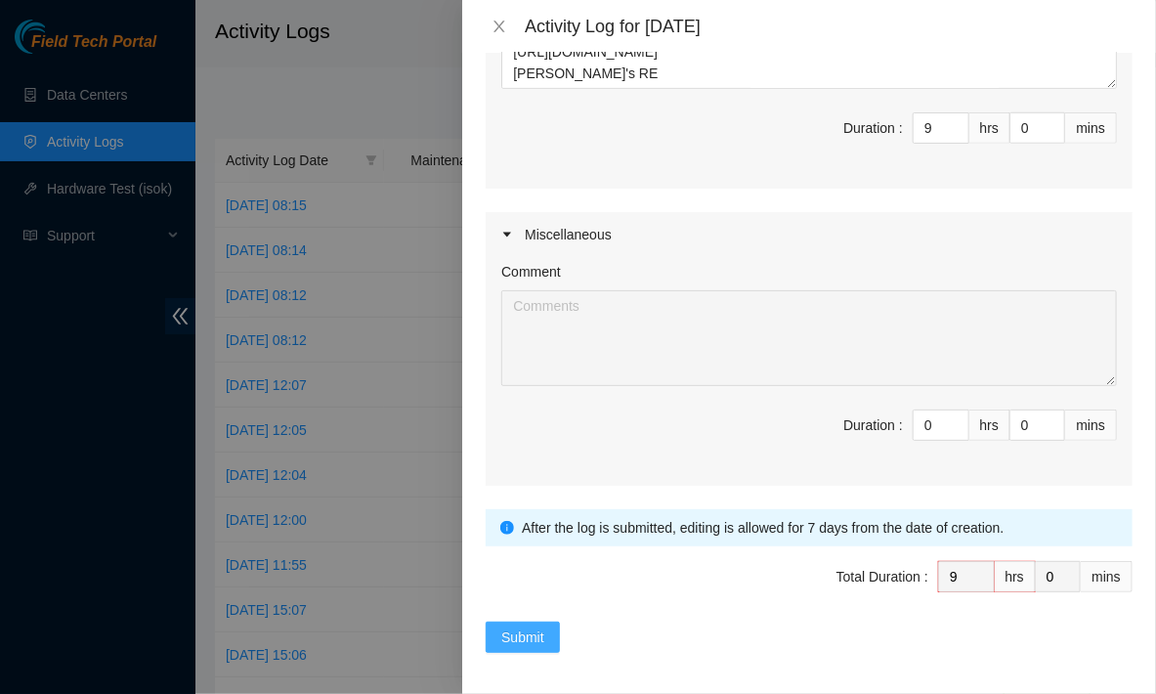
click at [527, 634] on span "Submit" at bounding box center [522, 637] width 43 height 22
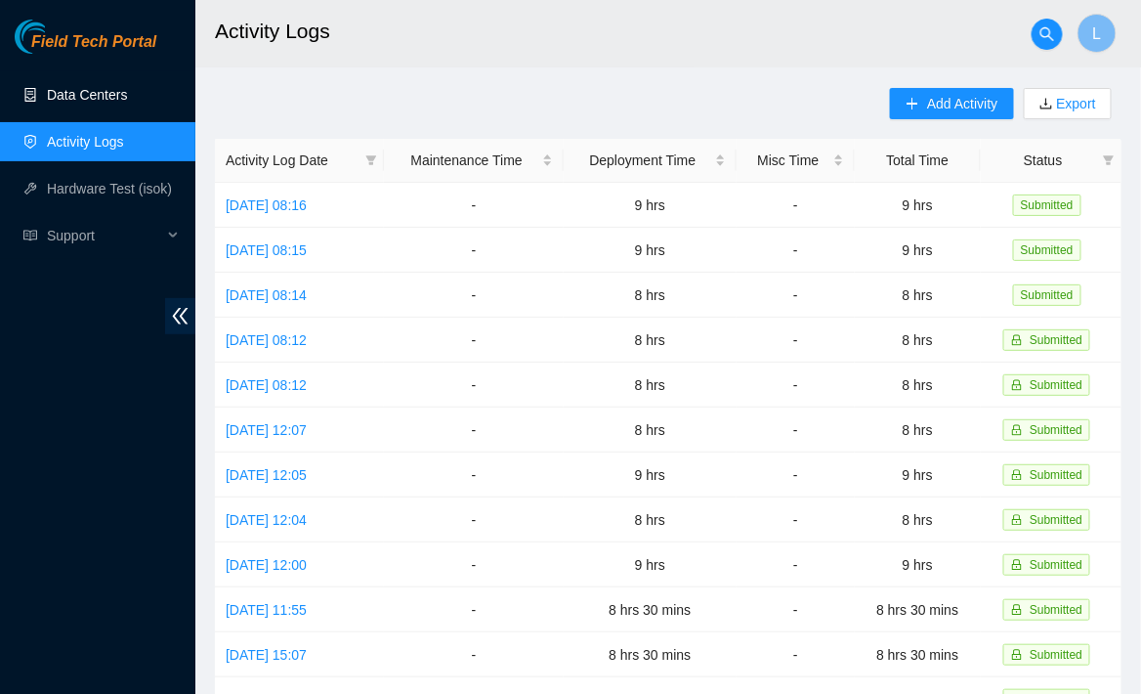
click at [117, 96] on link "Data Centers" at bounding box center [87, 95] width 80 height 16
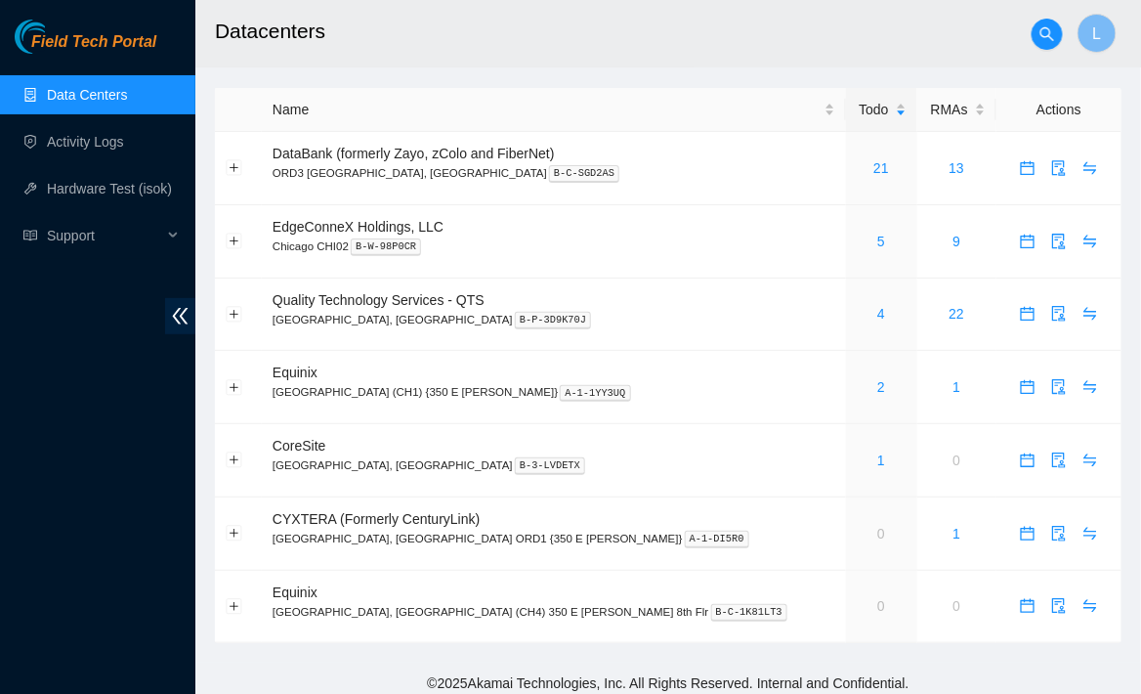
click at [259, 678] on footer "© 2025 Akamai Technologies, Inc. All Rights Reserved. Internal and Confidential." at bounding box center [668, 683] width 946 height 41
